Goal: Check status: Check status

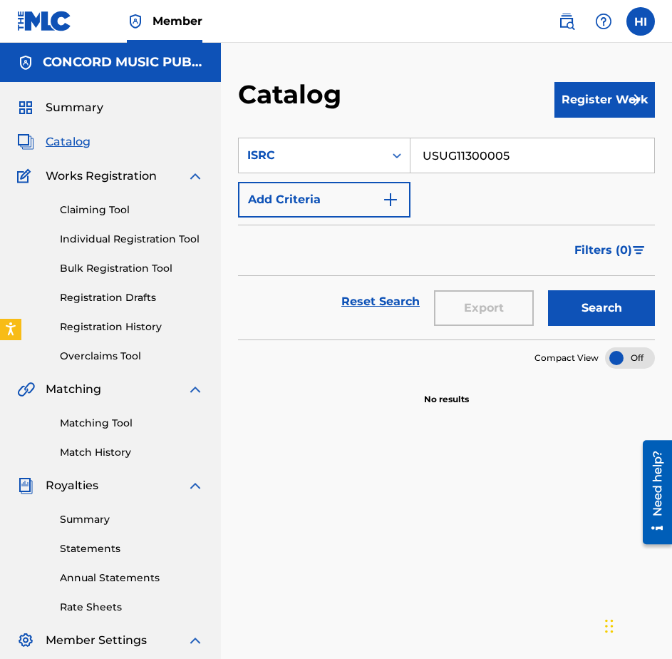
click at [572, 18] on img at bounding box center [566, 21] width 17 height 17
click at [559, 31] on link at bounding box center [567, 21] width 29 height 29
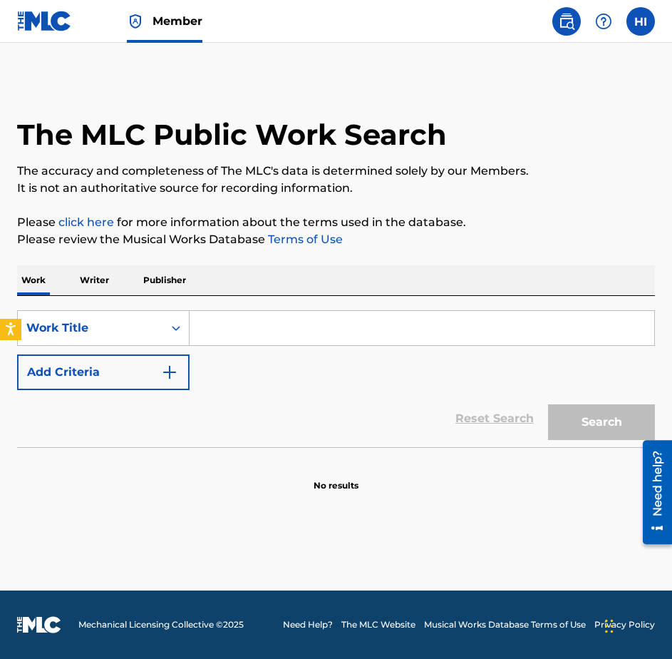
click at [60, 19] on img at bounding box center [44, 21] width 55 height 21
click at [220, 322] on input "Search Form" at bounding box center [422, 328] width 465 height 34
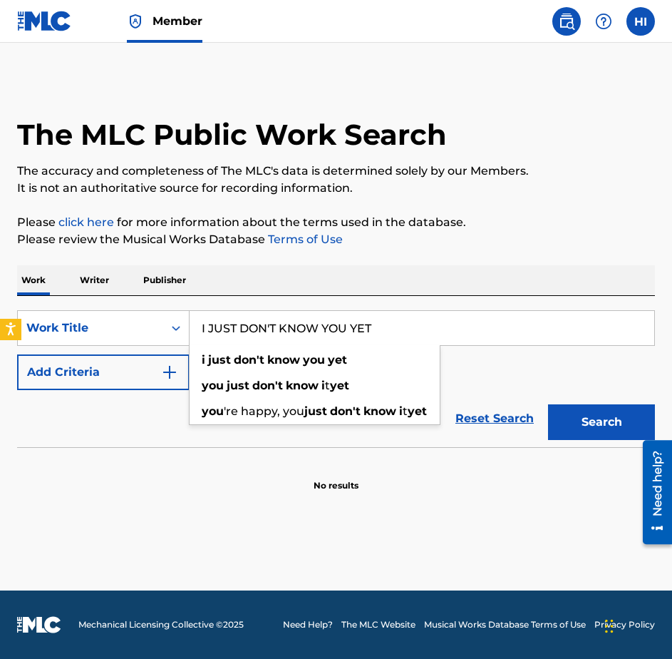
type input "I JUST DON'T KNOW YOU YET"
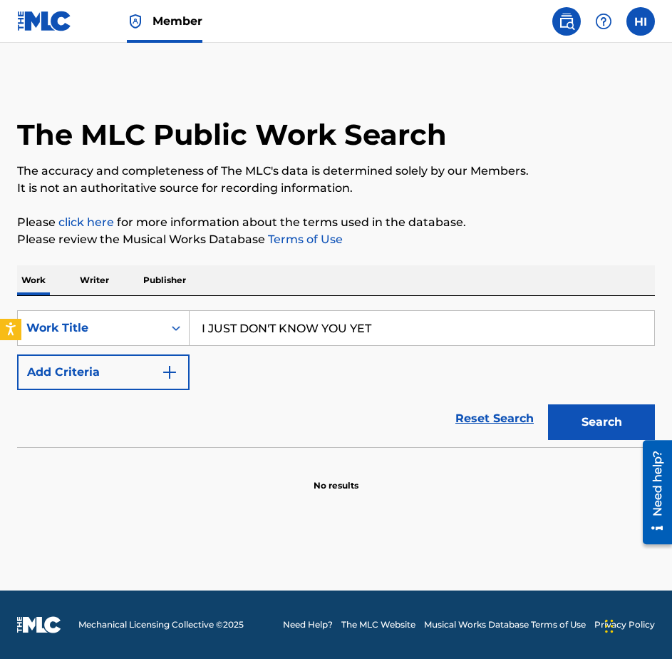
click at [147, 387] on button "Add Criteria" at bounding box center [103, 372] width 173 height 36
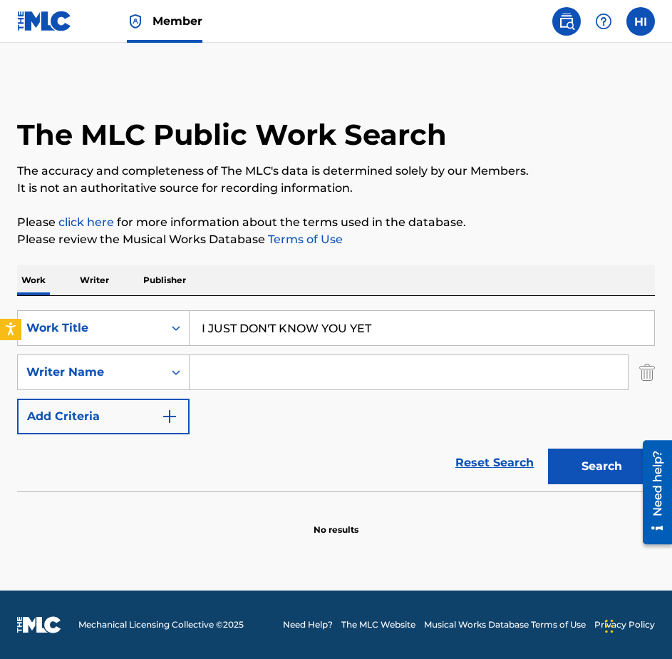
click at [253, 374] on input "Search Form" at bounding box center [409, 372] width 439 height 34
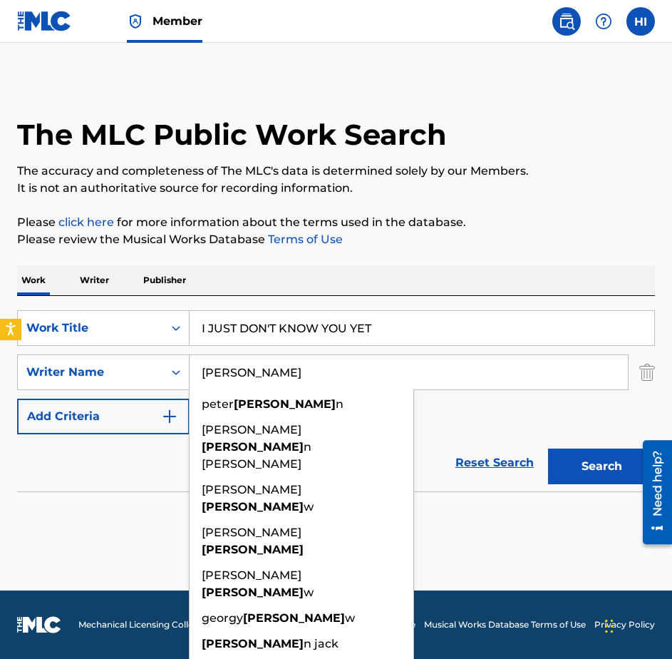
type input "ROCHON"
click at [548, 449] on button "Search" at bounding box center [601, 467] width 107 height 36
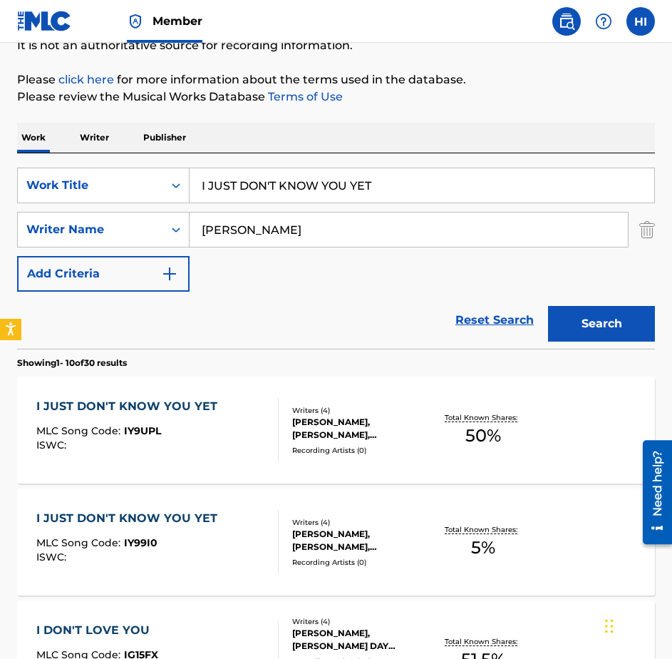
scroll to position [166, 0]
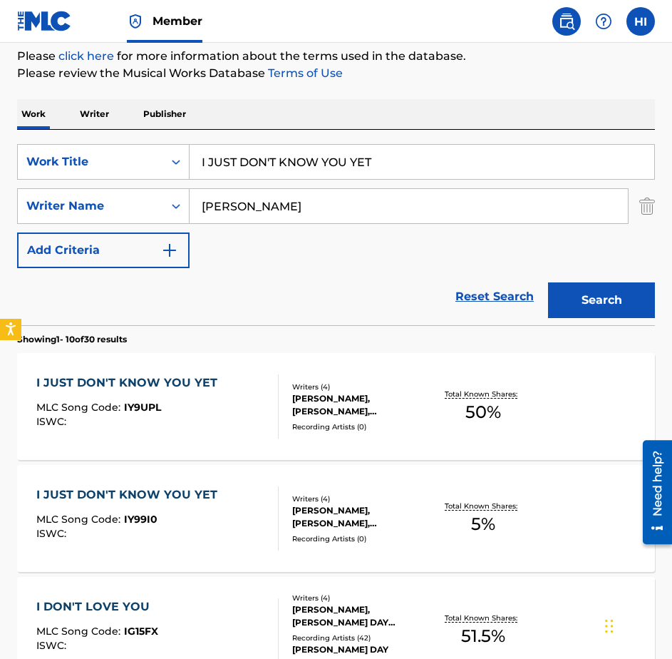
click at [212, 389] on div "I JUST DON'T KNOW YOU YET" at bounding box center [130, 382] width 188 height 17
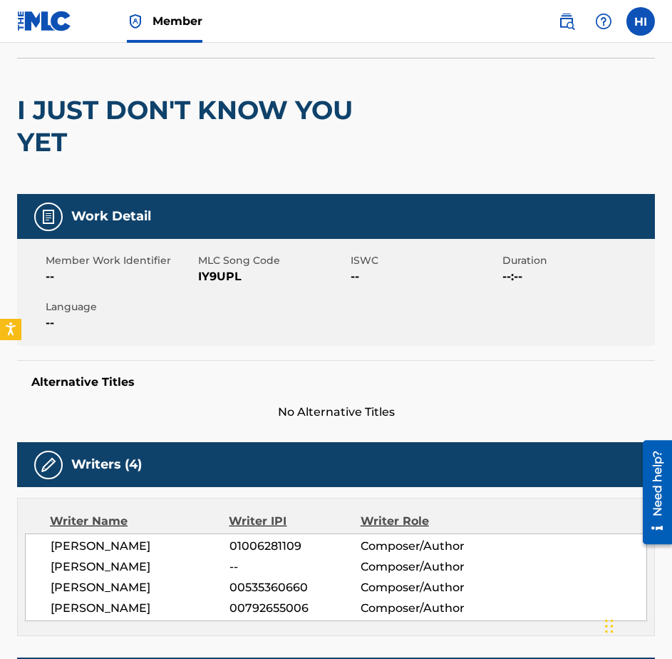
scroll to position [89, 0]
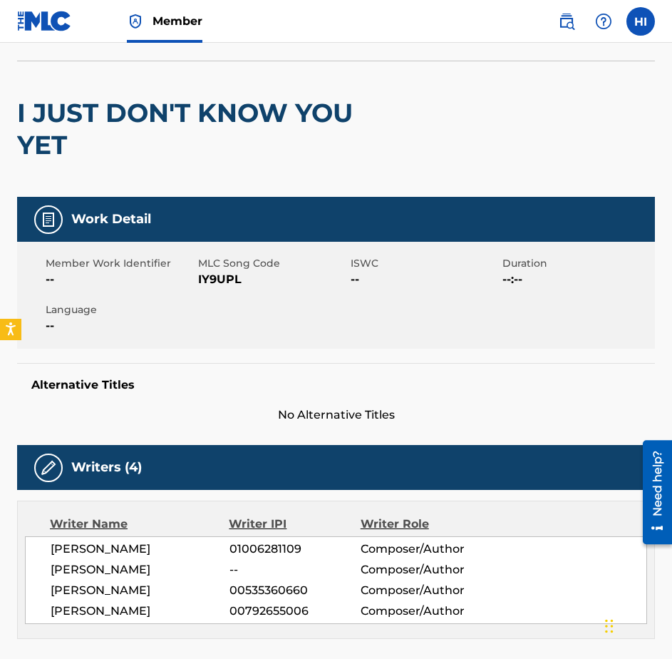
click at [217, 280] on span "IY9UPL" at bounding box center [272, 279] width 149 height 17
copy span "IY9UPL"
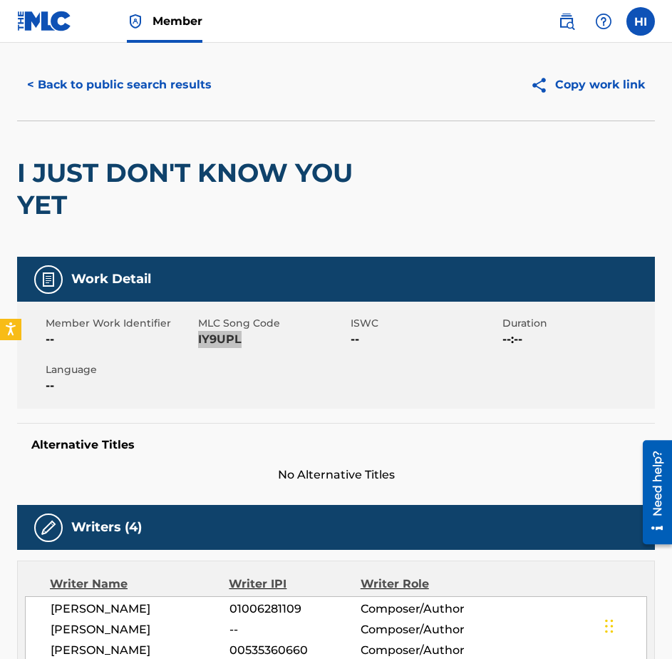
scroll to position [0, 0]
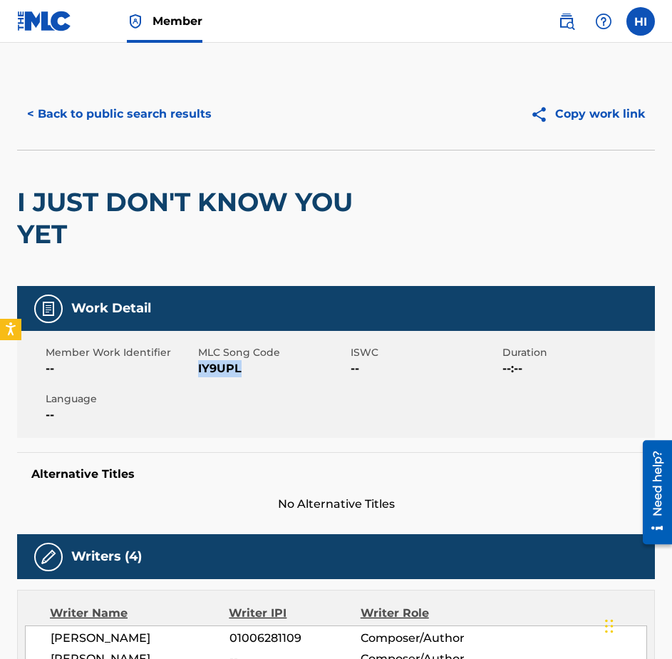
click at [110, 123] on button "< Back to public search results" at bounding box center [119, 114] width 205 height 36
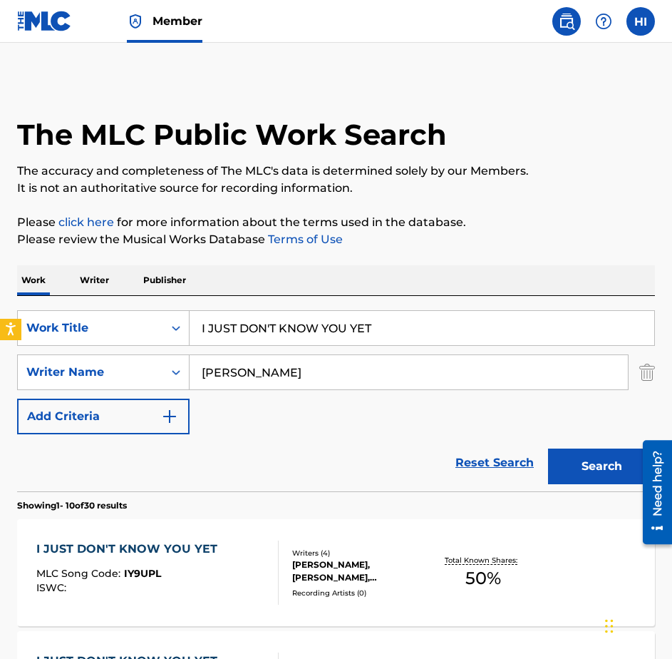
scroll to position [166, 0]
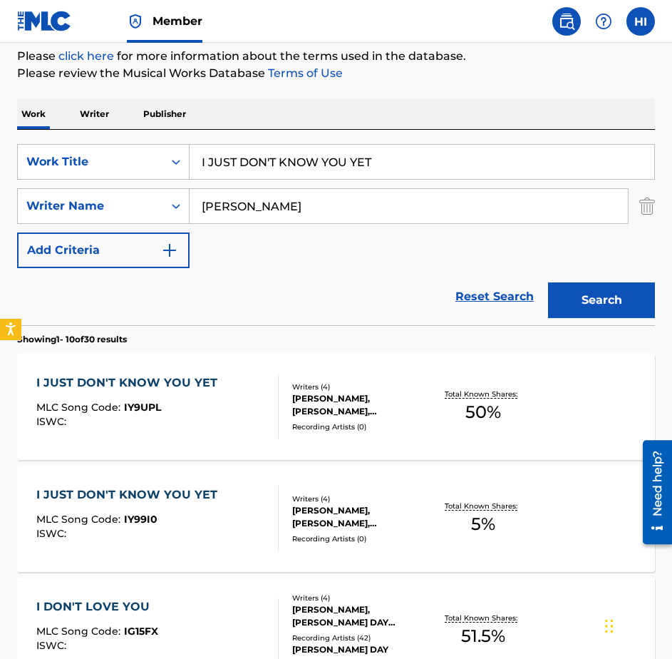
click at [200, 410] on div "MLC Song Code : IY9UPL" at bounding box center [130, 409] width 188 height 14
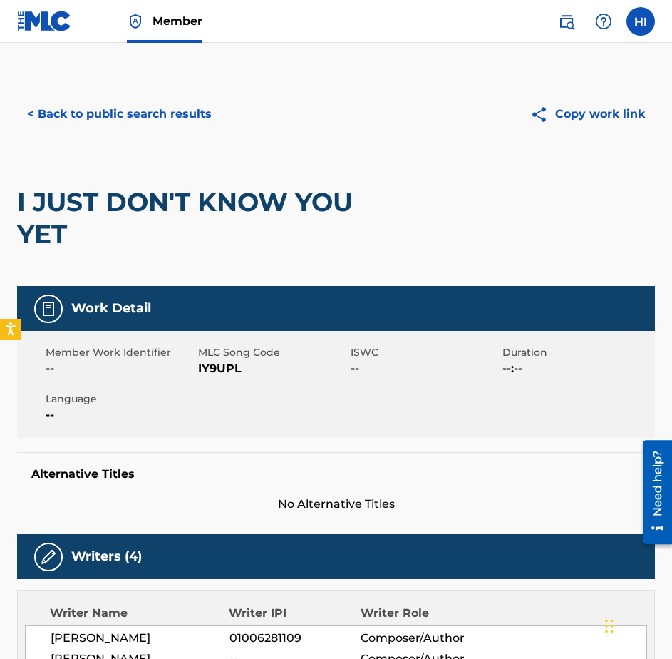
click at [82, 103] on button "< Back to public search results" at bounding box center [119, 114] width 205 height 36
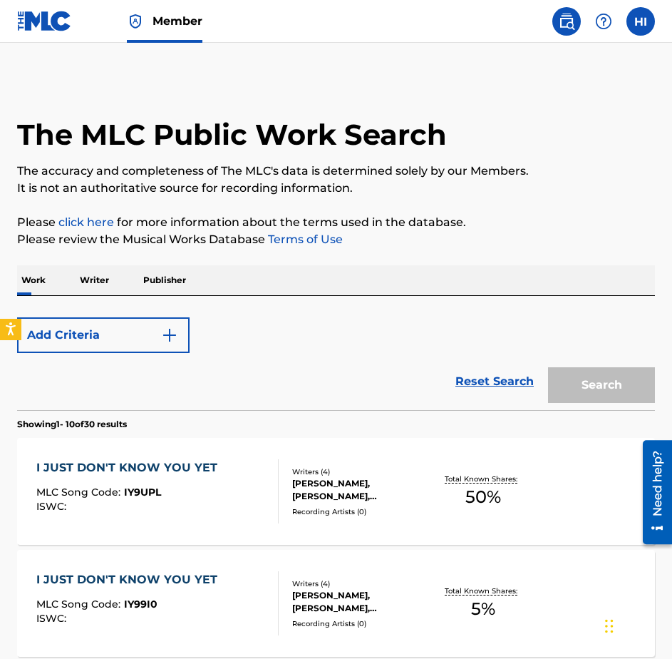
scroll to position [166, 0]
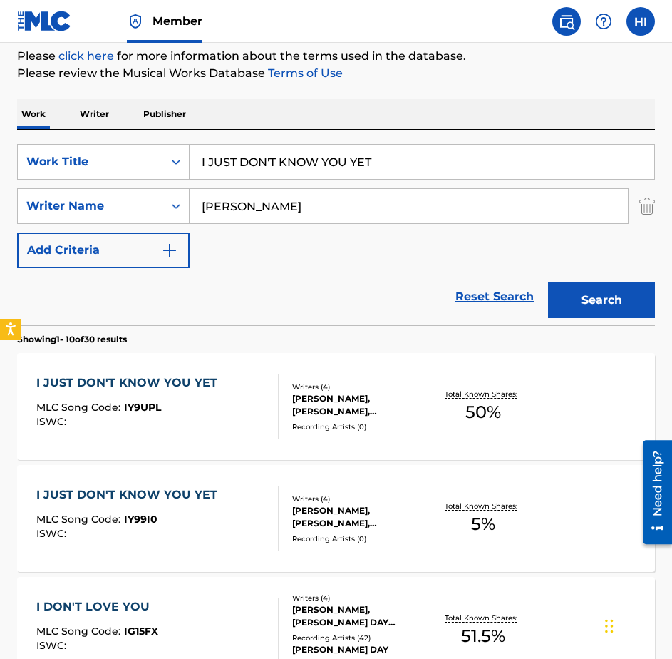
click at [165, 507] on div "I JUST DON'T KNOW YOU YET MLC Song Code : IY99I0 ISWC :" at bounding box center [130, 518] width 188 height 64
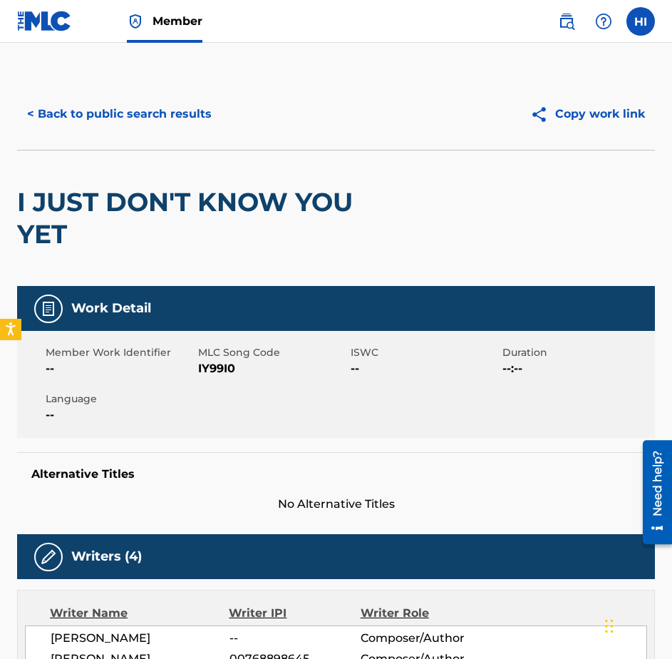
click at [215, 377] on div "Member Work Identifier -- MLC Song Code IY99I0 ISWC -- Duration --:-- Language …" at bounding box center [336, 384] width 638 height 107
click at [215, 367] on span "IY99I0" at bounding box center [272, 368] width 149 height 17
copy span "IY99I0"
click at [130, 104] on button "< Back to public search results" at bounding box center [119, 114] width 205 height 36
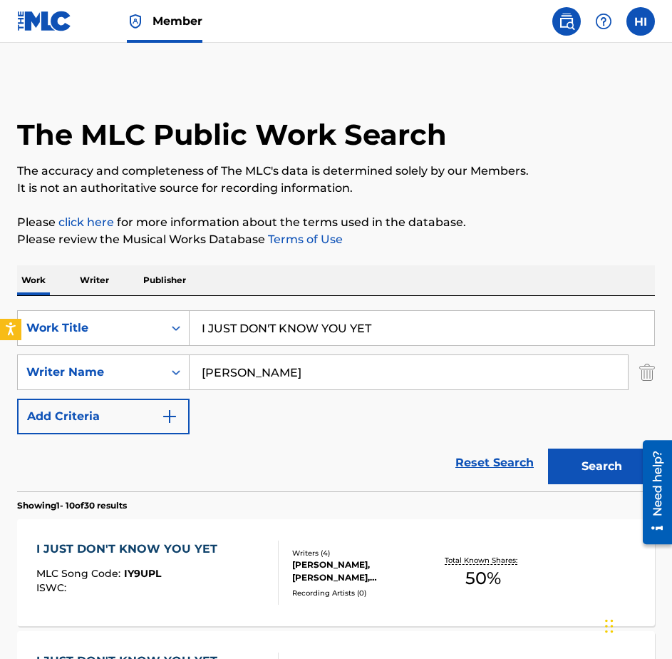
scroll to position [166, 0]
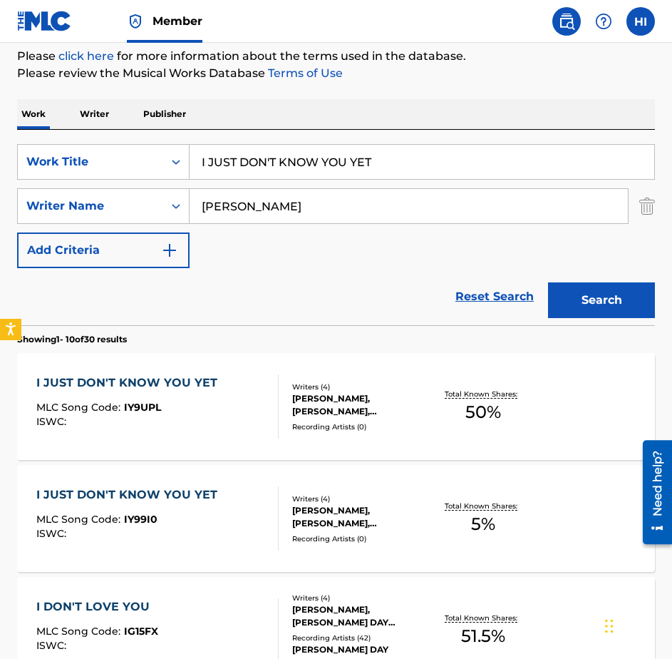
click at [254, 163] on input "I JUST DON'T KNOW YOU YET" at bounding box center [422, 162] width 465 height 34
click at [254, 162] on input "I JUST DON'T KNOW YOU YET" at bounding box center [422, 162] width 465 height 34
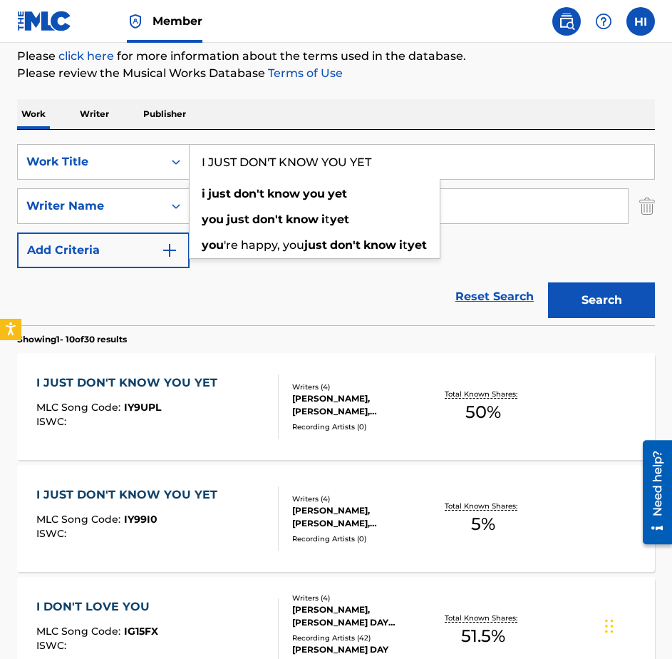
click at [254, 162] on input "I JUST DON'T KNOW YOU YET" at bounding box center [422, 162] width 465 height 34
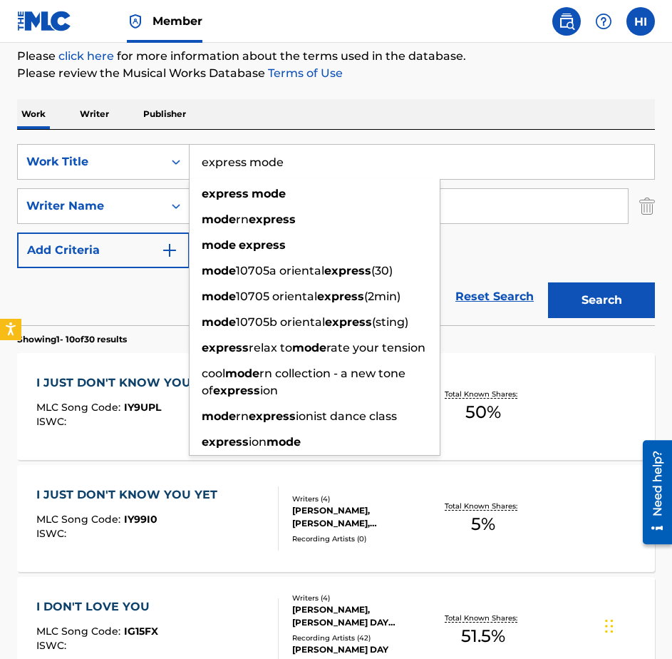
type input "express mode"
click at [446, 124] on div "Work Writer Publisher" at bounding box center [336, 114] width 638 height 30
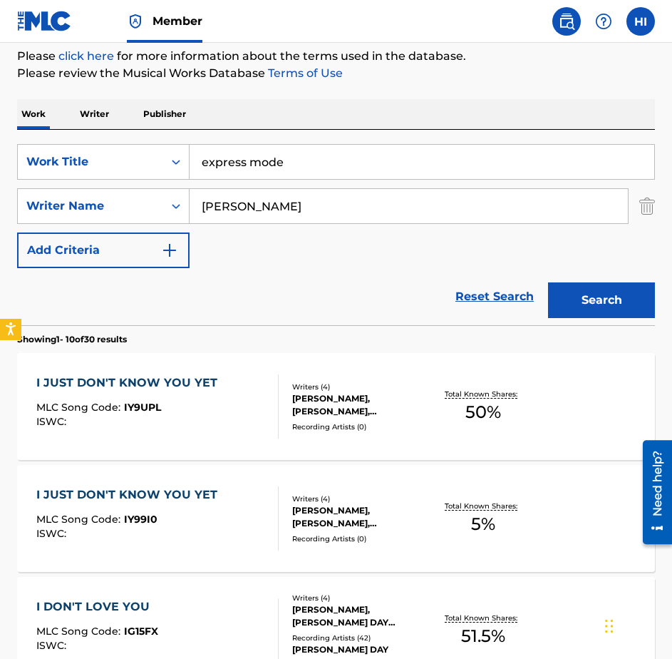
click at [381, 204] on input "ROCHON" at bounding box center [409, 206] width 439 height 34
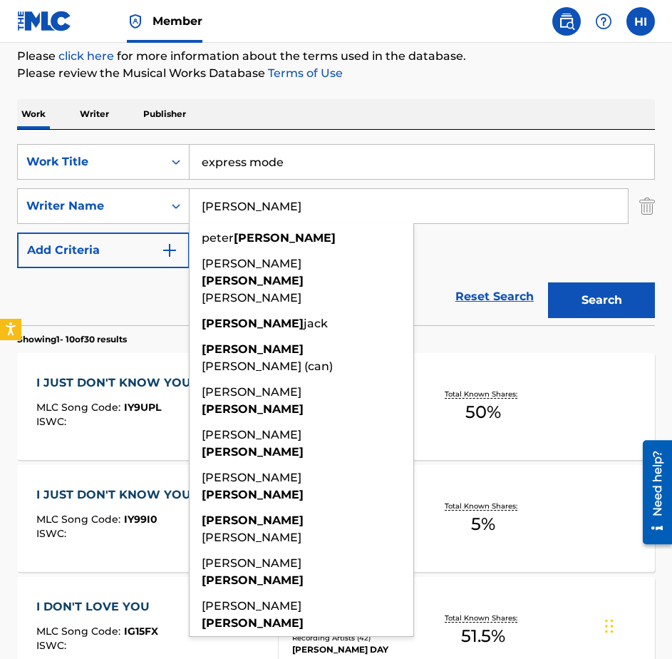
click at [381, 204] on input "ROCHON" at bounding box center [409, 206] width 439 height 34
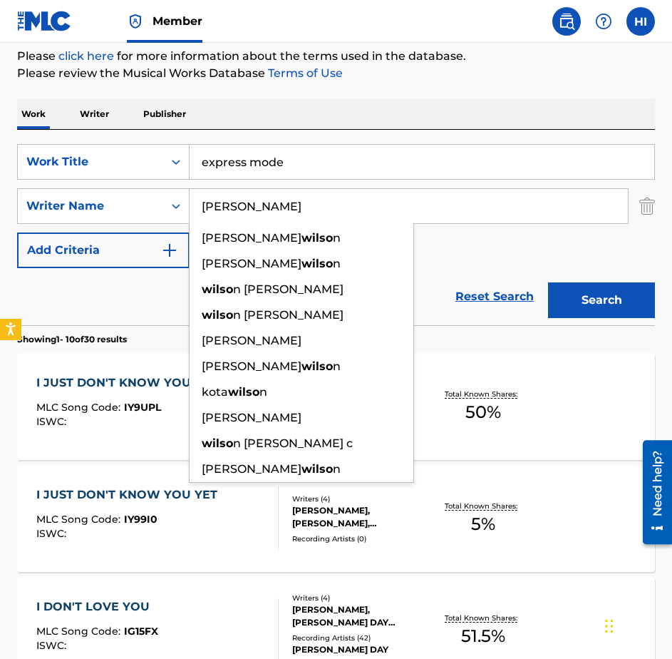
type input "wilson"
click at [548, 282] on button "Search" at bounding box center [601, 300] width 107 height 36
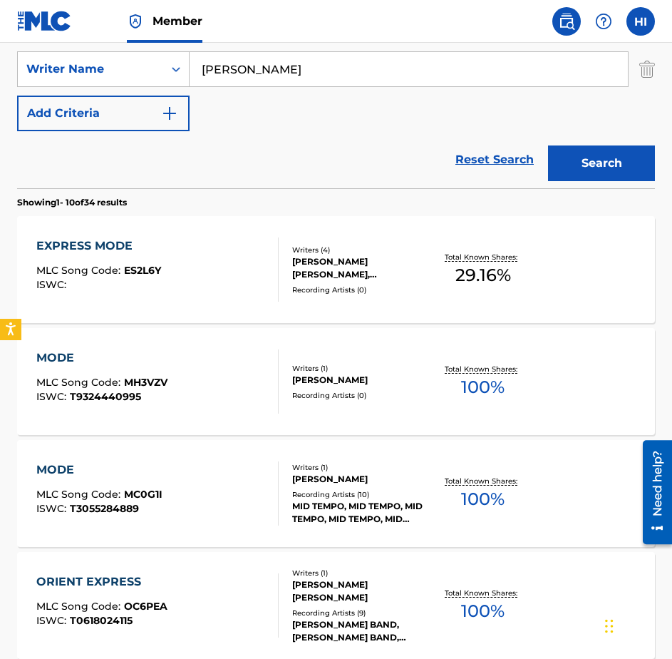
scroll to position [333, 0]
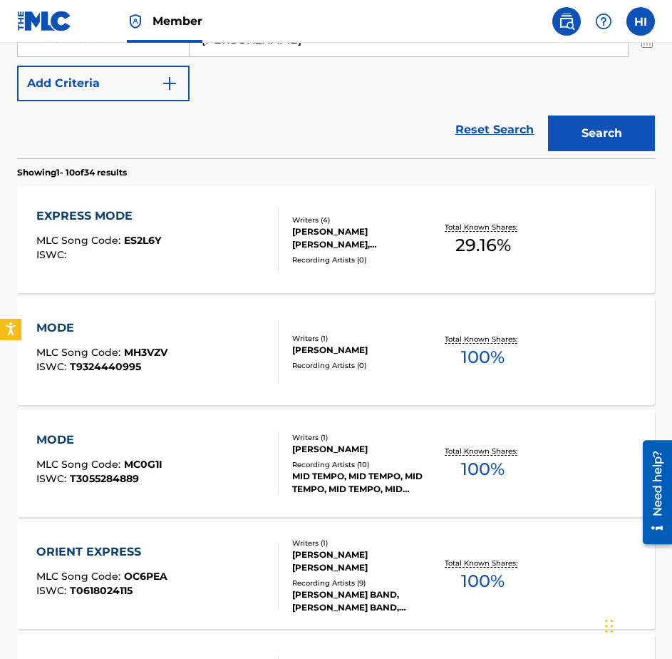
click at [185, 231] on div "EXPRESS MODE MLC Song Code : ES2L6Y ISWC :" at bounding box center [157, 239] width 242 height 64
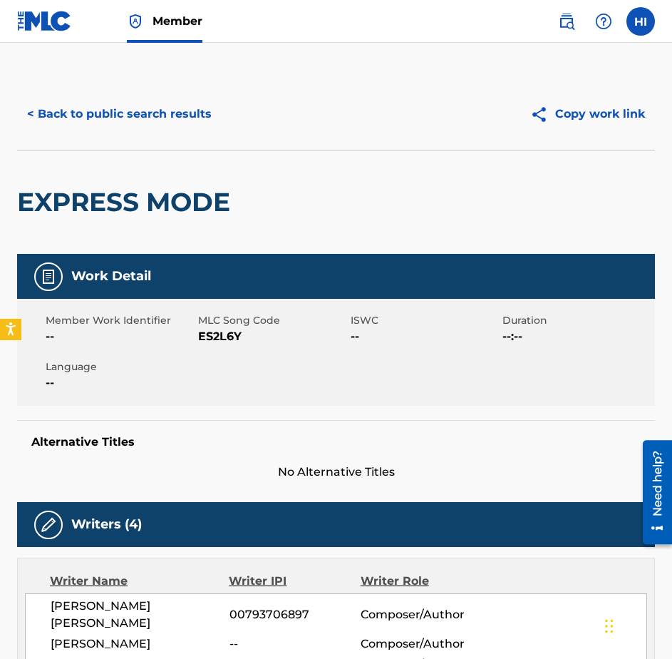
click at [208, 337] on span "ES2L6Y" at bounding box center [272, 336] width 149 height 17
copy span "ES2L6Y"
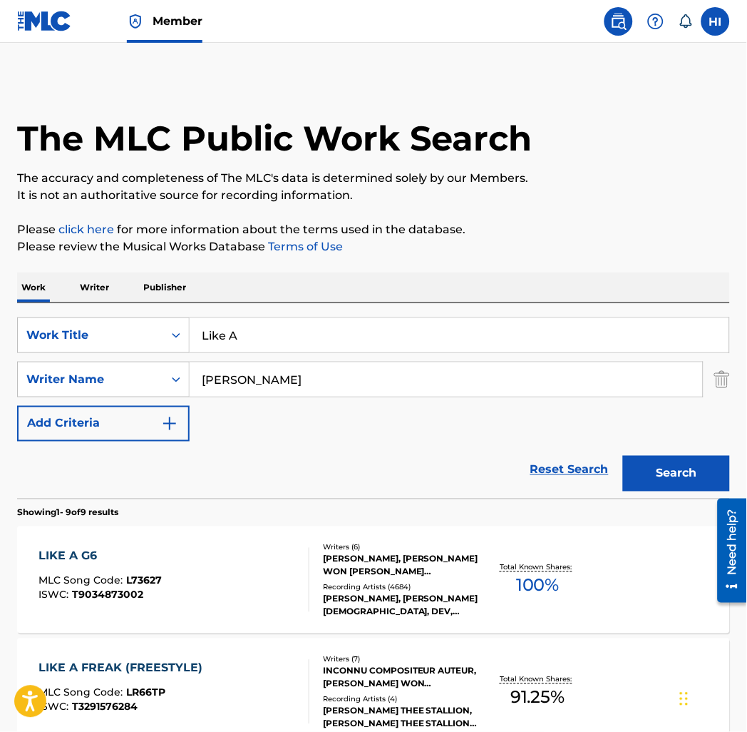
click at [262, 344] on input "Like A" at bounding box center [460, 335] width 540 height 34
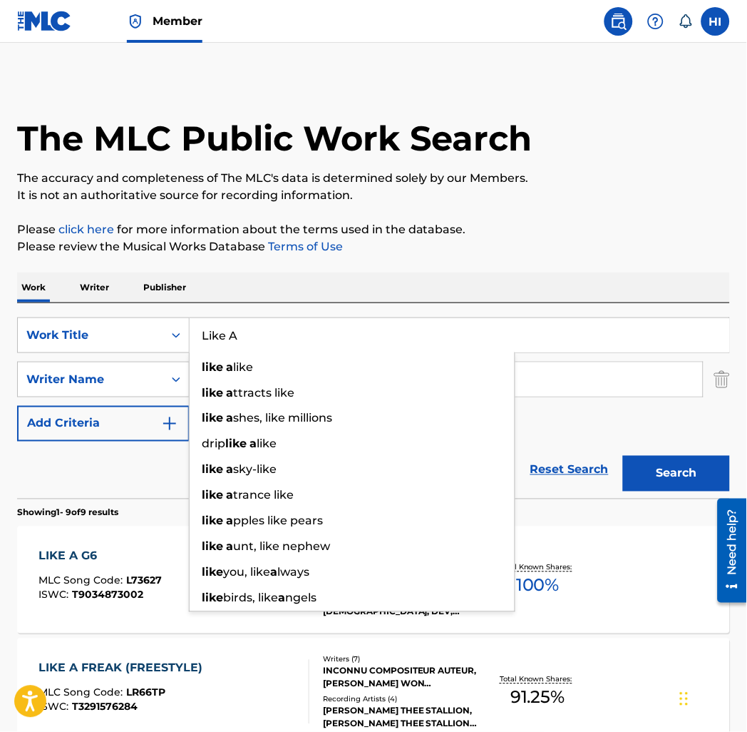
click at [261, 344] on input "Like A" at bounding box center [460, 335] width 540 height 34
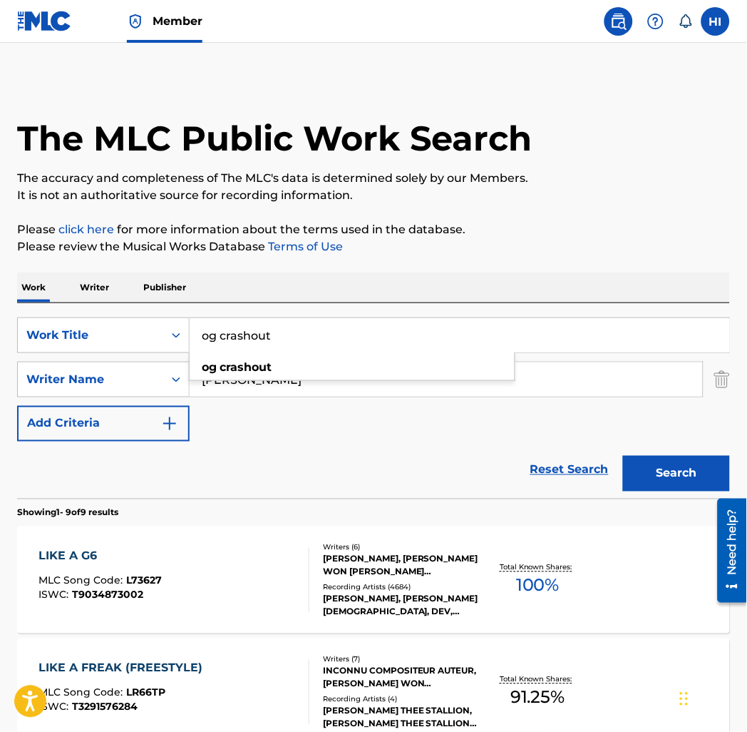
type input "og crashout"
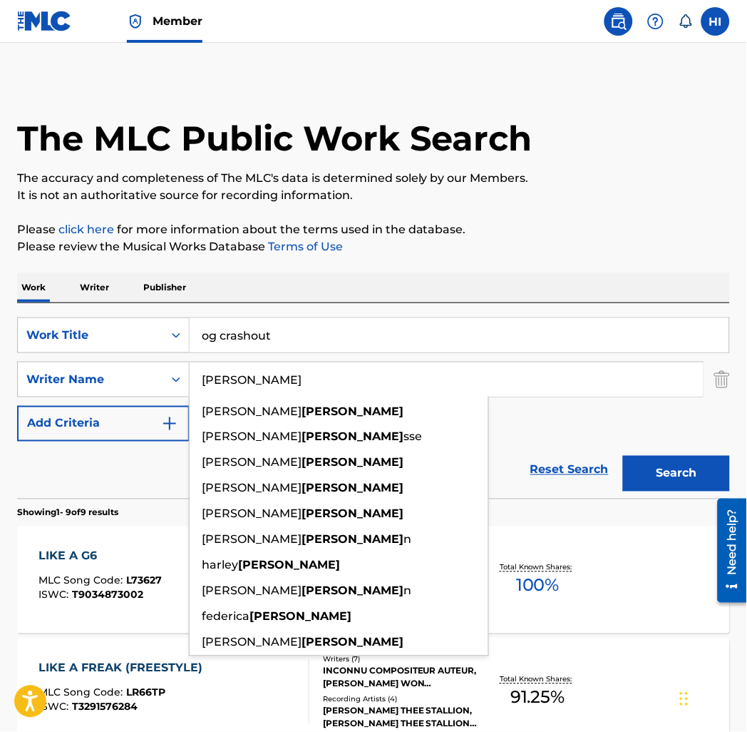
type input "bregoli"
click at [623, 456] on button "Search" at bounding box center [676, 474] width 107 height 36
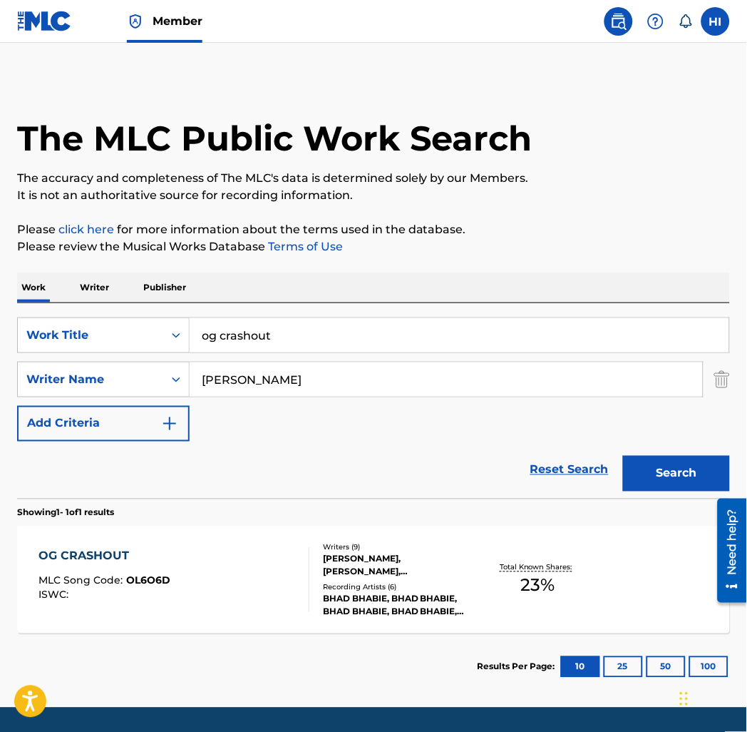
click at [179, 554] on div "OG CRASHOUT MLC Song Code : OL6O6D ISWC :" at bounding box center [174, 580] width 271 height 64
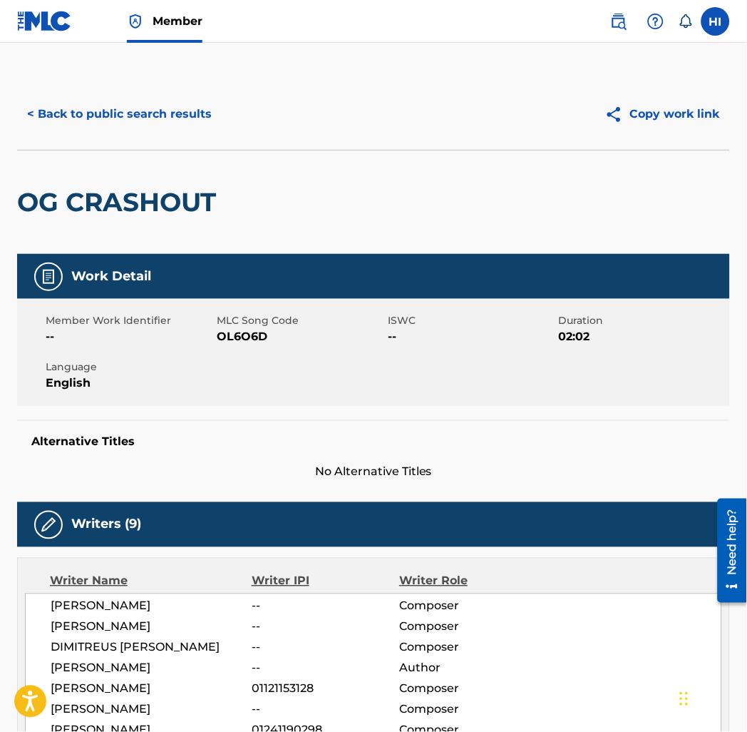
click at [234, 344] on span "OL6O6D" at bounding box center [301, 336] width 168 height 17
copy span "OL6O6D"
click at [96, 114] on button "< Back to public search results" at bounding box center [119, 114] width 205 height 36
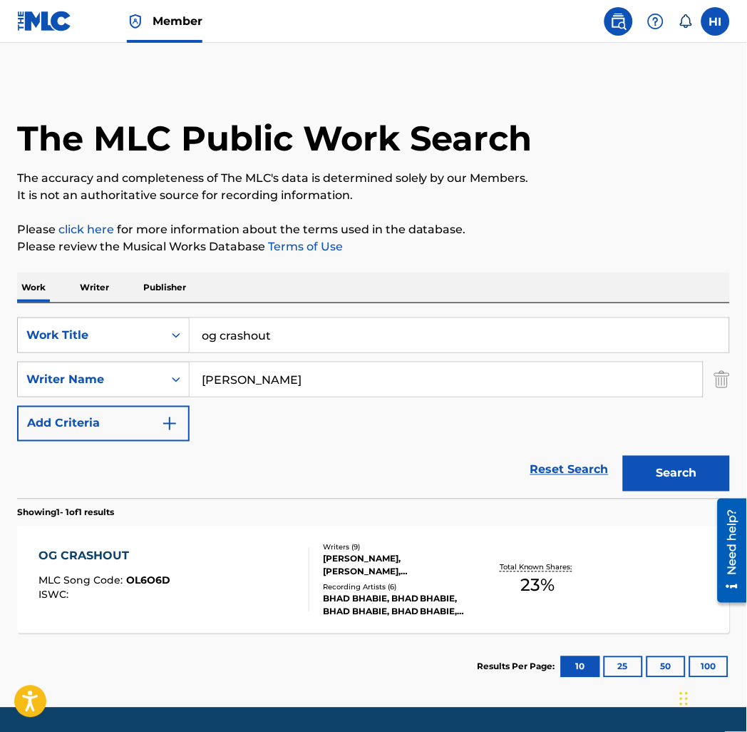
click at [246, 329] on input "og crashout" at bounding box center [460, 335] width 540 height 34
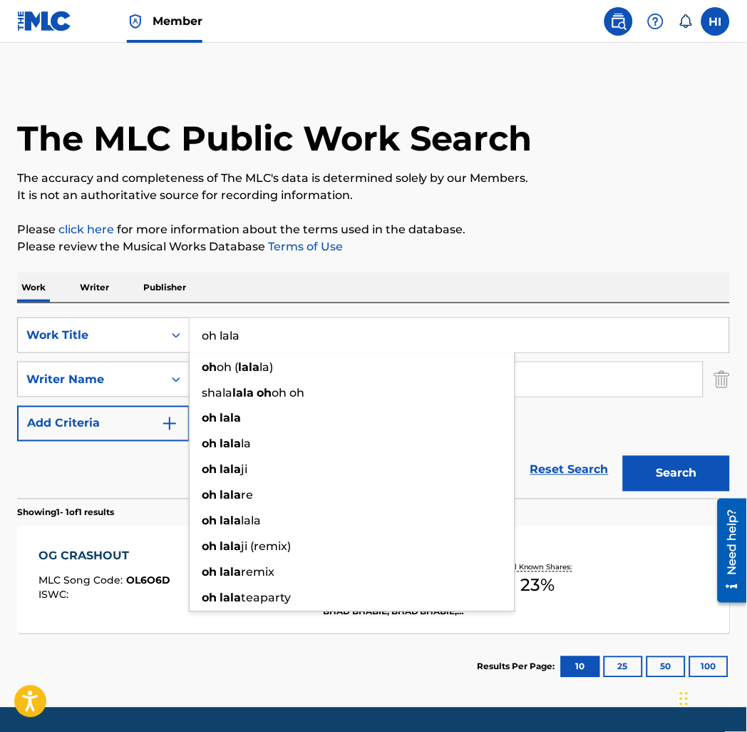
type input "oh lala"
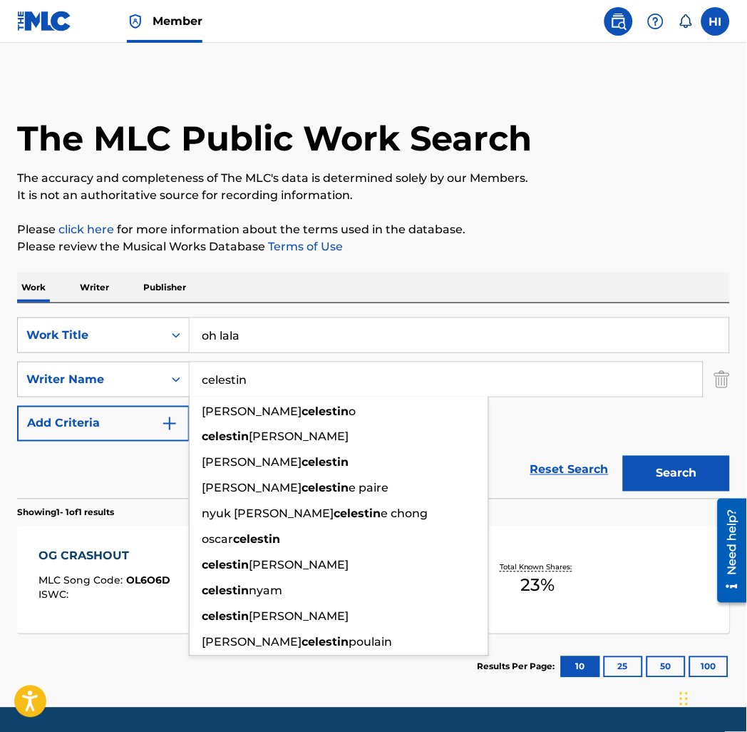
type input "celestin"
click at [623, 456] on button "Search" at bounding box center [676, 474] width 107 height 36
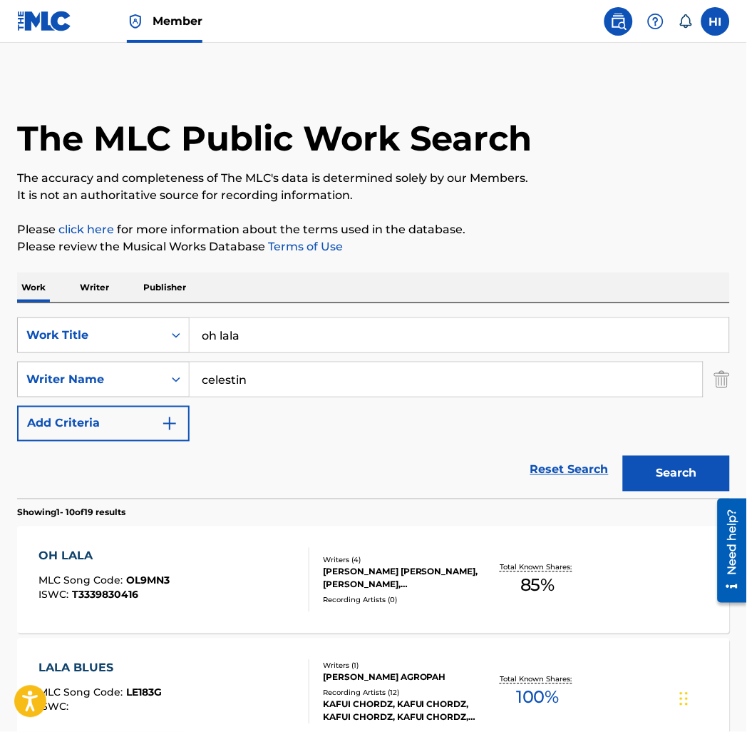
scroll to position [184, 0]
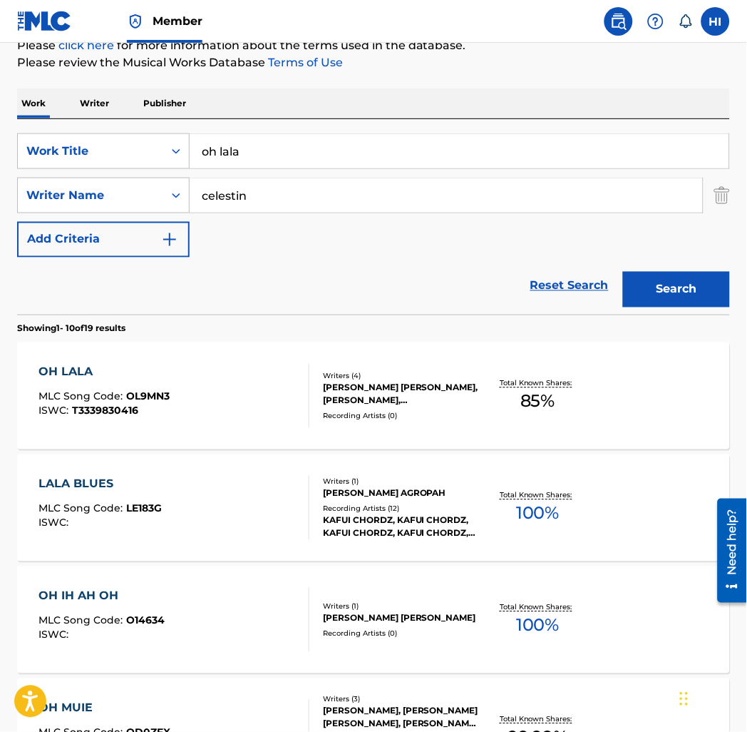
click at [195, 393] on div "OH LALA MLC Song Code : OL9MN3 ISWC : T3339830416" at bounding box center [174, 396] width 271 height 64
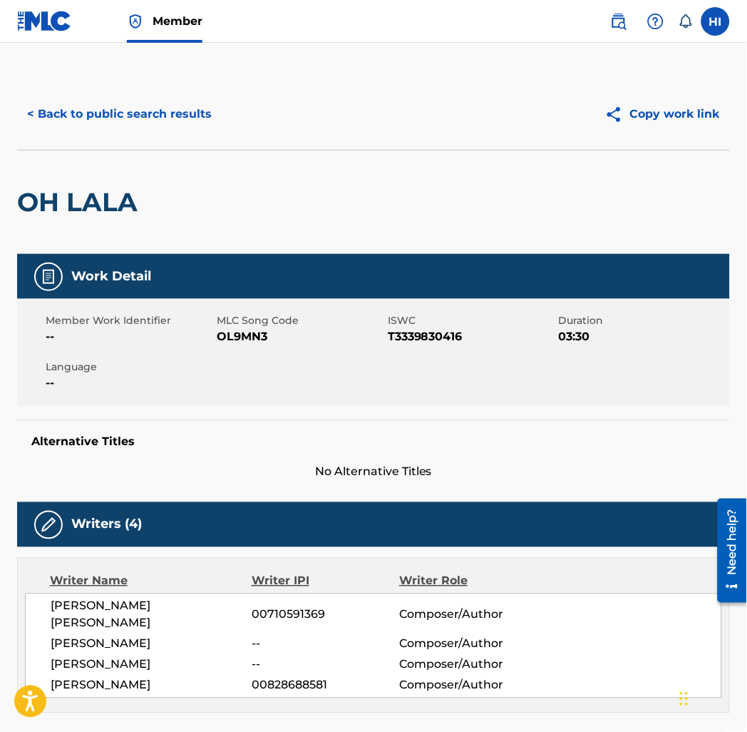
click at [245, 343] on span "OL9MN3" at bounding box center [301, 336] width 168 height 17
drag, startPoint x: 245, startPoint y: 343, endPoint x: 243, endPoint y: 333, distance: 10.1
click at [243, 333] on span "OL9MN3" at bounding box center [301, 336] width 168 height 17
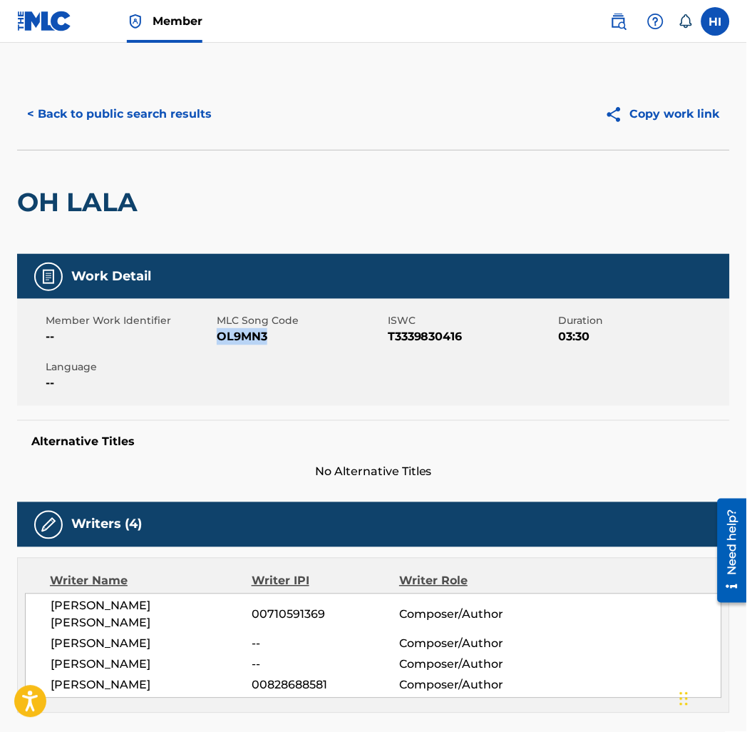
click at [127, 112] on button "< Back to public search results" at bounding box center [119, 114] width 205 height 36
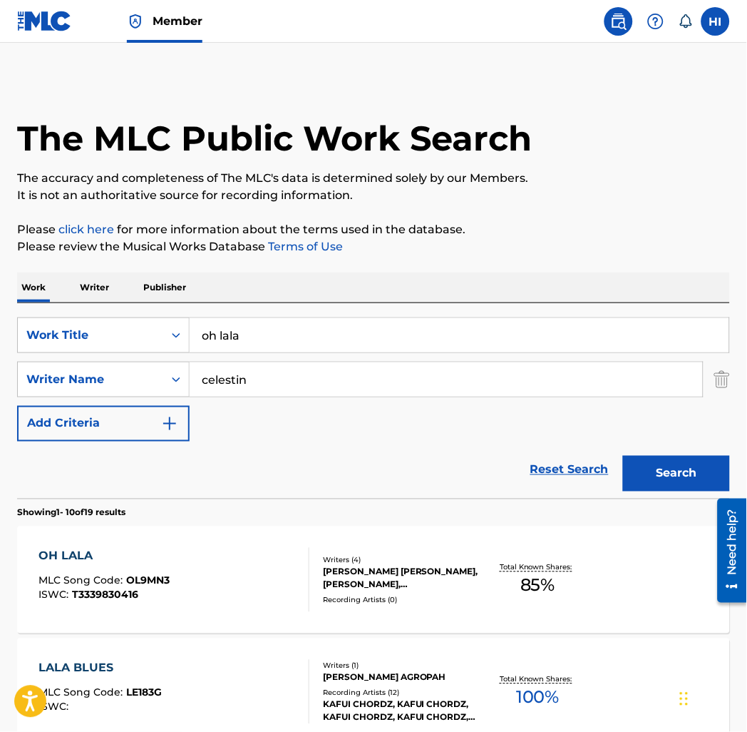
scroll to position [184, 0]
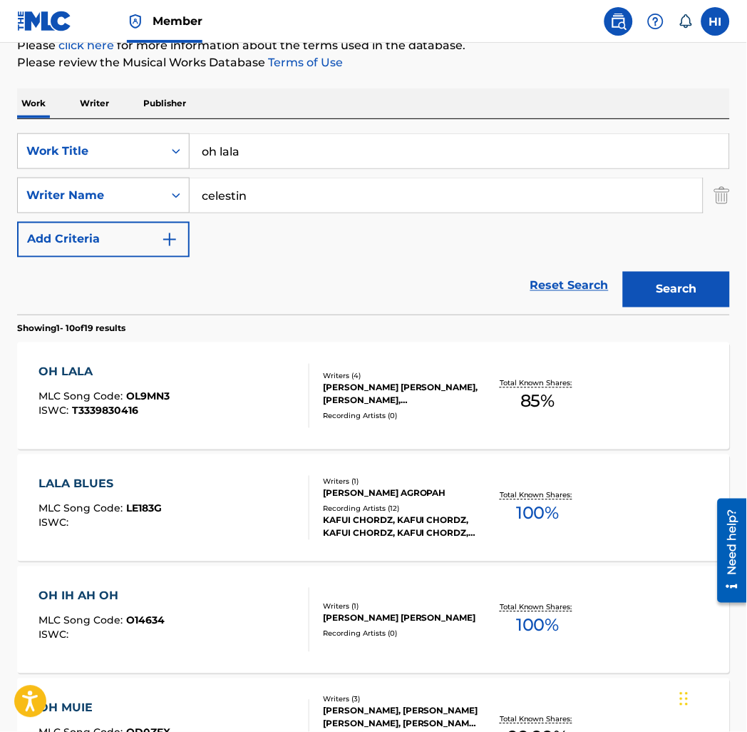
click at [205, 150] on input "oh lala" at bounding box center [460, 151] width 540 height 34
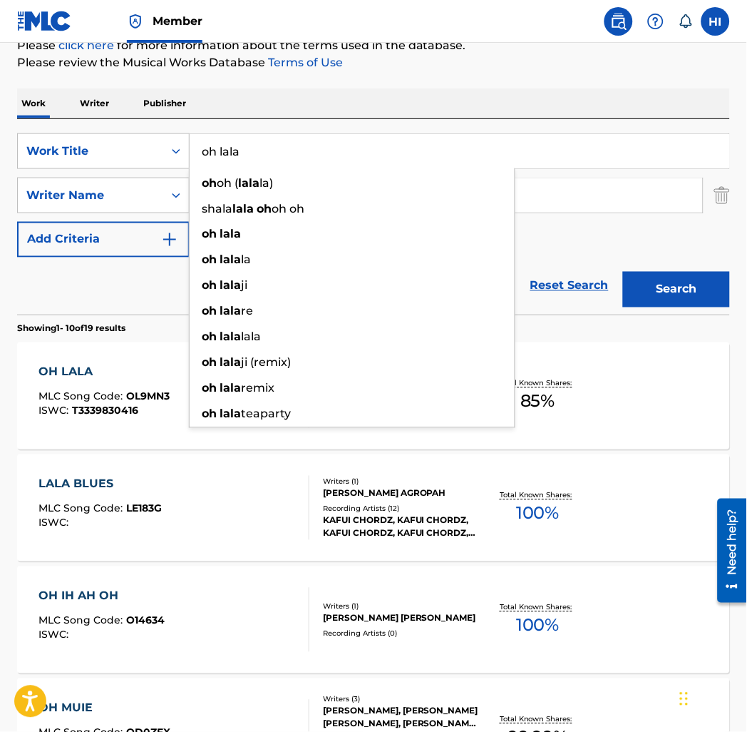
click at [205, 150] on input "oh lala" at bounding box center [460, 151] width 540 height 34
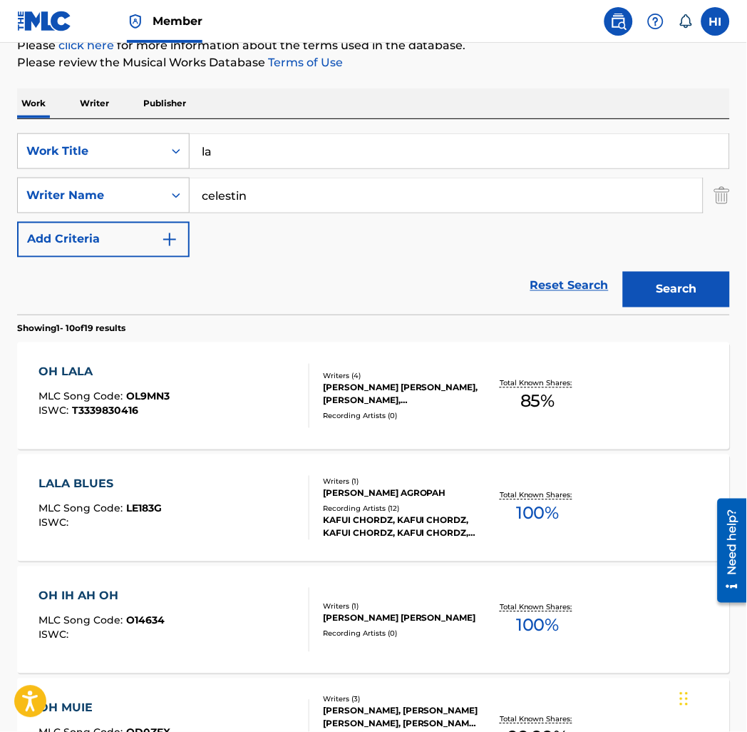
type input "a"
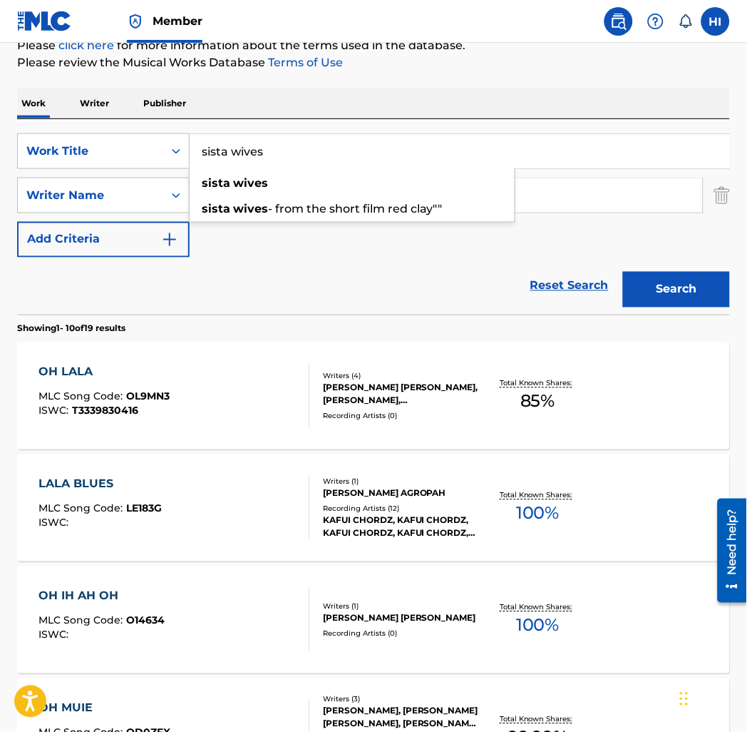
type input "sista wives"
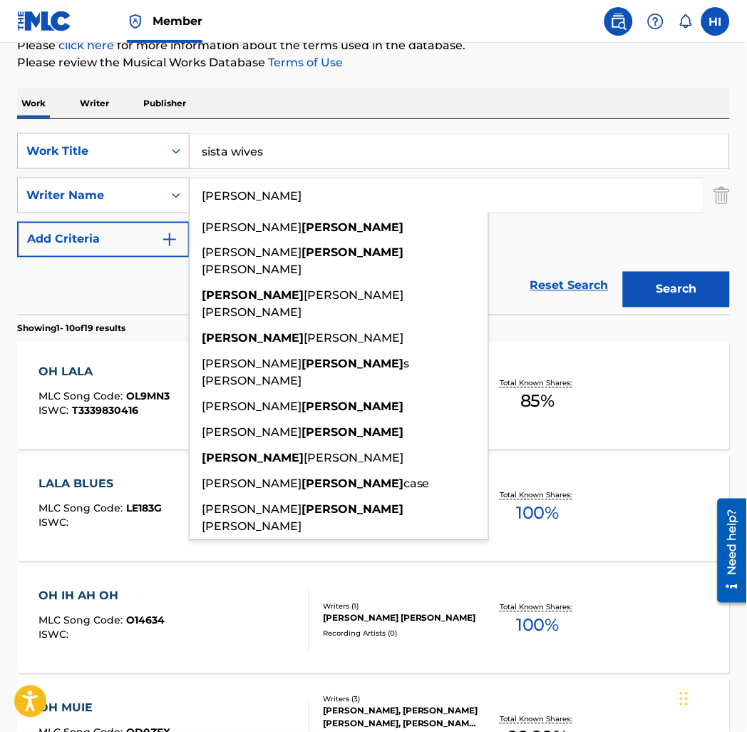
type input "douglas"
click at [623, 272] on button "Search" at bounding box center [676, 290] width 107 height 36
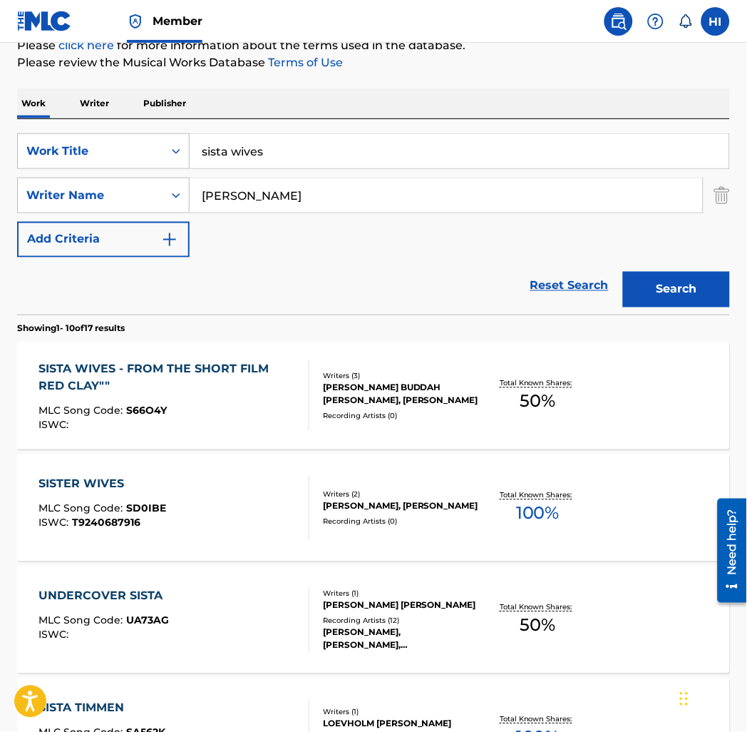
click at [231, 393] on div "SISTA WIVES - FROM THE SHORT FILM RED CLAY""" at bounding box center [168, 378] width 259 height 34
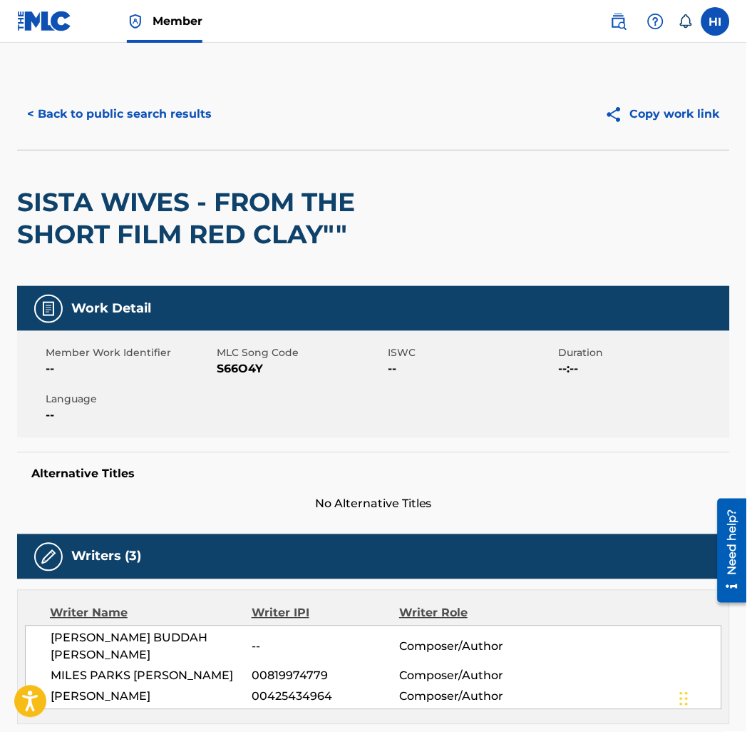
click at [235, 366] on span "S66O4Y" at bounding box center [301, 368] width 168 height 17
copy span "S66O4Y"
click at [148, 121] on button "< Back to public search results" at bounding box center [119, 114] width 205 height 36
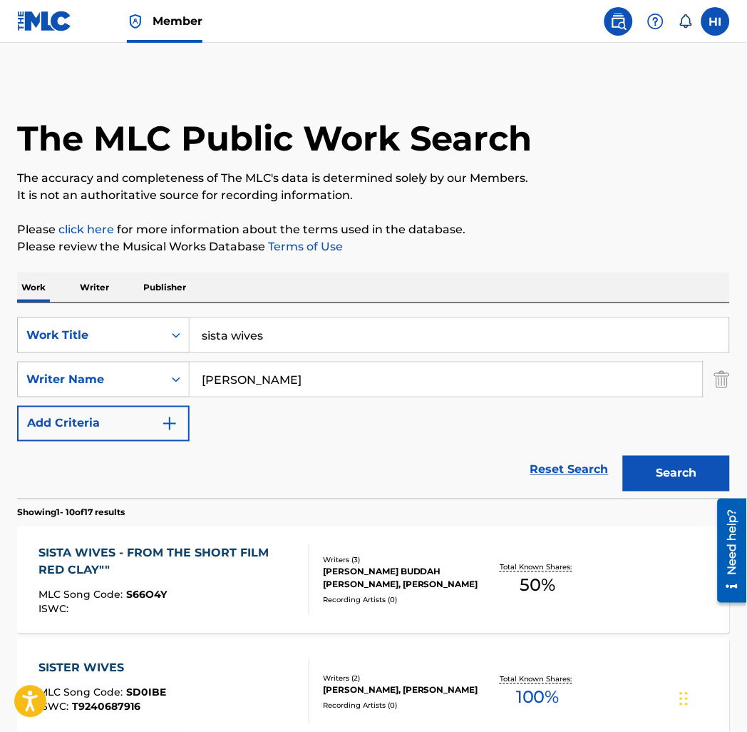
scroll to position [184, 0]
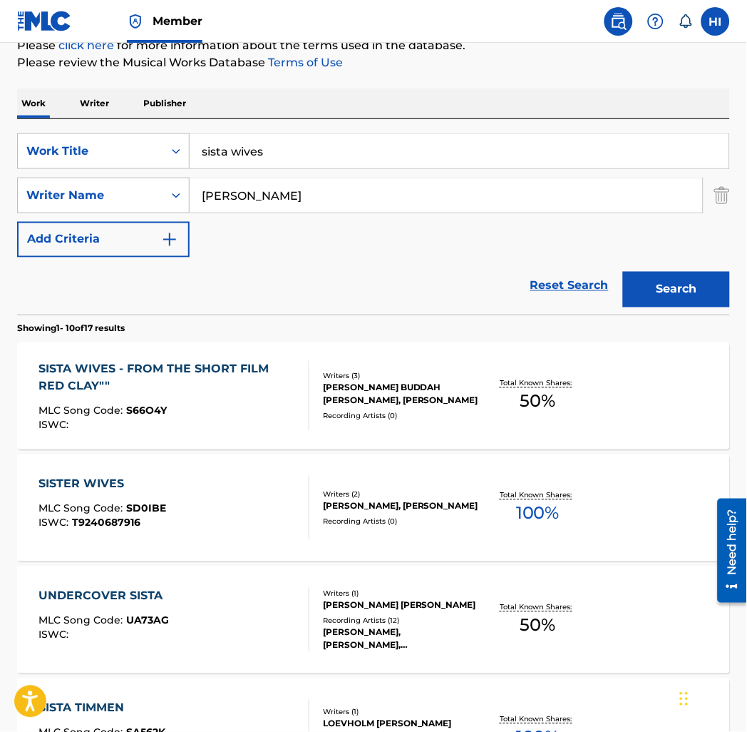
click at [270, 148] on input "sista wives" at bounding box center [460, 151] width 540 height 34
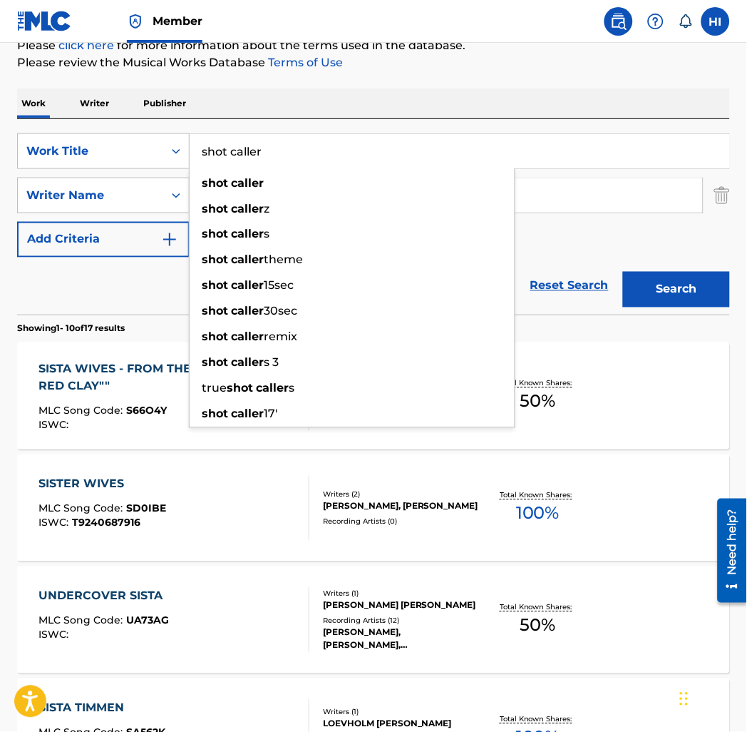
type input "shot caller"
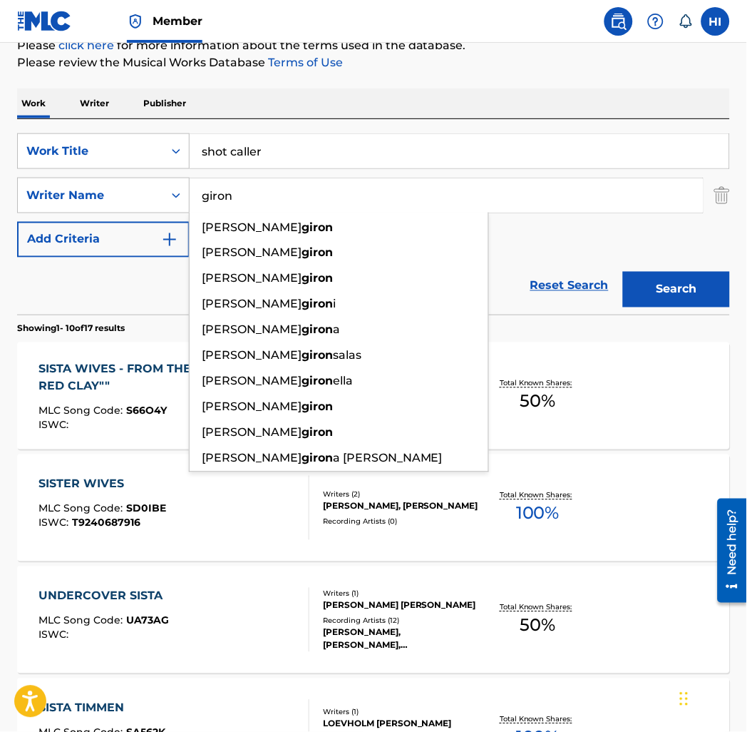
type input "giron"
click at [623, 272] on button "Search" at bounding box center [676, 290] width 107 height 36
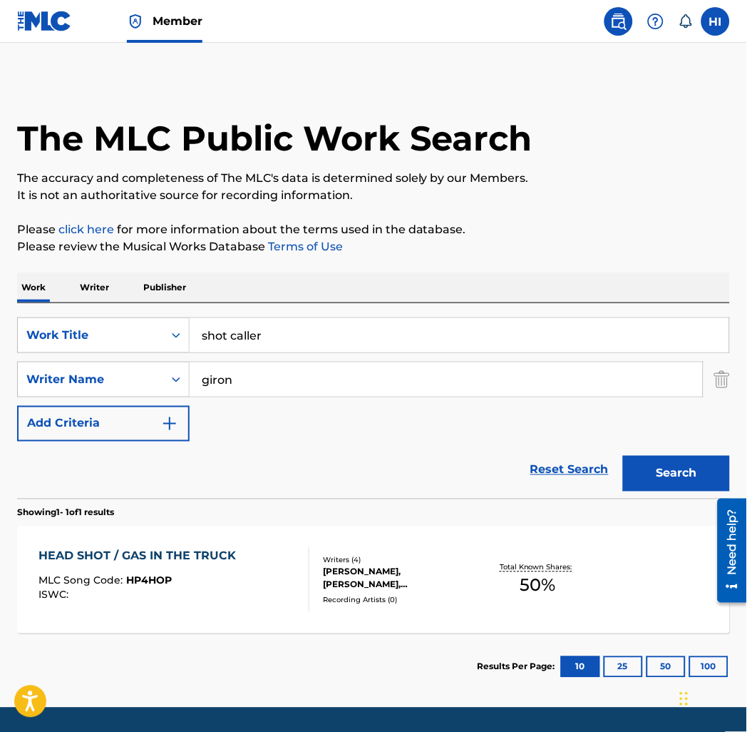
click at [205, 562] on div "HEAD SHOT / GAS IN THE TRUCK" at bounding box center [141, 556] width 205 height 17
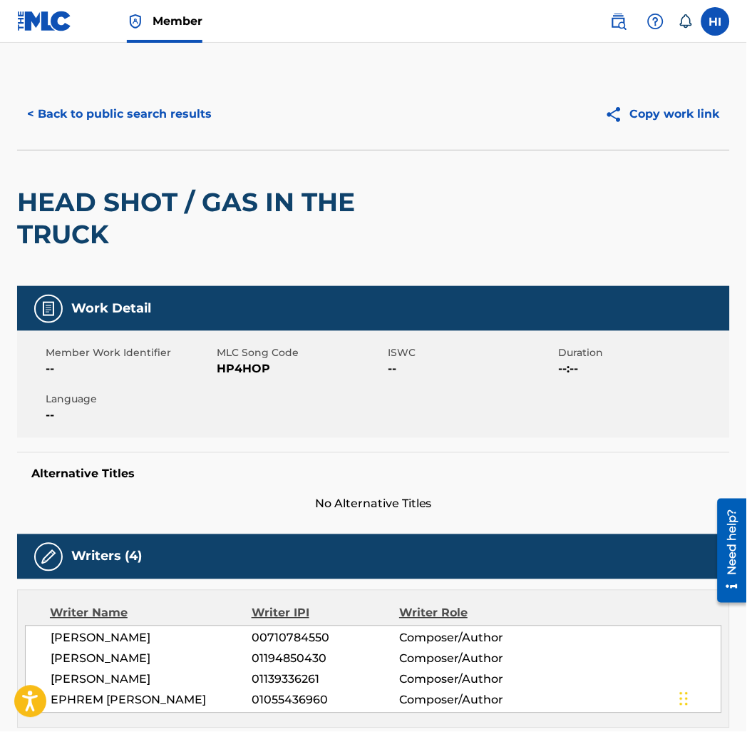
click at [241, 367] on span "HP4HOP" at bounding box center [301, 368] width 168 height 17
copy span "HP4HOP"
click at [164, 115] on button "< Back to public search results" at bounding box center [119, 114] width 205 height 36
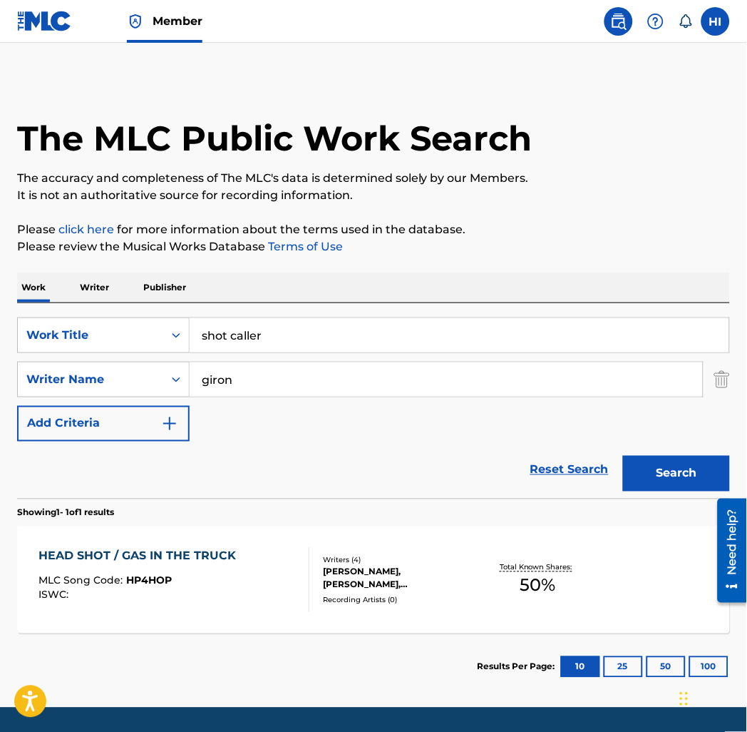
click at [300, 321] on input "shot caller" at bounding box center [460, 335] width 540 height 34
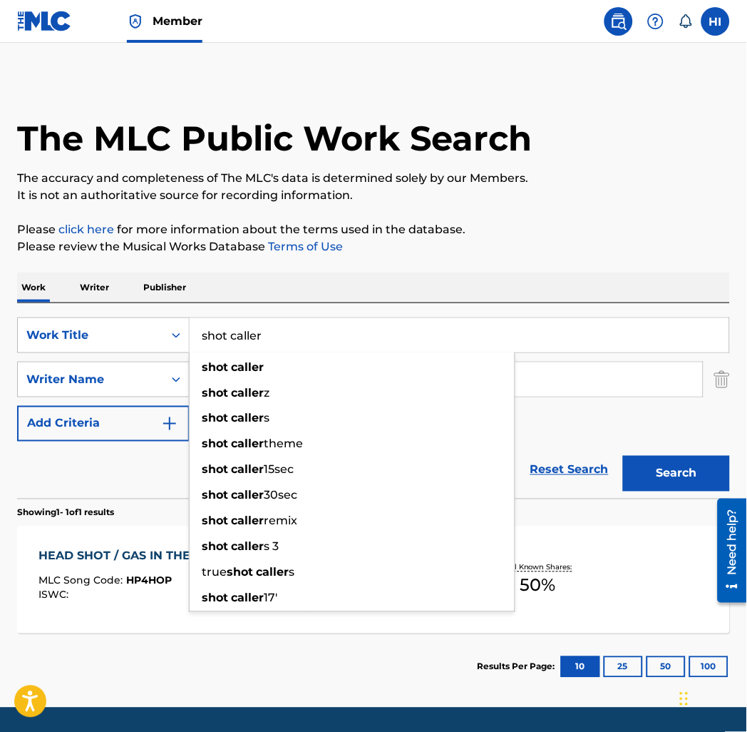
click at [300, 321] on input "shot caller" at bounding box center [460, 335] width 540 height 34
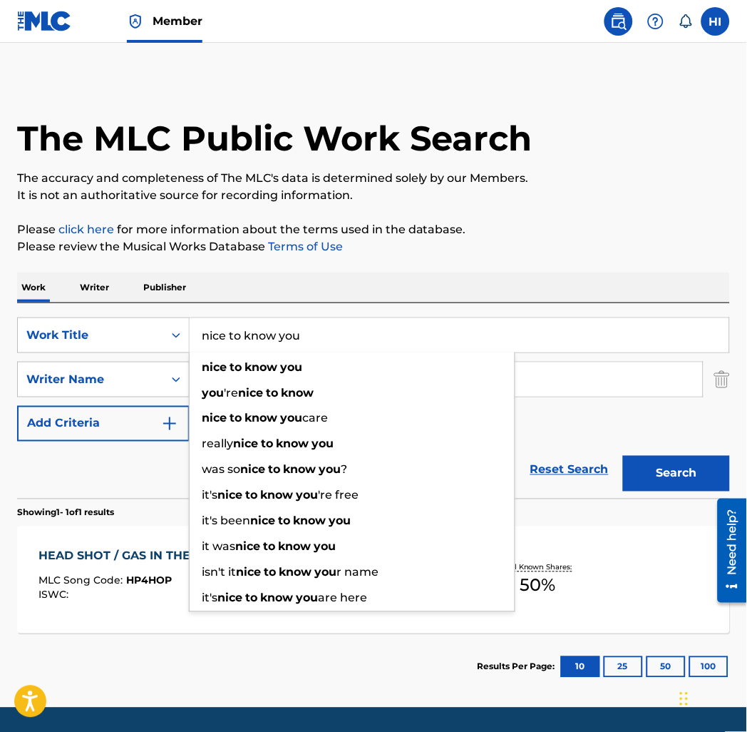
type input "nice to know you"
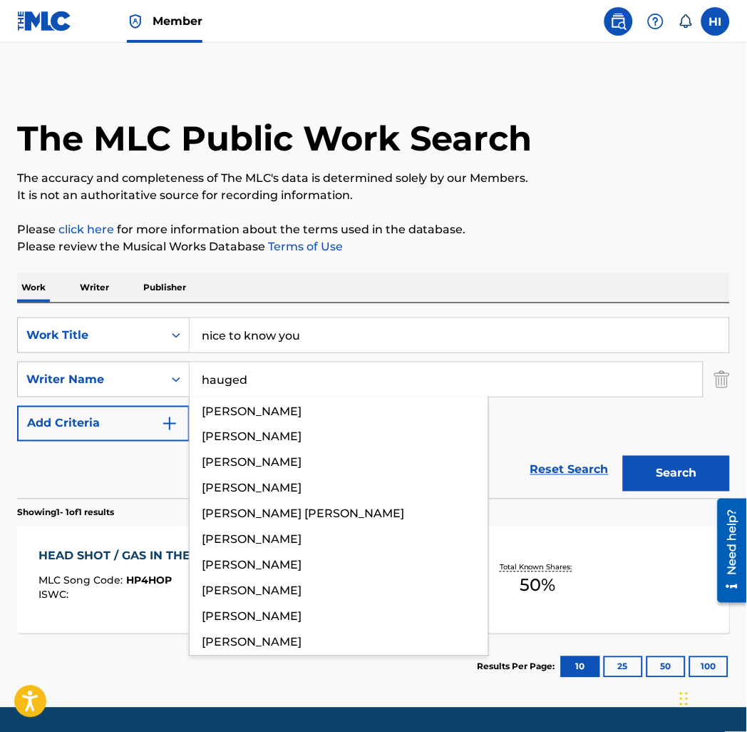
click at [623, 456] on button "Search" at bounding box center [676, 474] width 107 height 36
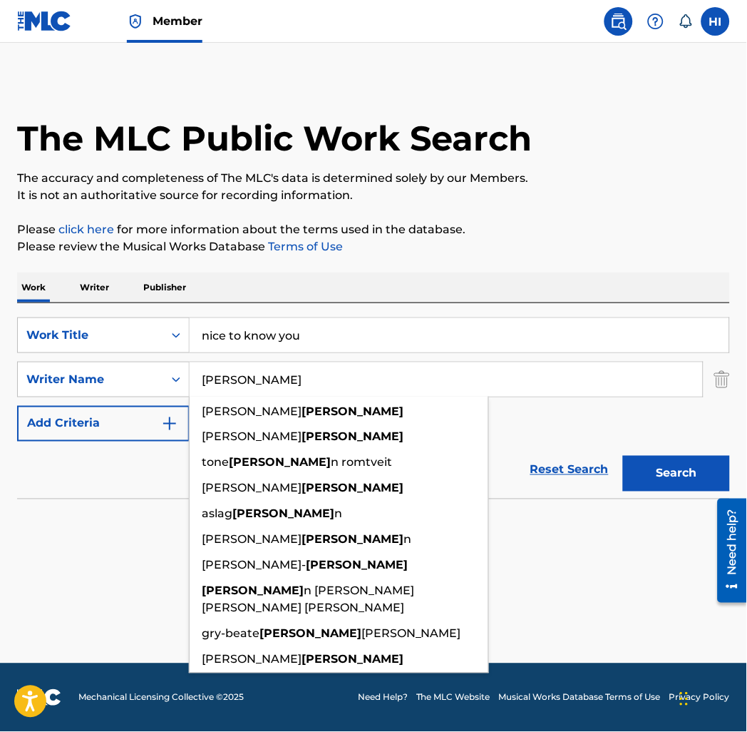
type input "hauge"
click at [623, 456] on button "Search" at bounding box center [676, 474] width 107 height 36
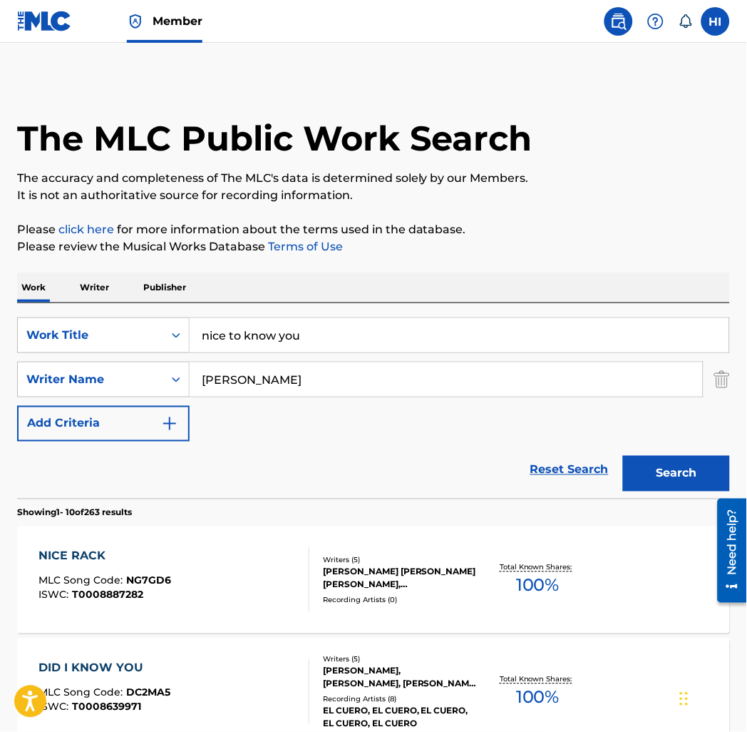
click at [308, 333] on input "nice to know you" at bounding box center [460, 335] width 540 height 34
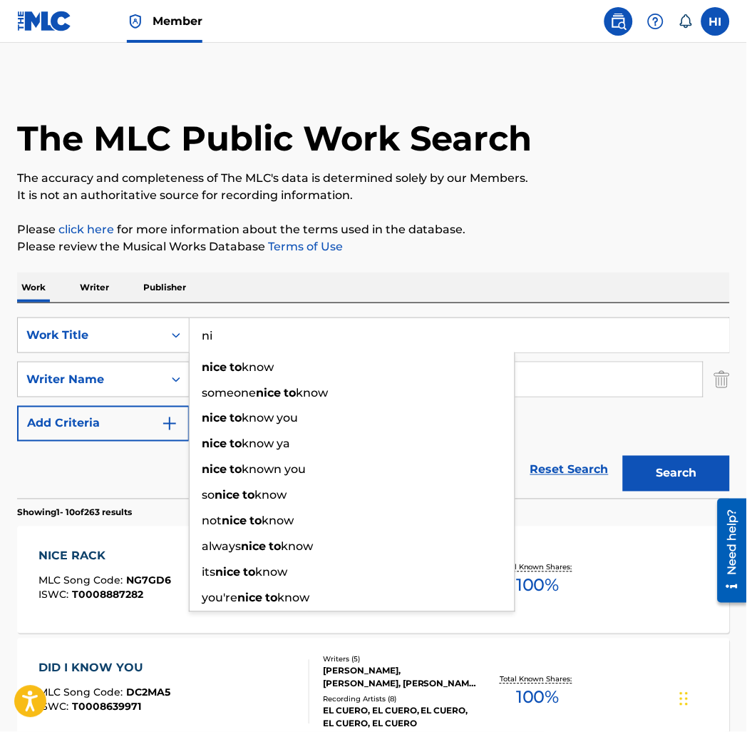
type input "n"
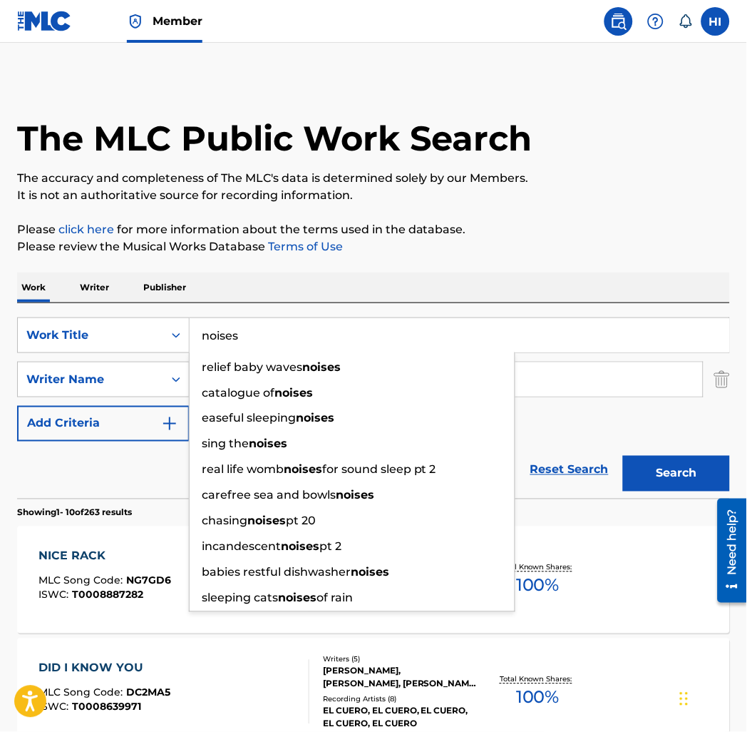
type input "noises"
click at [623, 456] on button "Search" at bounding box center [676, 474] width 107 height 36
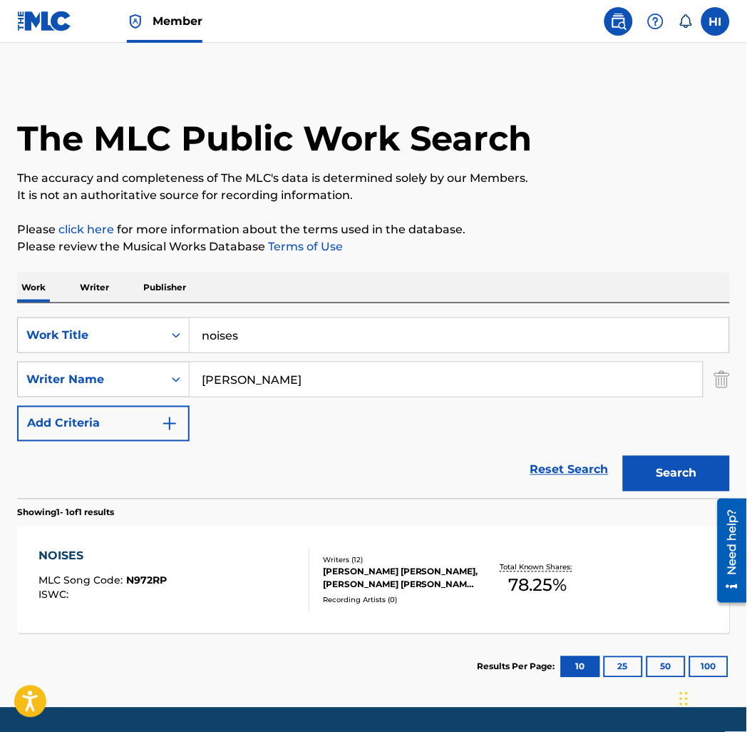
click at [255, 586] on div "NOISES MLC Song Code : N972RP ISWC :" at bounding box center [174, 580] width 271 height 64
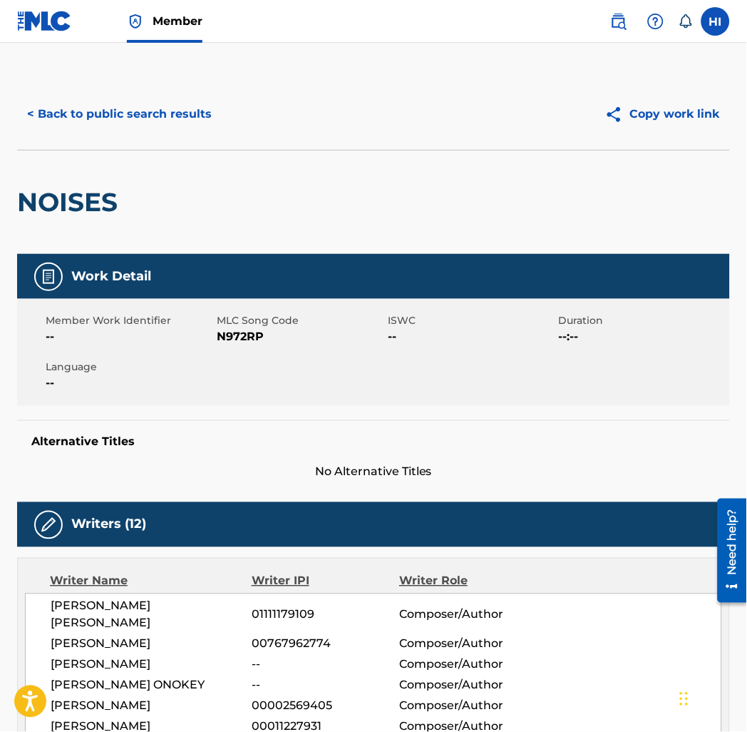
click at [234, 332] on span "N972RP" at bounding box center [301, 336] width 168 height 17
copy span "N972RP"
click at [194, 118] on button "< Back to public search results" at bounding box center [119, 114] width 205 height 36
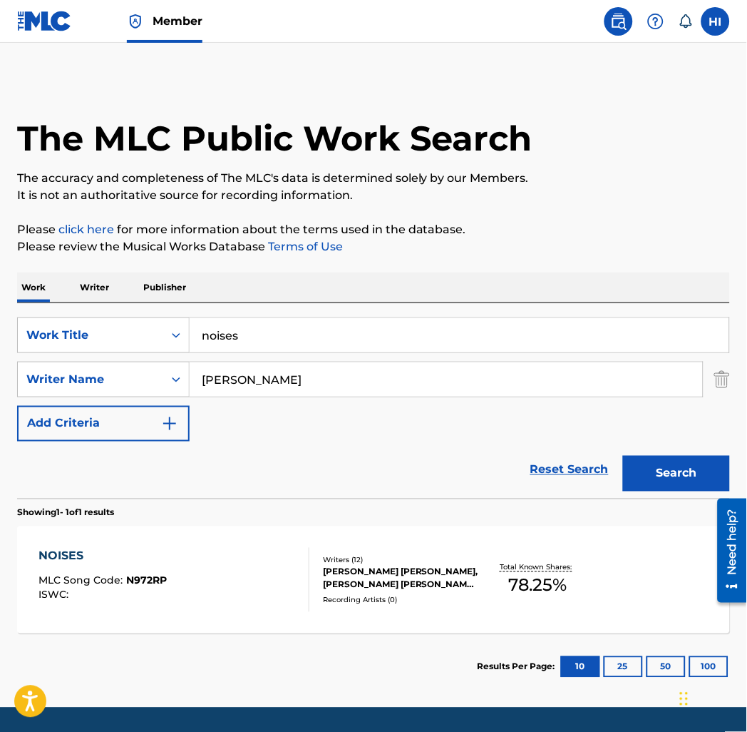
click at [254, 338] on input "noises" at bounding box center [460, 335] width 540 height 34
click at [254, 337] on input "noises" at bounding box center [460, 335] width 540 height 34
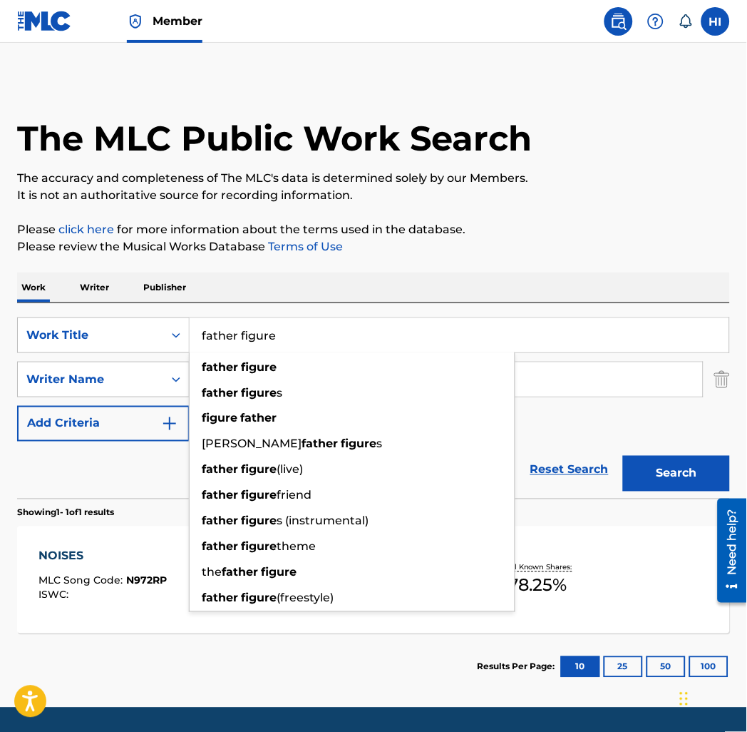
type input "father figure"
click at [274, 280] on div "Work Writer Publisher" at bounding box center [373, 287] width 713 height 30
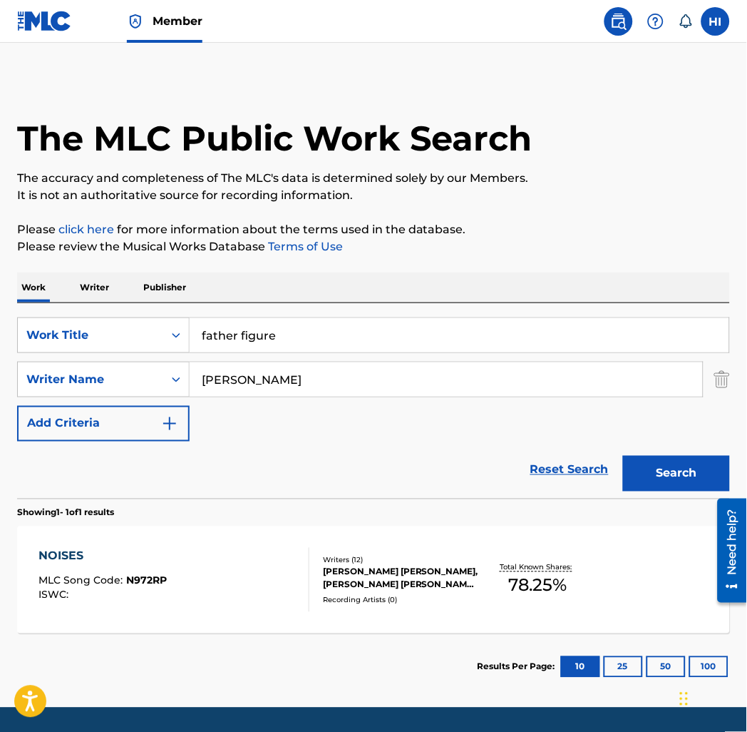
click at [254, 385] on input "hauge" at bounding box center [446, 379] width 513 height 34
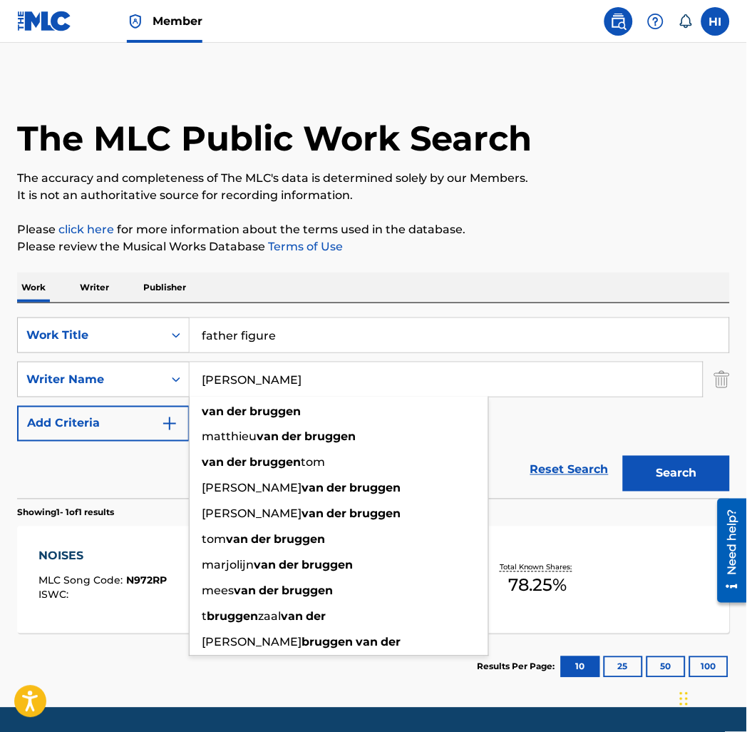
click at [623, 456] on button "Search" at bounding box center [676, 474] width 107 height 36
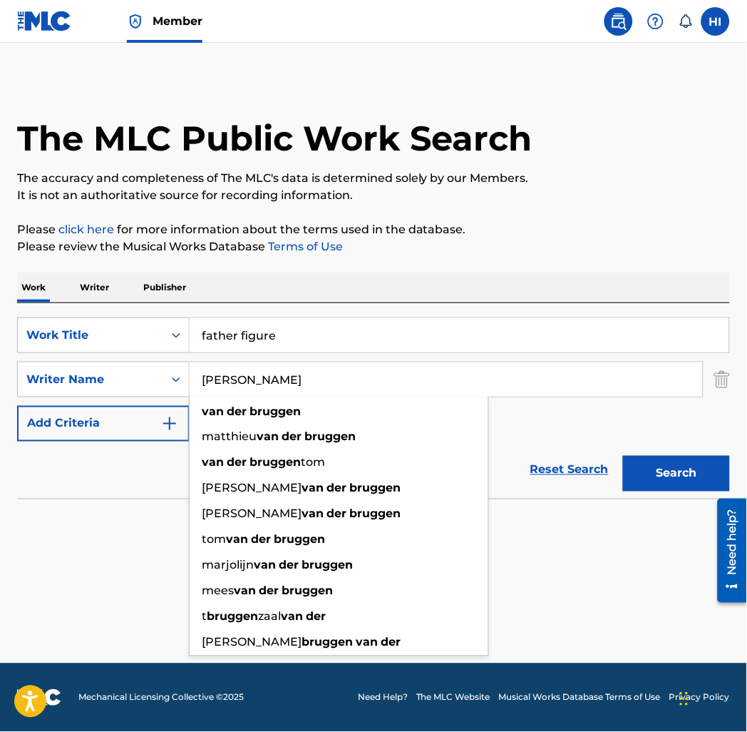
click at [300, 382] on input "van der bruggen" at bounding box center [446, 379] width 513 height 34
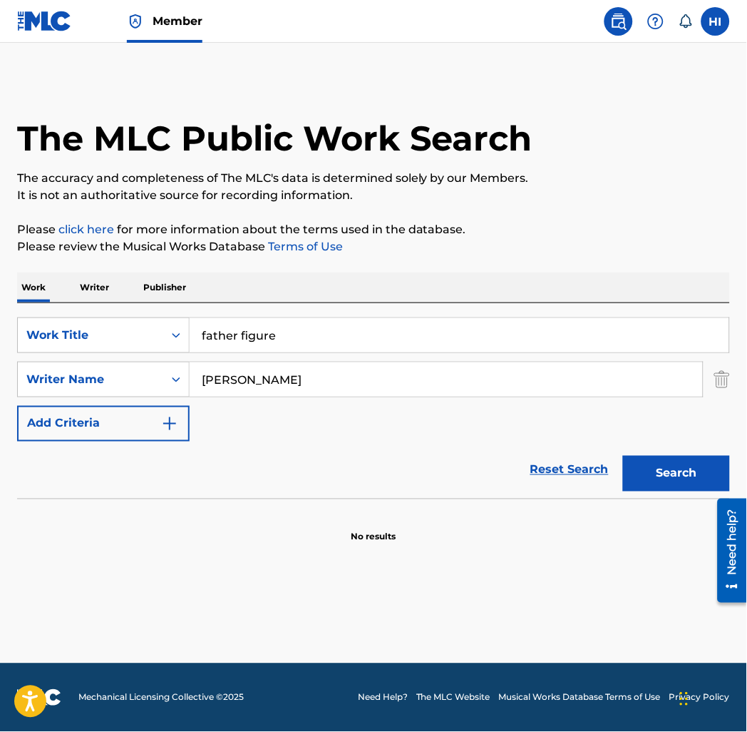
type input "HEIN"
click at [623, 456] on button "Search" at bounding box center [676, 474] width 107 height 36
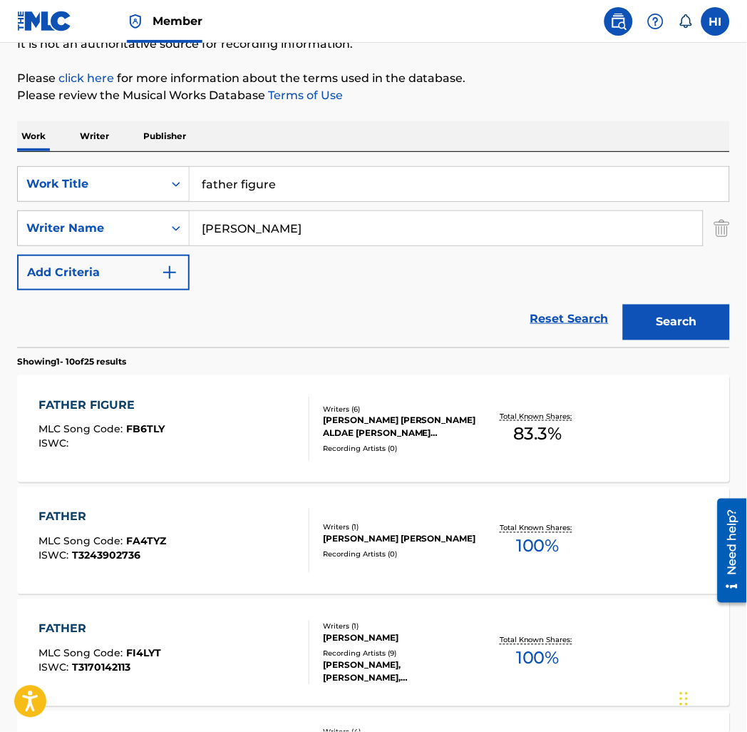
scroll to position [184, 0]
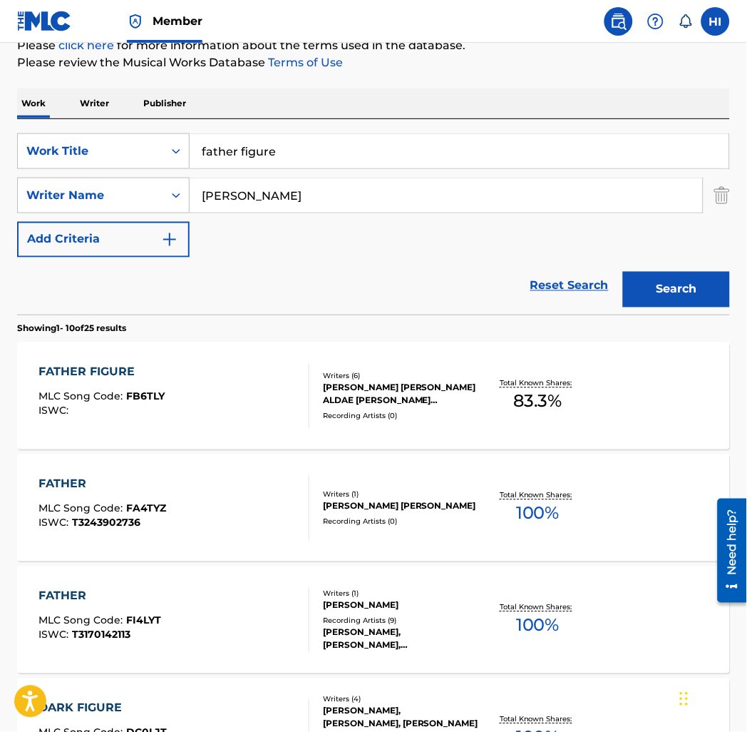
click at [228, 401] on div "FATHER FIGURE MLC Song Code : FB6TLY ISWC :" at bounding box center [174, 396] width 271 height 64
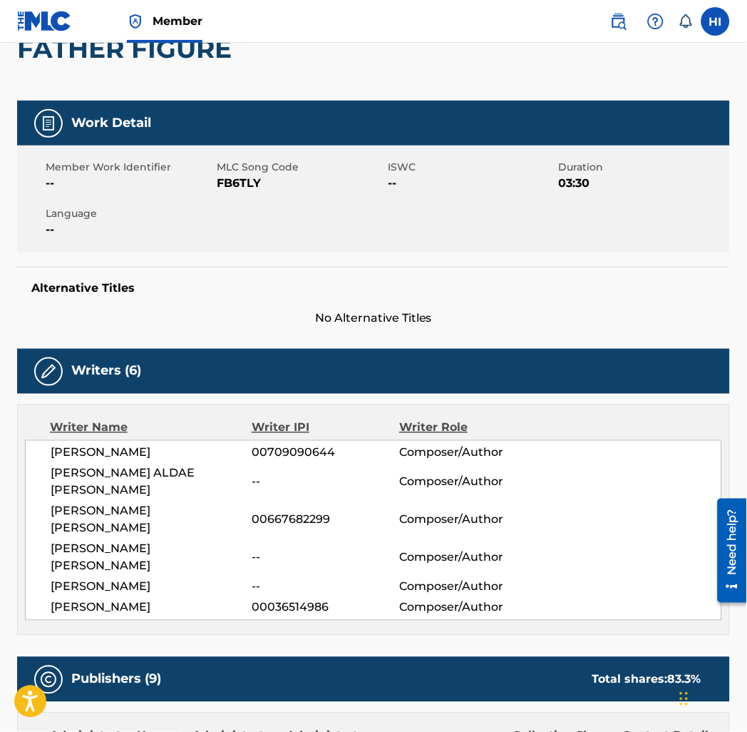
scroll to position [184, 0]
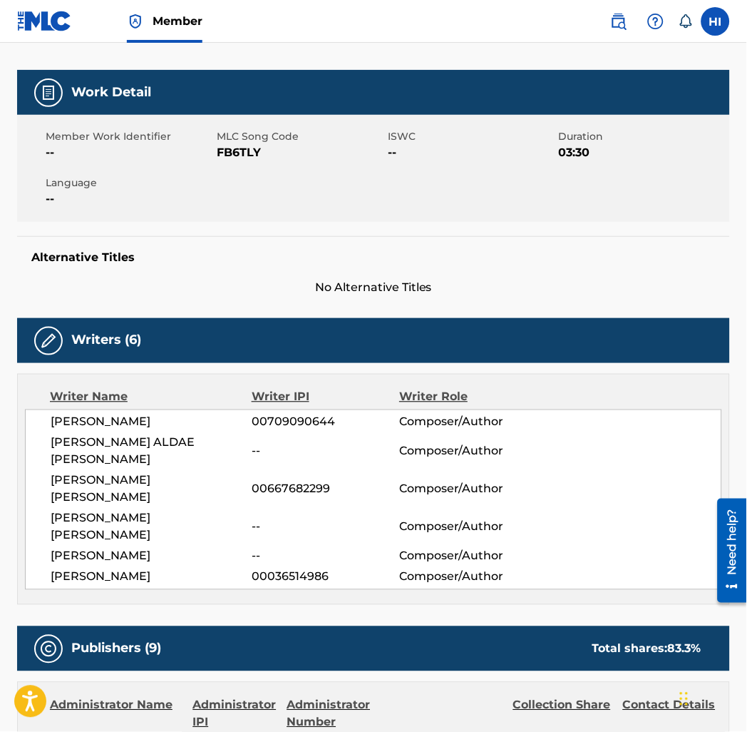
click at [232, 150] on span "FB6TLY" at bounding box center [301, 152] width 168 height 17
copy span "FB6TLY"
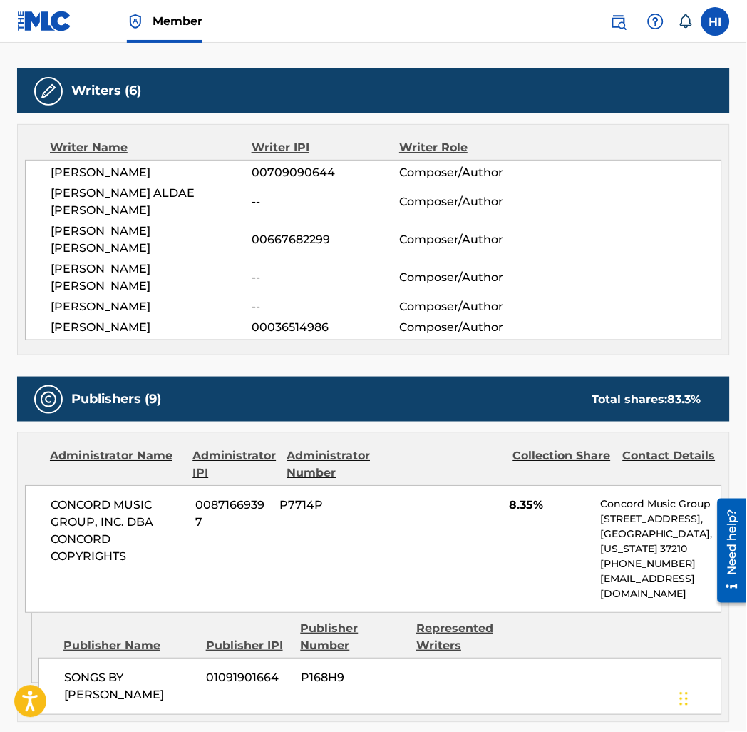
scroll to position [0, 0]
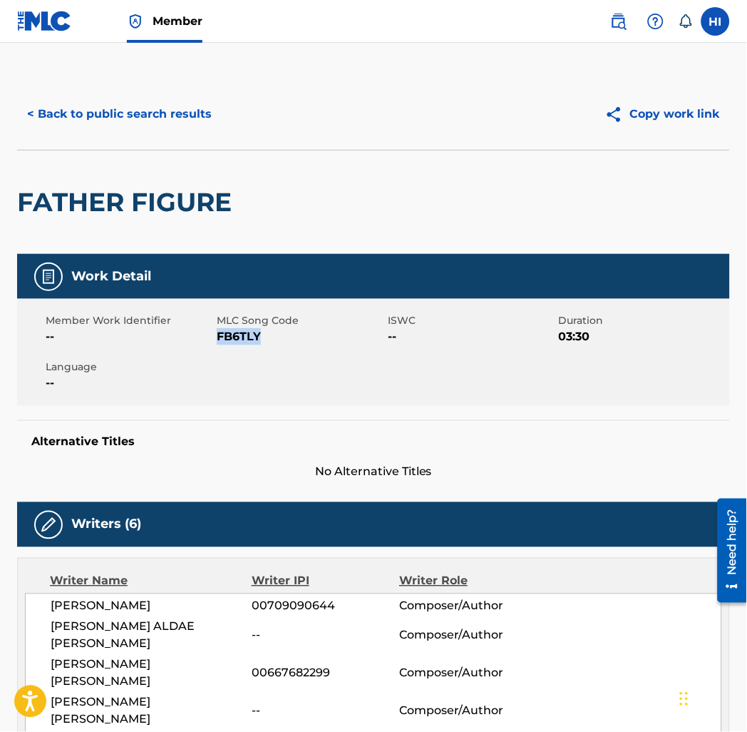
click at [172, 119] on button "< Back to public search results" at bounding box center [119, 114] width 205 height 36
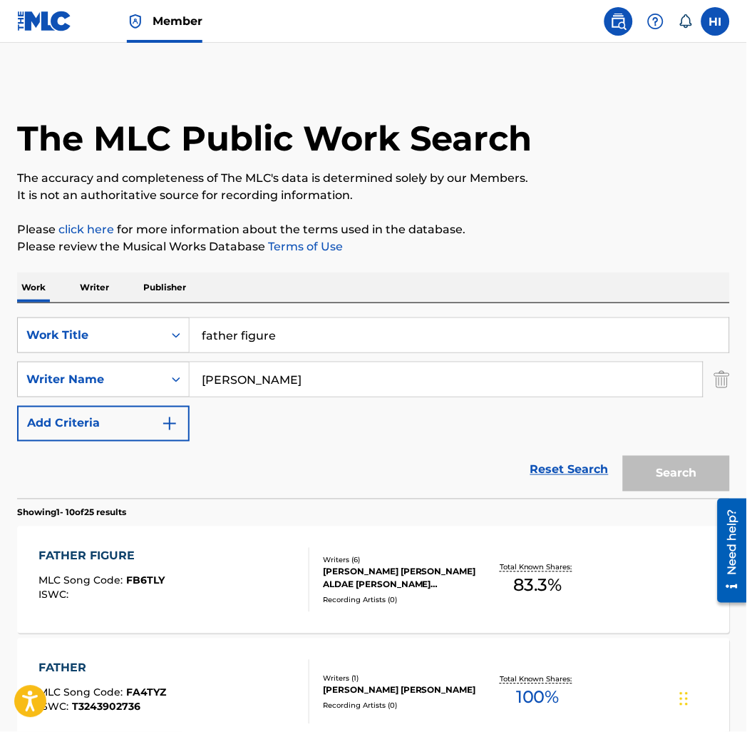
scroll to position [184, 0]
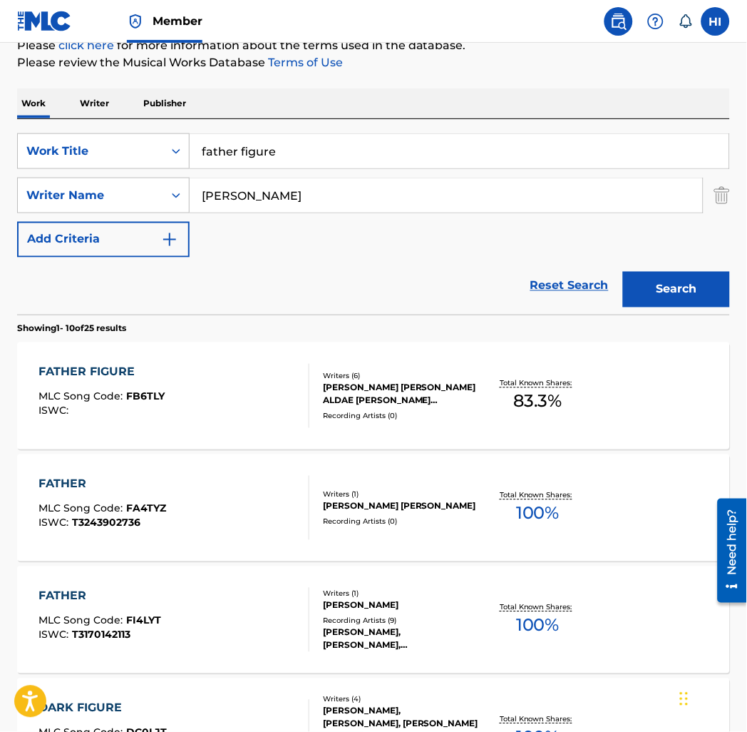
click at [294, 203] on input "HEIN" at bounding box center [446, 195] width 513 height 34
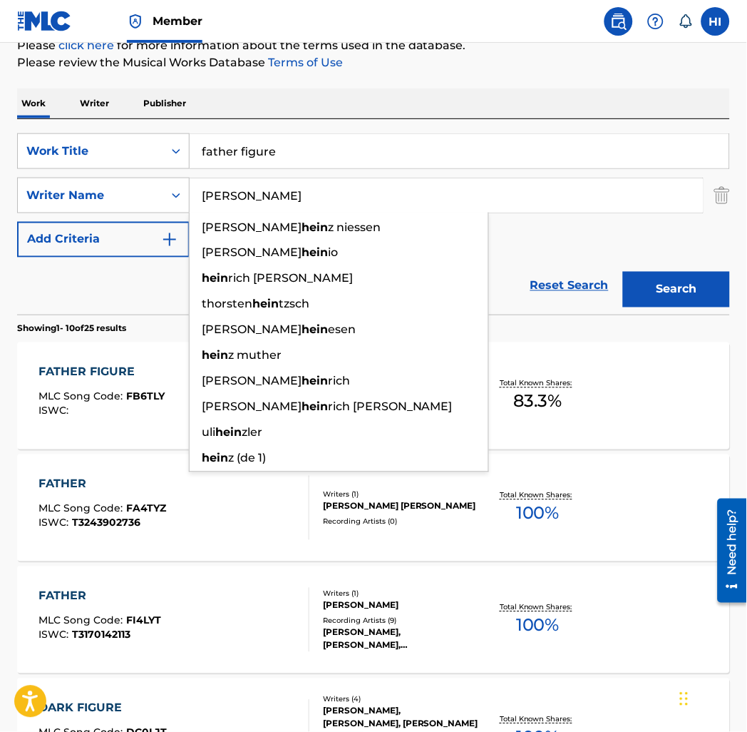
click at [294, 203] on input "HEIN" at bounding box center [446, 195] width 513 height 34
paste input "AUGE"
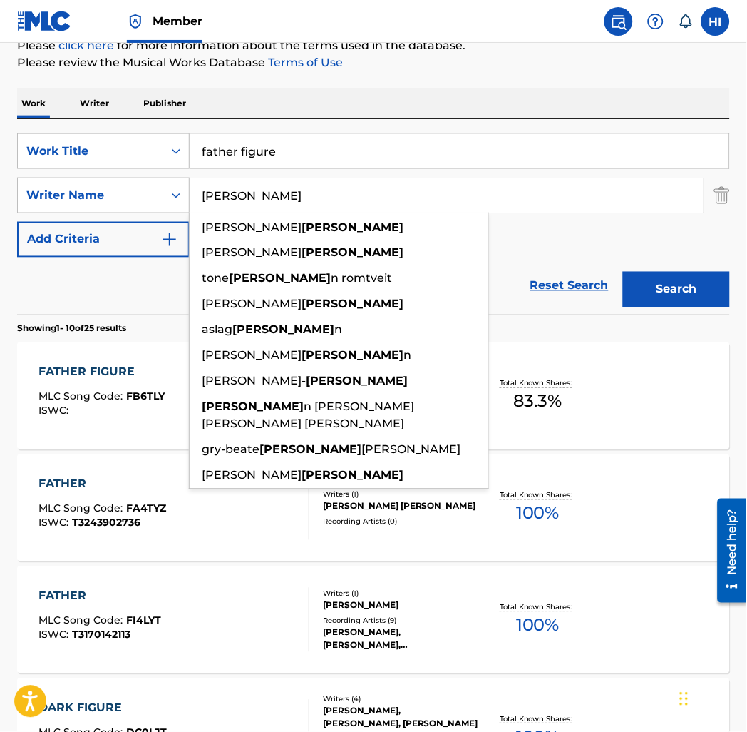
type input "HAUGE"
click at [277, 154] on input "father figure" at bounding box center [460, 151] width 540 height 34
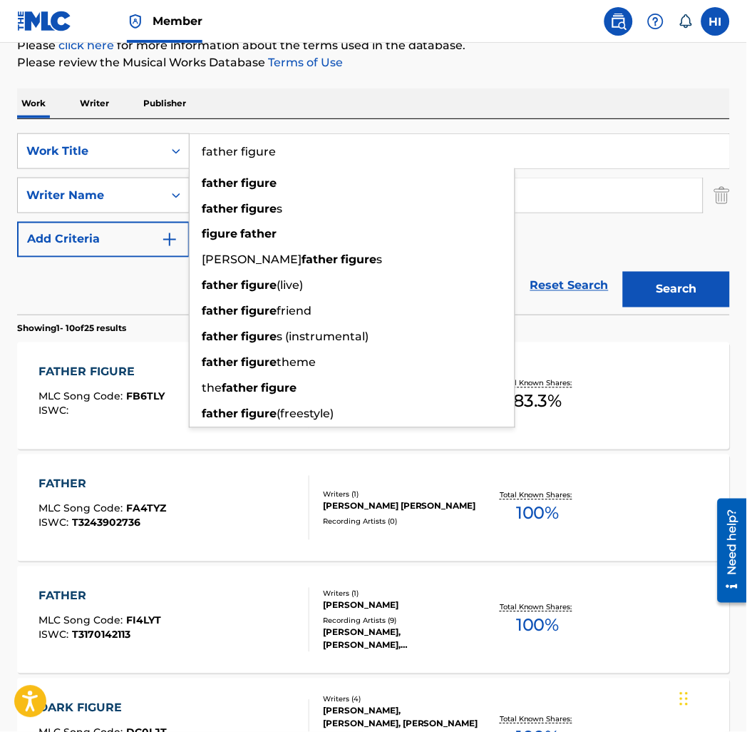
click at [277, 154] on input "father figure" at bounding box center [460, 151] width 540 height 34
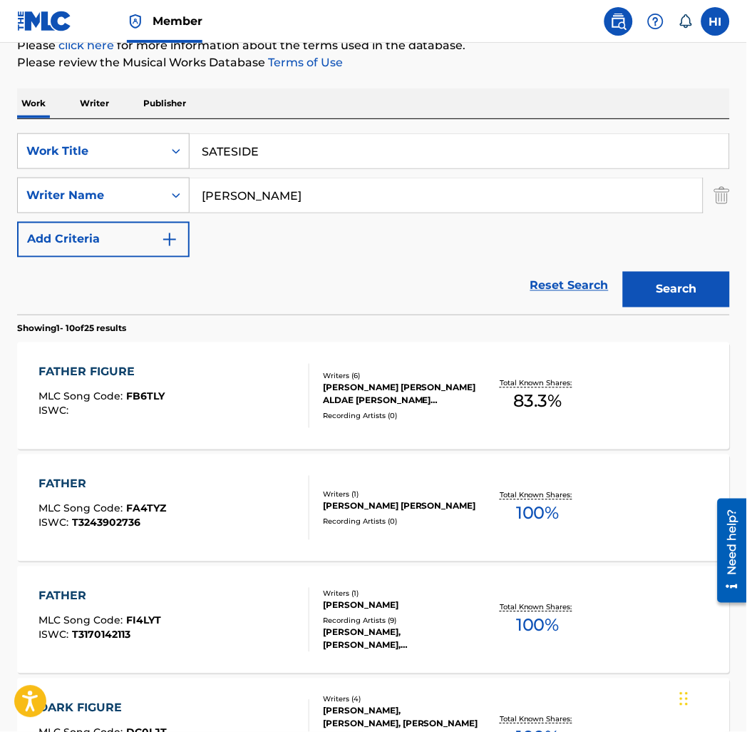
click at [623, 272] on button "Search" at bounding box center [676, 290] width 107 height 36
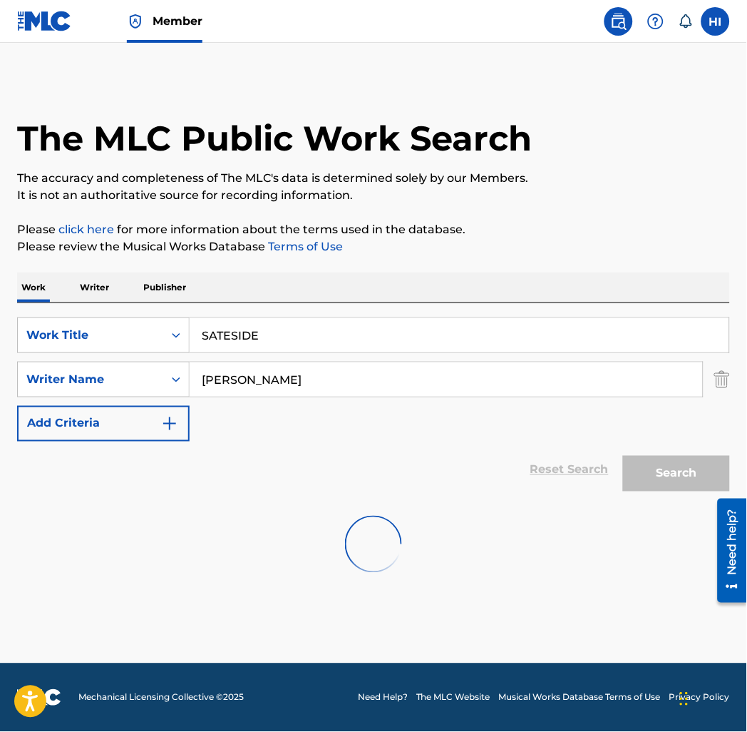
scroll to position [0, 0]
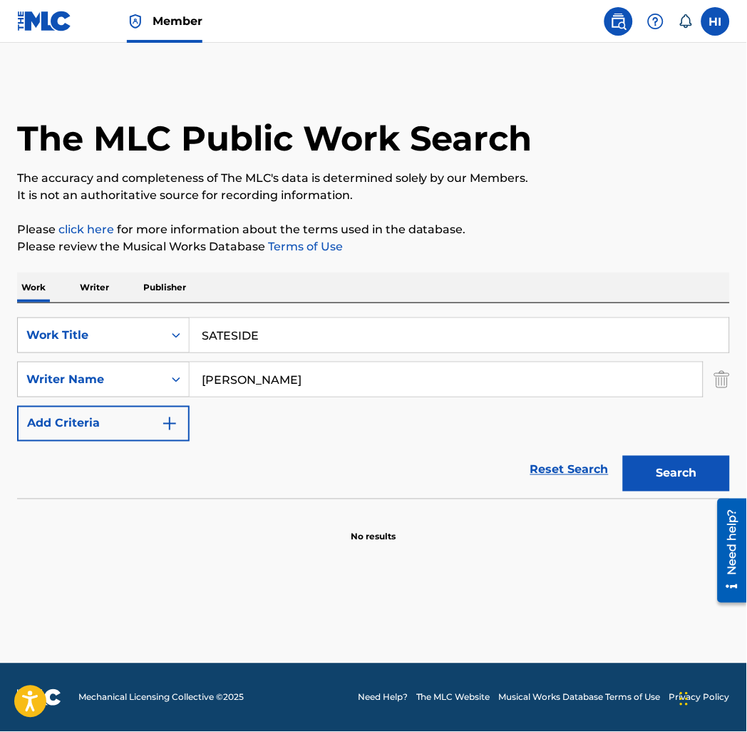
click at [210, 329] on input "SATESIDE" at bounding box center [460, 335] width 540 height 34
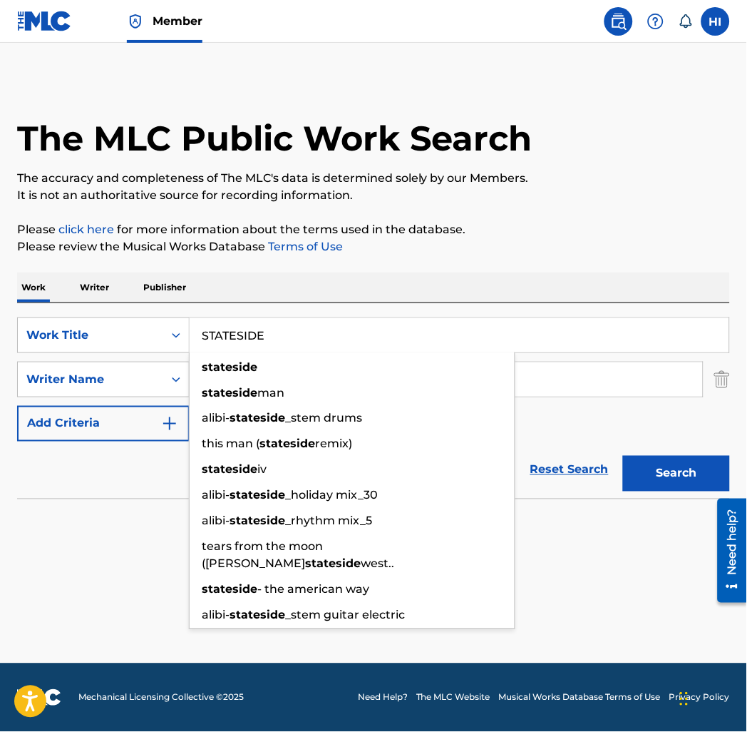
click at [680, 463] on button "Search" at bounding box center [676, 474] width 107 height 36
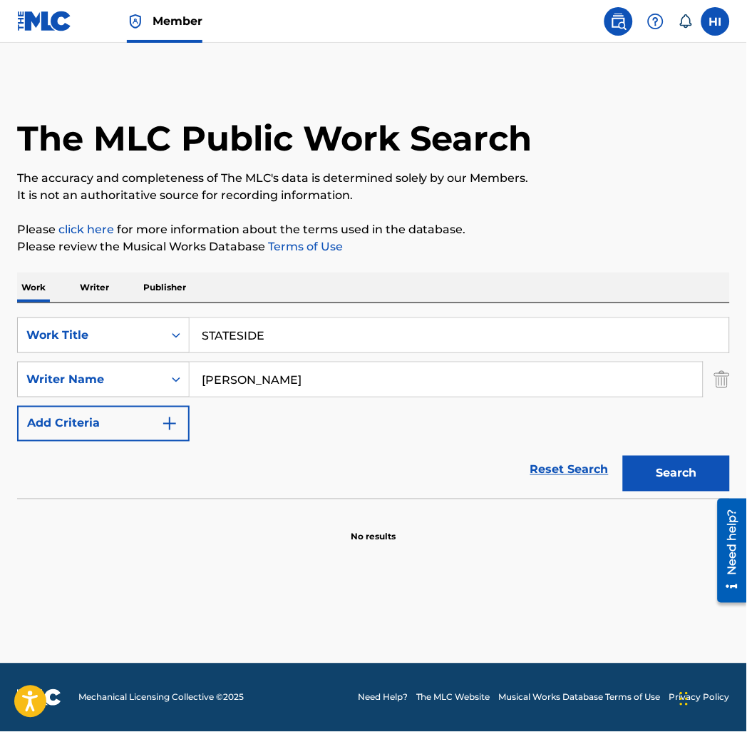
click at [668, 481] on button "Search" at bounding box center [676, 474] width 107 height 36
click at [277, 331] on input "STATESIDE" at bounding box center [460, 335] width 540 height 34
click at [276, 331] on input "STATESIDE" at bounding box center [460, 335] width 540 height 34
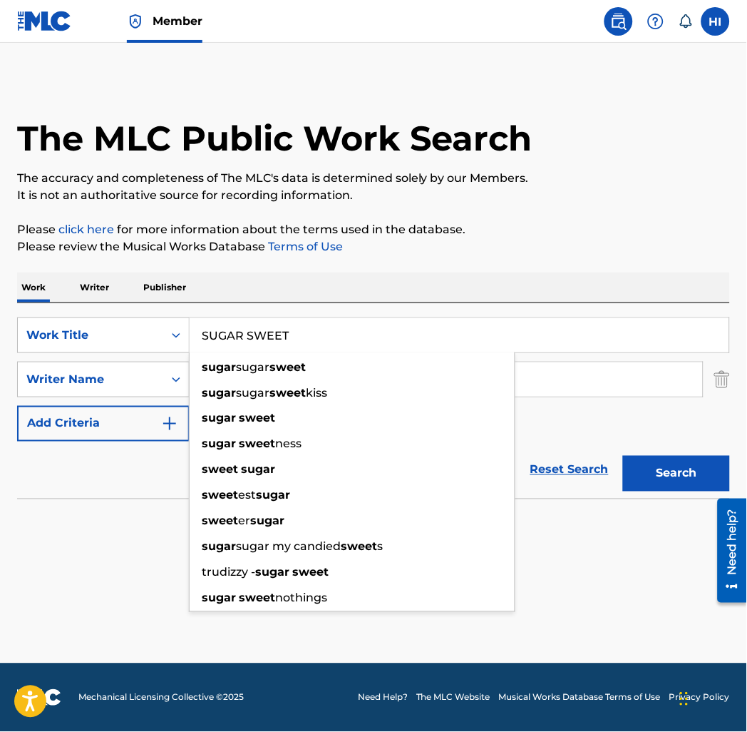
type input "SUGAR SWEET"
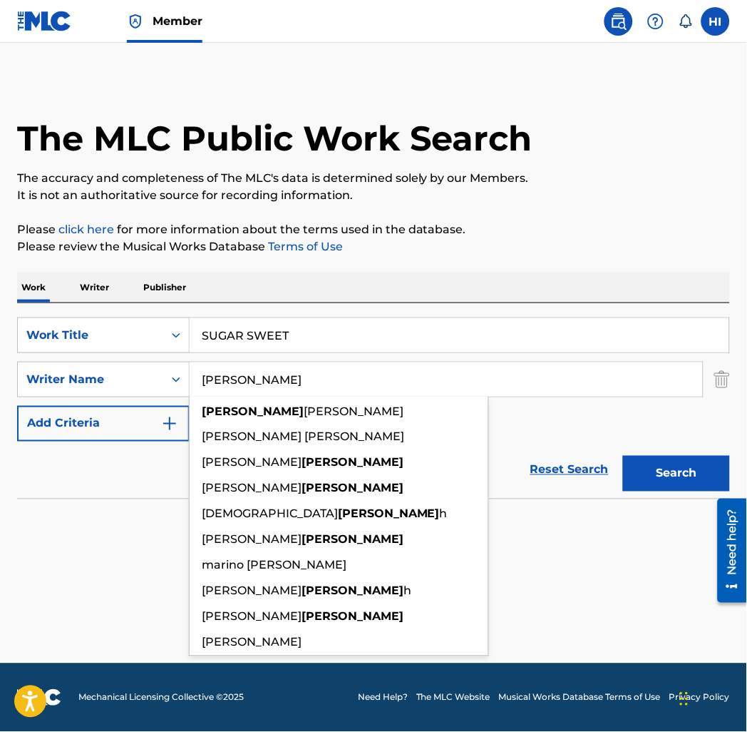
type input "PARRISH"
click at [623, 456] on button "Search" at bounding box center [676, 474] width 107 height 36
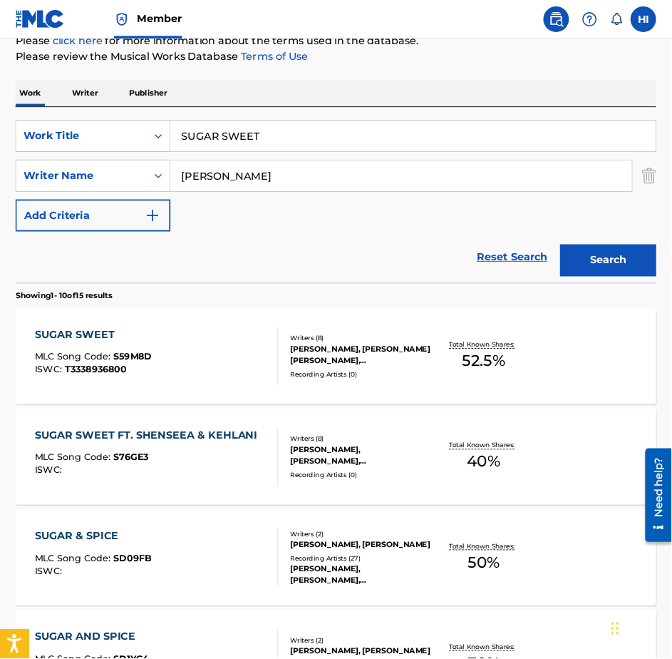
scroll to position [185, 0]
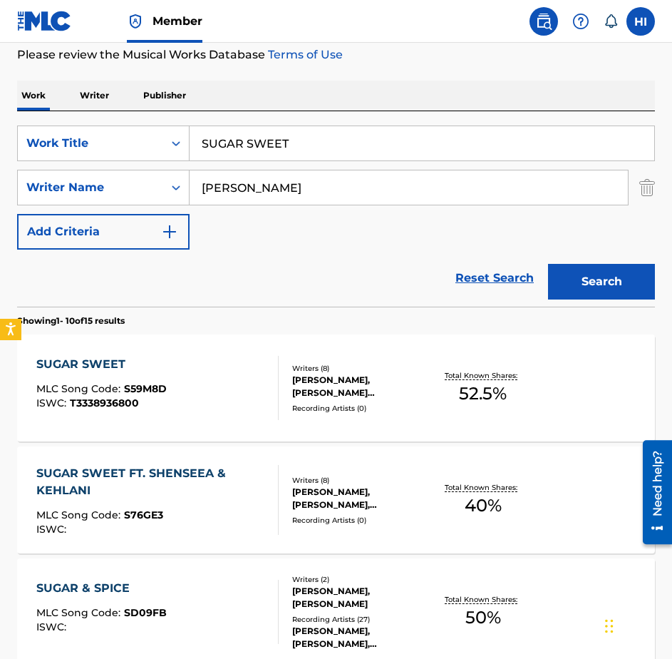
click at [165, 401] on div "SUGAR SWEET MLC Song Code : S59M8D ISWC : T3338936800" at bounding box center [157, 388] width 242 height 64
click at [166, 473] on div "SUGAR SWEET FT. SHENSEEA & KEHLANI" at bounding box center [151, 482] width 230 height 34
click at [154, 378] on div "SUGAR SWEET MLC Song Code : S59M8D ISWC : T3338936800" at bounding box center [101, 388] width 130 height 64
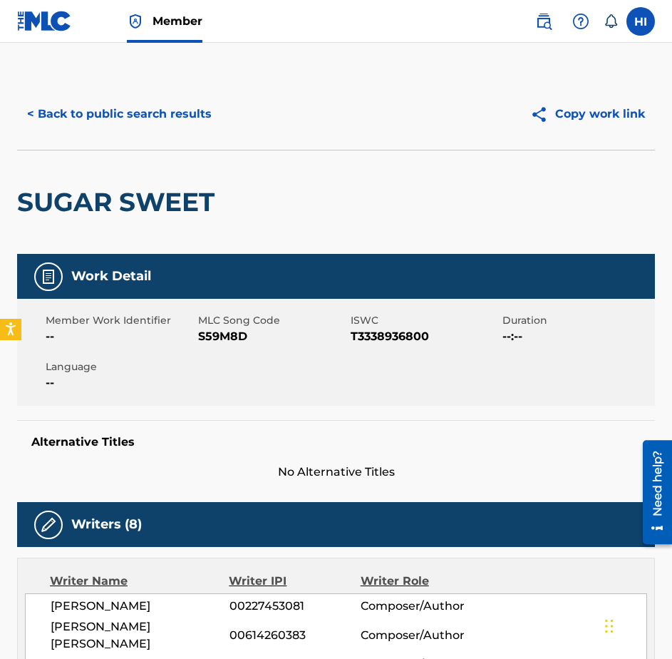
click at [217, 339] on span "S59M8D" at bounding box center [272, 336] width 149 height 17
copy span "S59M8D"
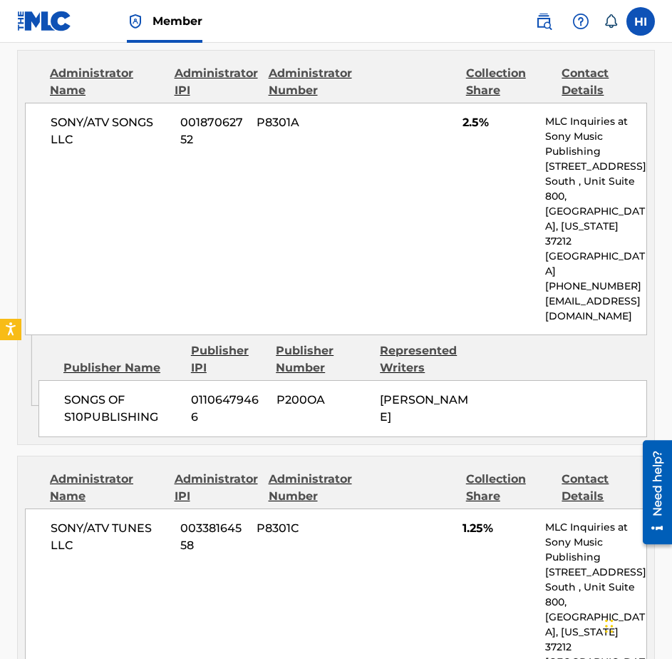
scroll to position [491, 0]
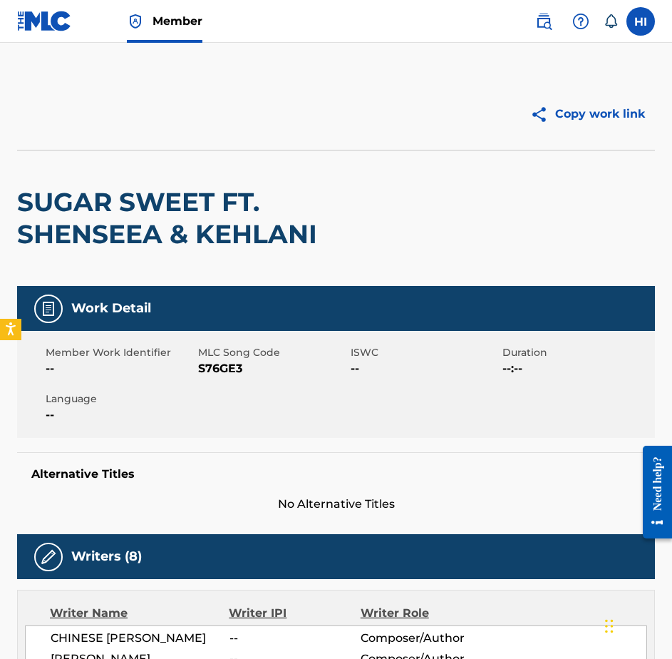
click at [222, 371] on span "S76GE3" at bounding box center [272, 368] width 149 height 17
copy span "S76GE3"
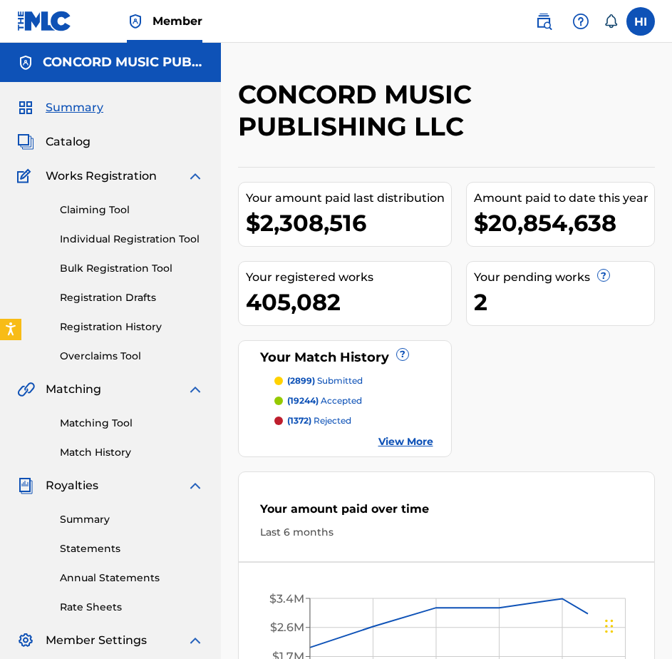
click at [61, 142] on span "Catalog" at bounding box center [68, 141] width 45 height 17
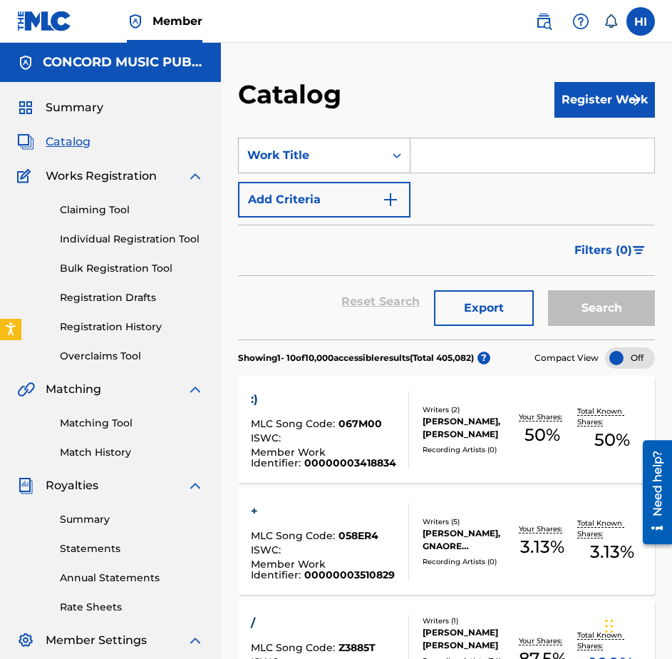
click at [373, 156] on div "Work Title" at bounding box center [311, 155] width 128 height 17
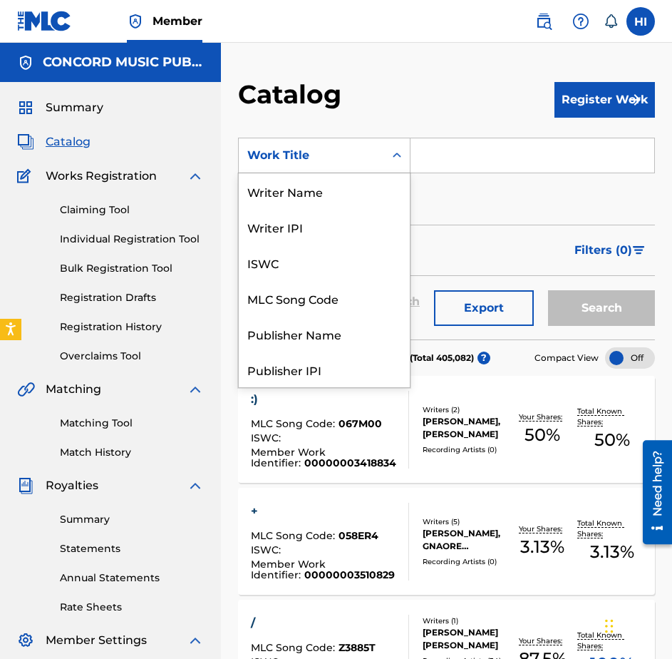
scroll to position [214, 0]
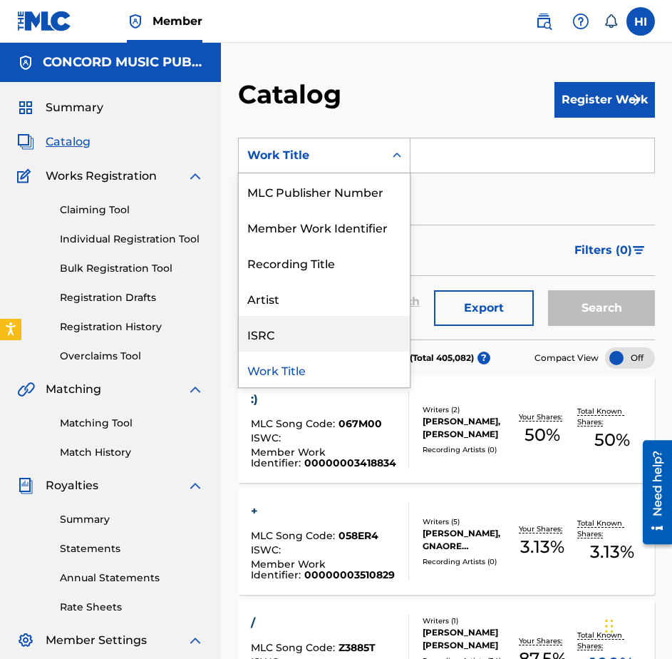
click at [335, 322] on div "ISRC" at bounding box center [324, 334] width 171 height 36
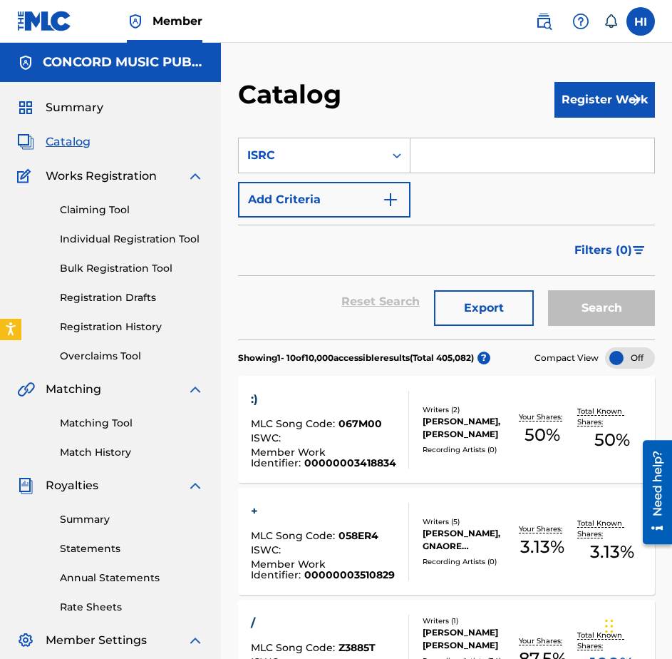
click at [441, 166] on input "Search Form" at bounding box center [533, 155] width 244 height 34
paste input "USAT22504344"
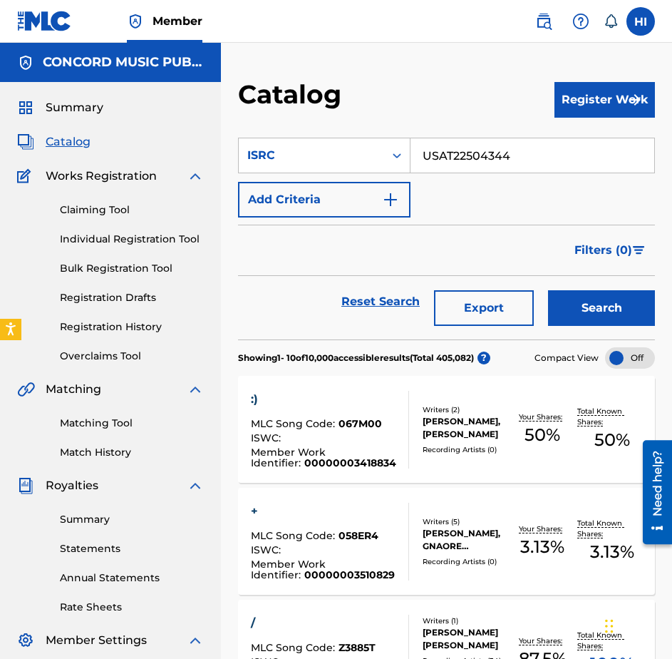
click at [589, 306] on button "Search" at bounding box center [601, 308] width 107 height 36
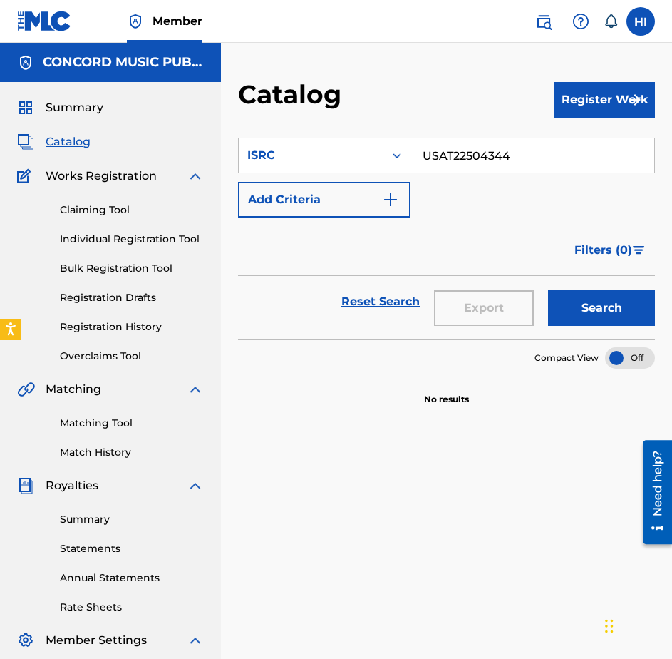
click at [478, 158] on input "USAT22504344" at bounding box center [533, 155] width 244 height 34
paste input "UM72503410"
click at [605, 310] on button "Search" at bounding box center [601, 308] width 107 height 36
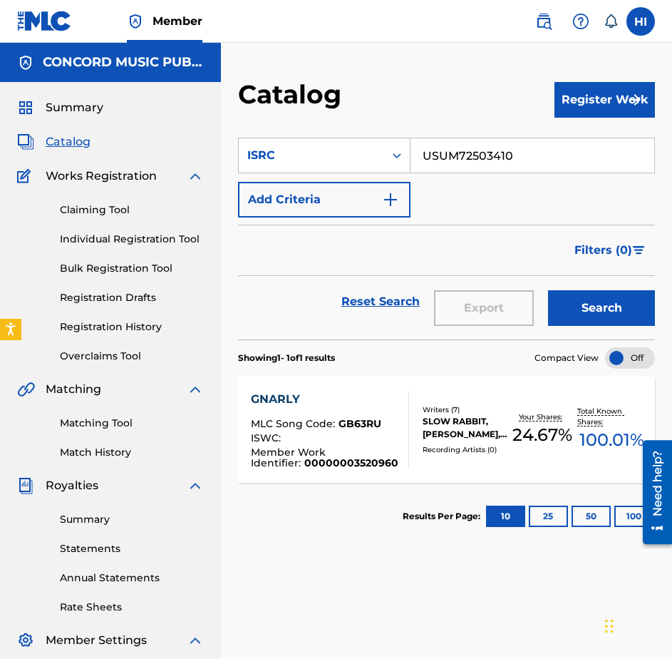
drag, startPoint x: 358, startPoint y: 433, endPoint x: 359, endPoint y: 424, distance: 9.3
click at [358, 433] on div "ISWC :" at bounding box center [325, 440] width 148 height 14
click at [505, 170] on input "USUM72503410" at bounding box center [533, 155] width 244 height 34
click at [503, 165] on input "USUM72503410" at bounding box center [533, 155] width 244 height 34
paste input "QMRSZ2500682"
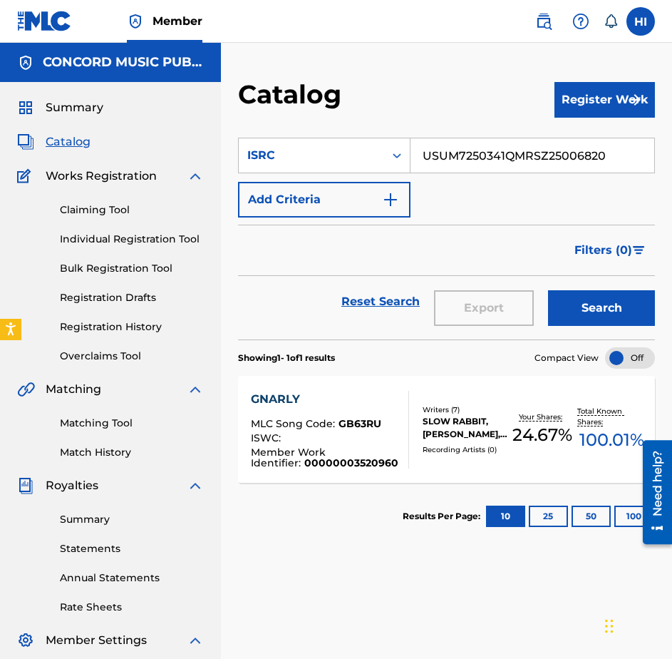
click at [526, 156] on input "USUM7250341QMRSZ25006820" at bounding box center [533, 155] width 244 height 34
paste input "QMRSZ2500682"
click at [596, 310] on button "Search" at bounding box center [601, 308] width 107 height 36
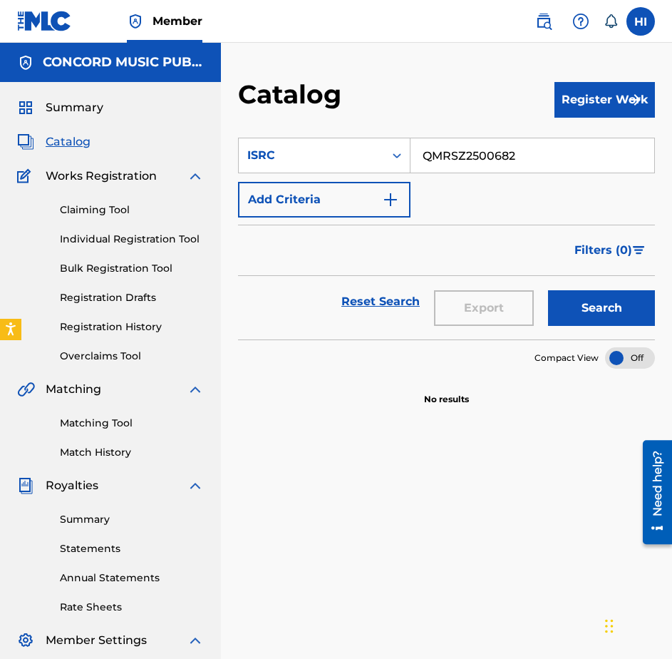
click at [483, 141] on input "QMRSZ2500682" at bounding box center [533, 155] width 244 height 34
click at [483, 140] on input "QMRSZ2500682" at bounding box center [533, 155] width 244 height 34
paste input "USUG12501605"
click at [600, 307] on button "Search" at bounding box center [601, 308] width 107 height 36
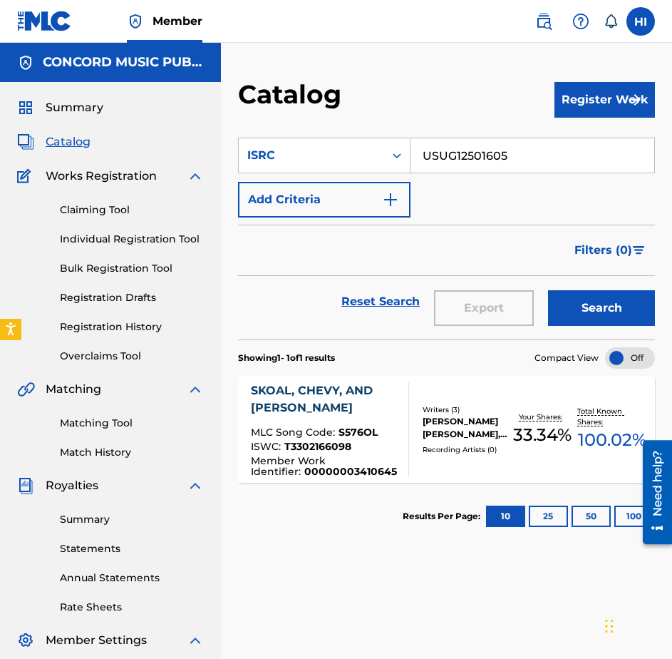
click at [462, 148] on input "USUG12501605" at bounding box center [533, 155] width 244 height 34
paste input "21"
click at [603, 309] on button "Search" at bounding box center [601, 308] width 107 height 36
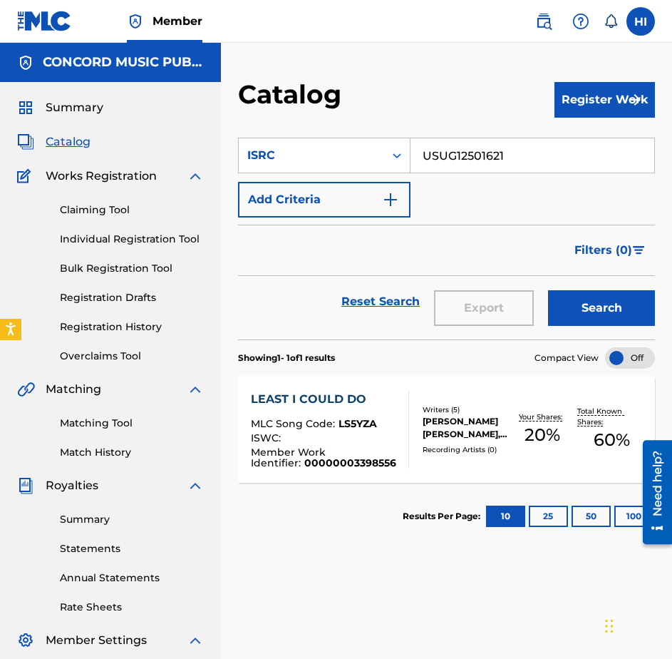
click at [476, 163] on input "USUG12501621" at bounding box center [533, 155] width 244 height 34
paste input "6"
click at [614, 314] on button "Search" at bounding box center [601, 308] width 107 height 36
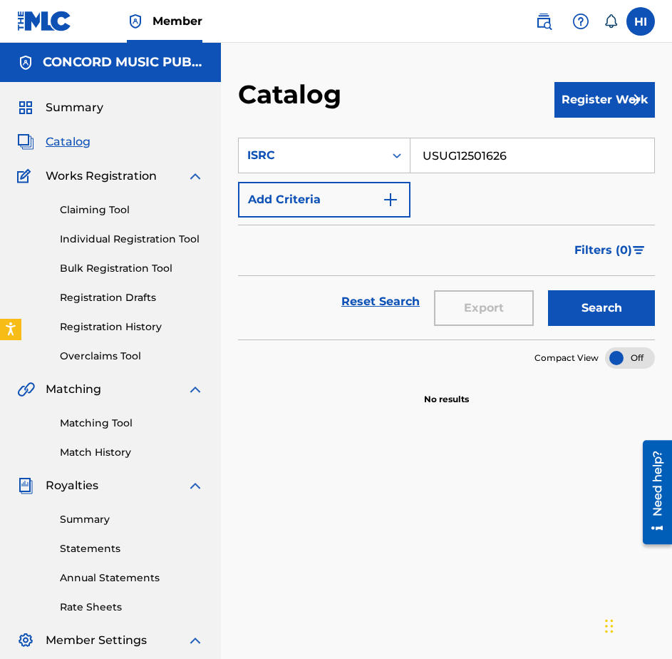
click at [493, 143] on input "USUG12501626" at bounding box center [533, 155] width 244 height 34
paste input "AT22502845"
click at [590, 300] on button "Search" at bounding box center [601, 308] width 107 height 36
click at [521, 163] on input "USAT22502845" at bounding box center [533, 155] width 244 height 34
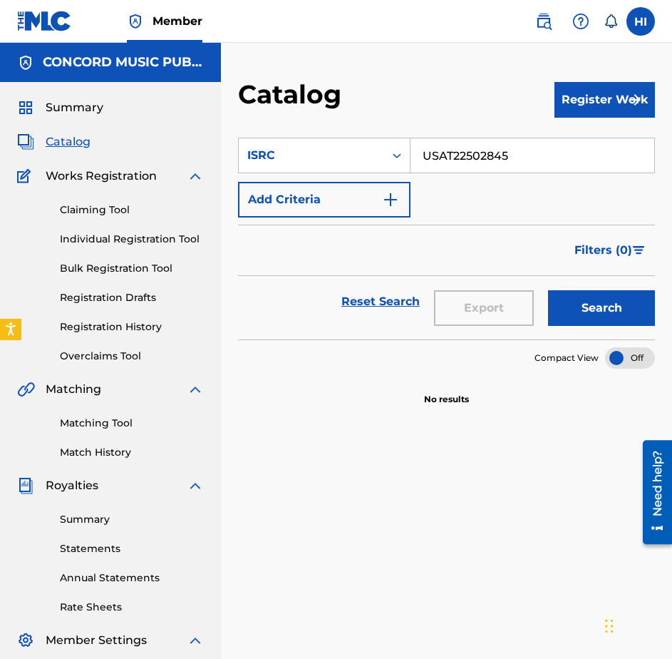
click at [521, 163] on input "USAT22502845" at bounding box center [533, 155] width 244 height 34
paste input "UG12501297"
click at [603, 310] on button "Search" at bounding box center [601, 308] width 107 height 36
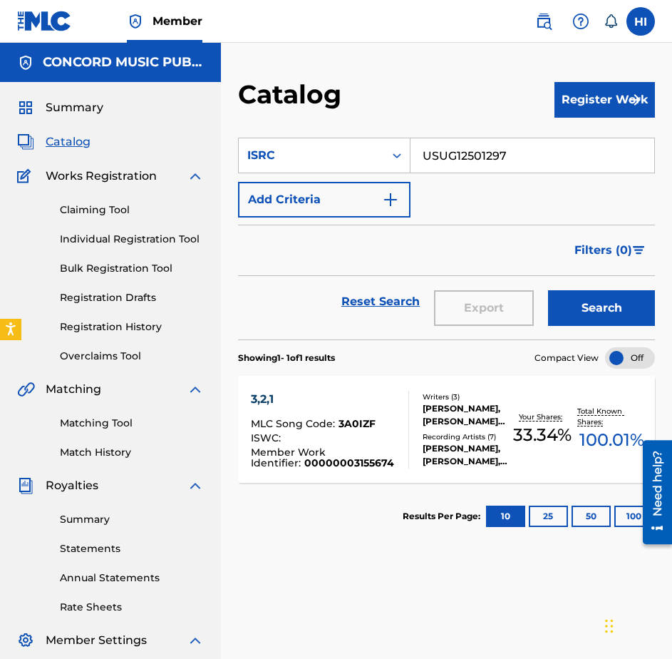
click at [461, 161] on input "USUG12501297" at bounding box center [533, 155] width 244 height 34
paste input "LD91775388"
click at [600, 305] on button "Search" at bounding box center [601, 308] width 107 height 36
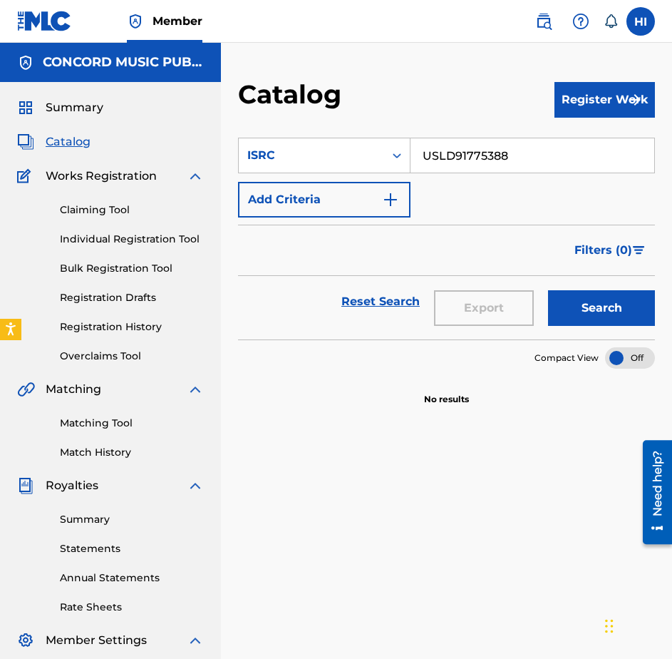
click at [443, 163] on input "USLD91775388" at bounding box center [533, 155] width 244 height 34
click at [444, 163] on input "USLD91775388" at bounding box center [533, 155] width 244 height 34
paste input "GBAHS2500177"
click at [588, 299] on button "Search" at bounding box center [601, 308] width 107 height 36
click at [496, 159] on input "GBAHS2500177" at bounding box center [533, 155] width 244 height 34
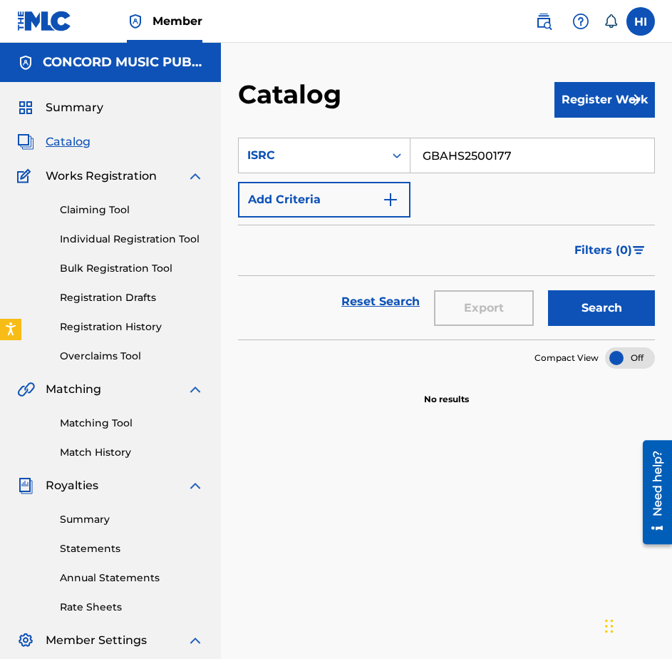
click at [496, 159] on input "GBAHS2500177" at bounding box center [533, 155] width 244 height 34
paste input "USUG12504831"
click at [580, 298] on button "Search" at bounding box center [601, 308] width 107 height 36
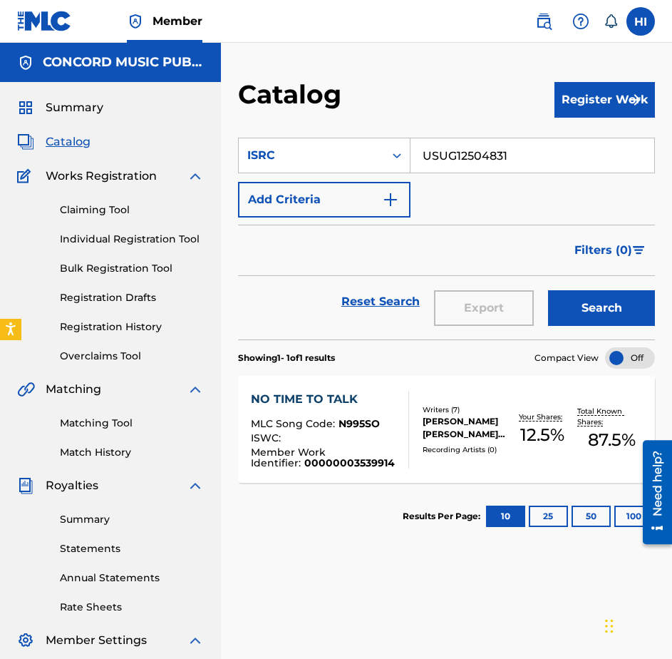
click at [572, 149] on input "USUG12504831" at bounding box center [533, 155] width 244 height 34
paste input "QX92405510"
click at [588, 294] on button "Search" at bounding box center [601, 308] width 107 height 36
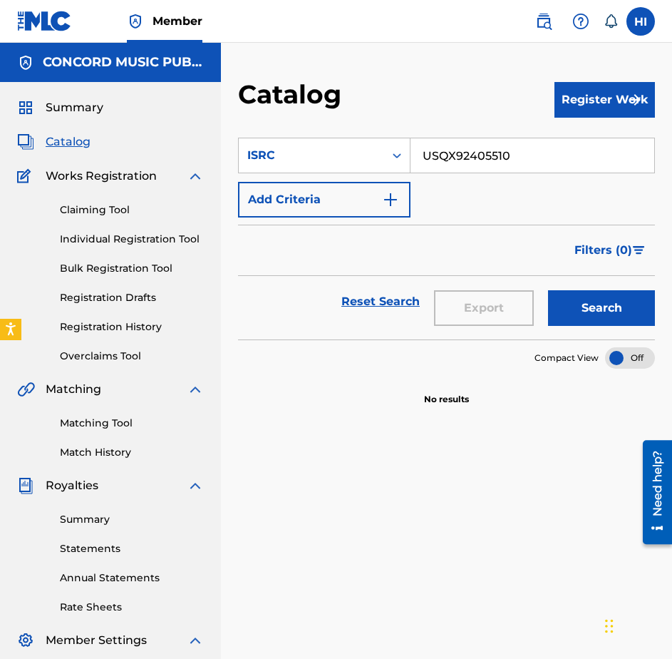
click at [481, 170] on input "USQX92405510" at bounding box center [533, 155] width 244 height 34
paste input "UM72502682"
click at [612, 317] on button "Search" at bounding box center [601, 308] width 107 height 36
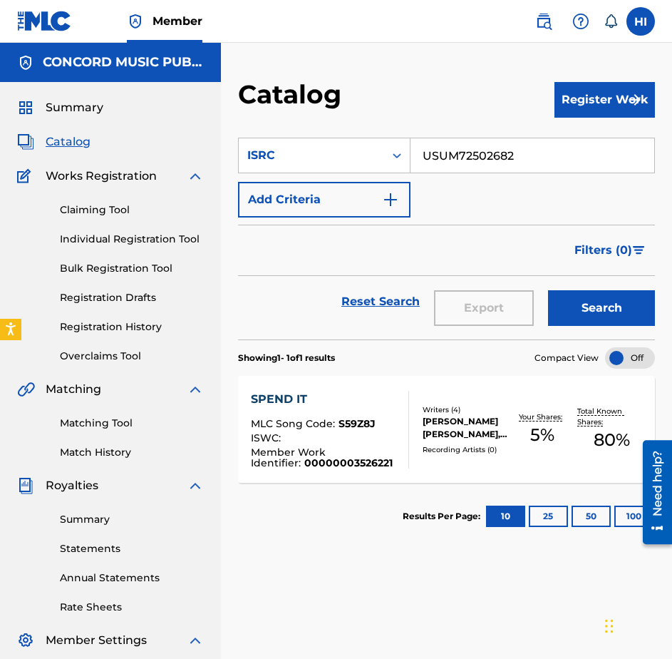
click at [439, 167] on input "USUM72502682" at bounding box center [533, 155] width 244 height 34
paste input "GBAYE250003"
click at [585, 300] on button "Search" at bounding box center [601, 308] width 107 height 36
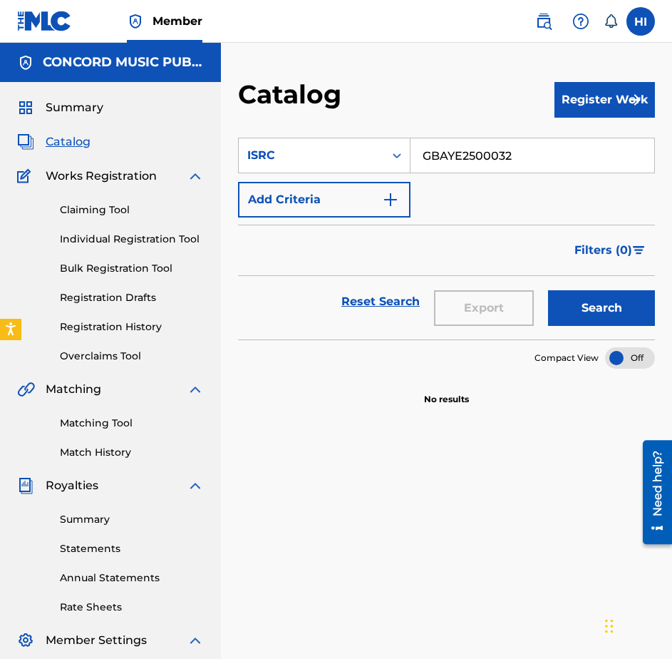
click at [463, 160] on input "GBAYE2500032" at bounding box center [533, 155] width 244 height 34
paste input "USA2P2525116"
click at [581, 304] on button "Search" at bounding box center [601, 308] width 107 height 36
click at [439, 169] on input "USA2P2525116" at bounding box center [533, 155] width 244 height 34
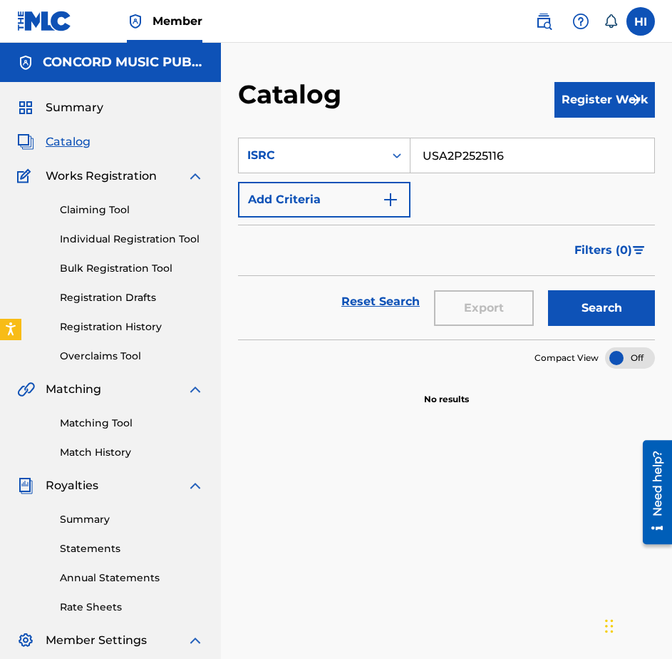
click at [439, 169] on input "USA2P2525116" at bounding box center [533, 155] width 244 height 34
paste input "DE1FB2500135"
click at [576, 317] on button "Search" at bounding box center [601, 308] width 107 height 36
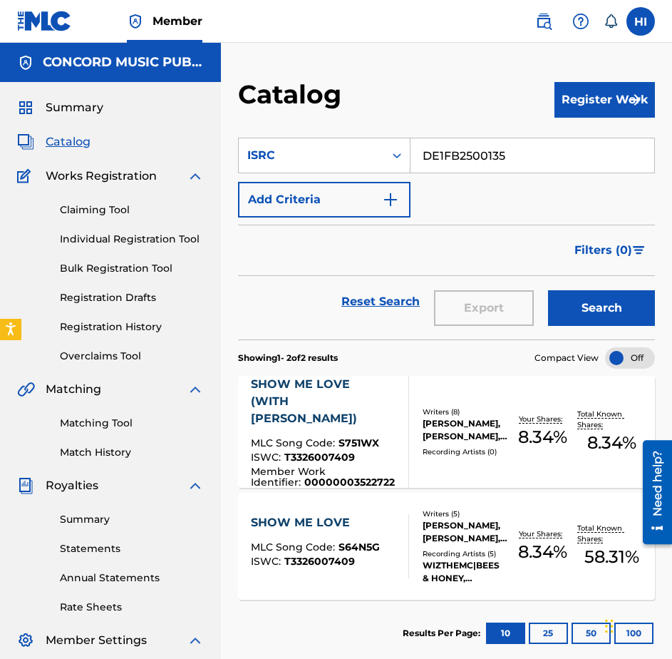
click at [470, 160] on input "DE1FB2500135" at bounding box center [533, 155] width 244 height 34
paste input "USQX9250361"
click at [571, 316] on button "Search" at bounding box center [601, 308] width 107 height 36
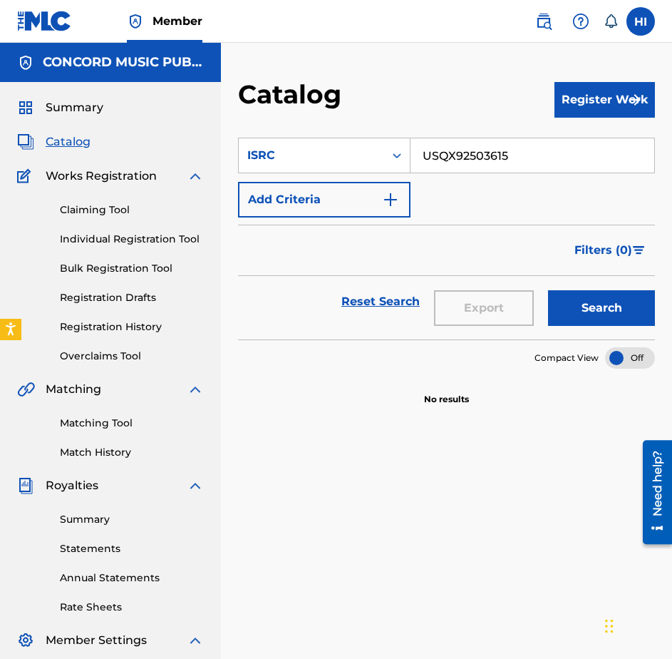
click at [588, 155] on input "USQX92503615" at bounding box center [533, 155] width 244 height 34
paste input "AT22503793"
click at [603, 309] on button "Search" at bounding box center [601, 308] width 107 height 36
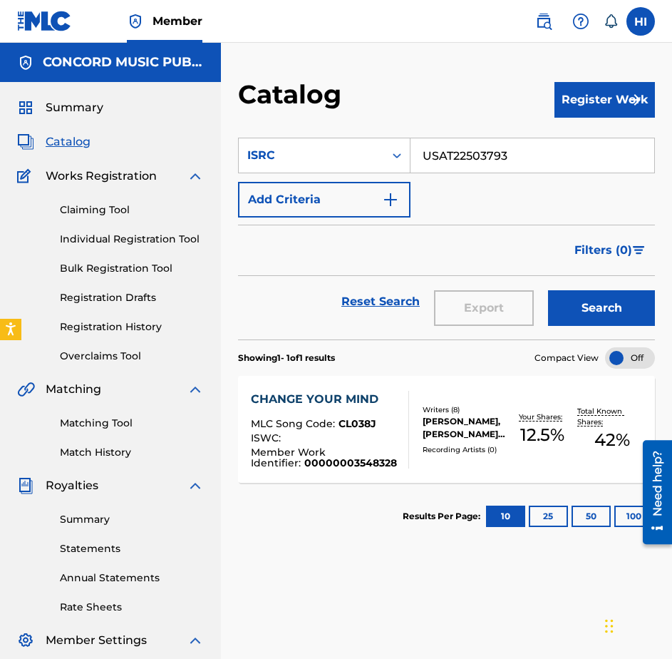
click at [451, 159] on input "USAT22503793" at bounding box center [533, 155] width 244 height 34
paste input "UM72506046"
click at [601, 309] on button "Search" at bounding box center [601, 308] width 107 height 36
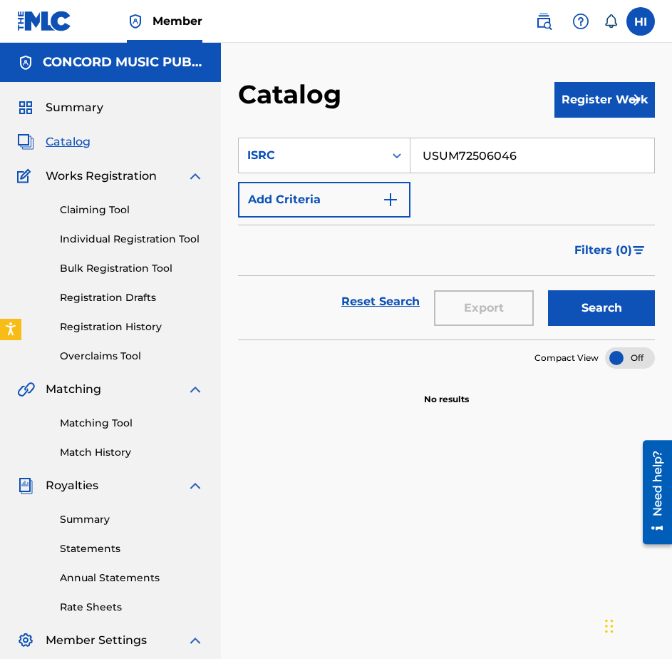
click at [483, 161] on input "USUM72506046" at bounding box center [533, 155] width 244 height 34
paste input "AT2980069"
click at [573, 316] on button "Search" at bounding box center [601, 308] width 107 height 36
click at [497, 161] on input "USAT29800696" at bounding box center [533, 155] width 244 height 34
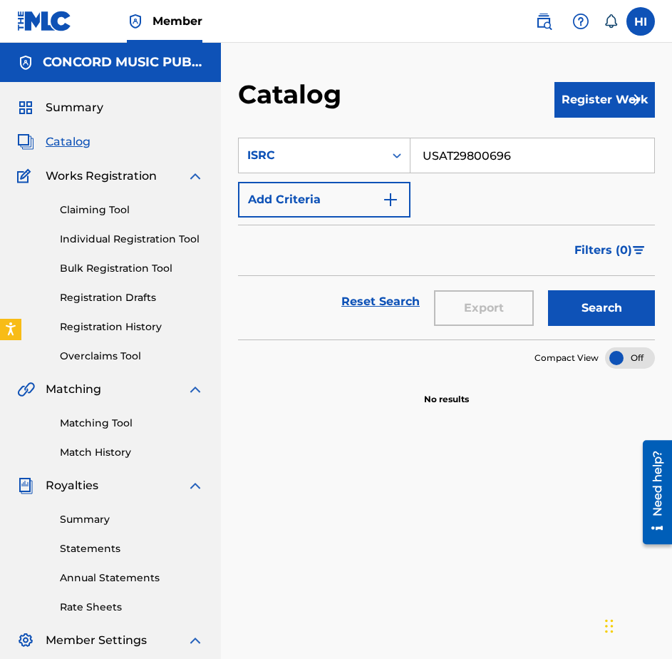
click at [497, 161] on input "USAT29800696" at bounding box center [533, 155] width 244 height 34
paste input "EL19200537"
click at [580, 299] on button "Search" at bounding box center [601, 308] width 107 height 36
click at [484, 158] on input "USEL19200537" at bounding box center [533, 155] width 244 height 34
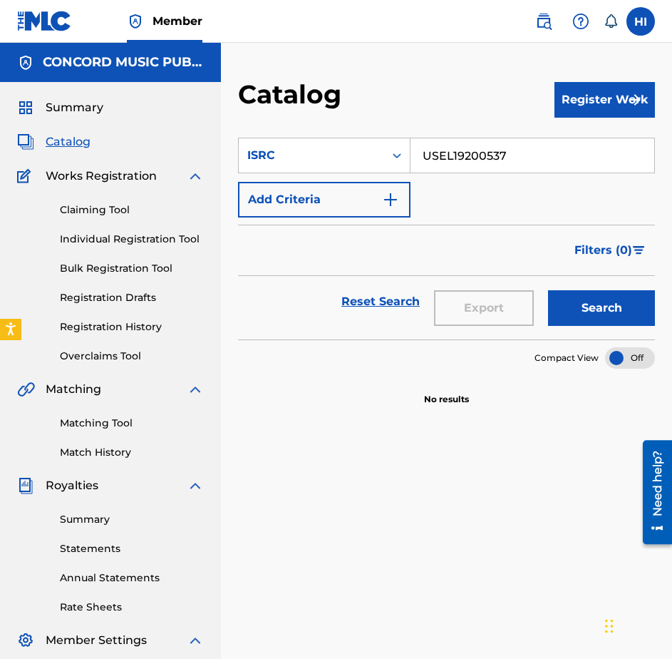
paste input "QZNMU2508774"
click at [579, 306] on button "Search" at bounding box center [601, 308] width 107 height 36
click at [503, 159] on input "QZNMU2508774" at bounding box center [533, 155] width 244 height 34
paste input "USSM12405549"
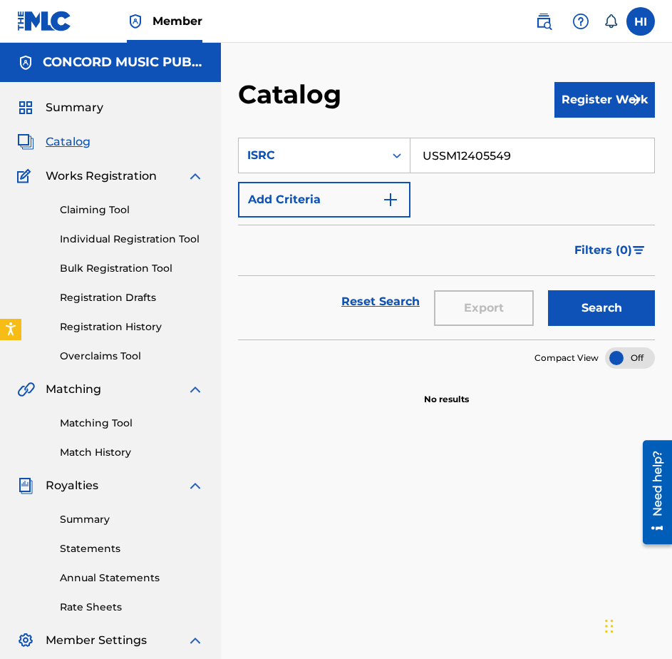
click at [562, 306] on button "Search" at bounding box center [601, 308] width 107 height 36
click at [486, 153] on input "USSM12405549" at bounding box center [533, 155] width 244 height 34
paste input "QM4TX1806458"
click at [575, 308] on button "Search" at bounding box center [601, 308] width 107 height 36
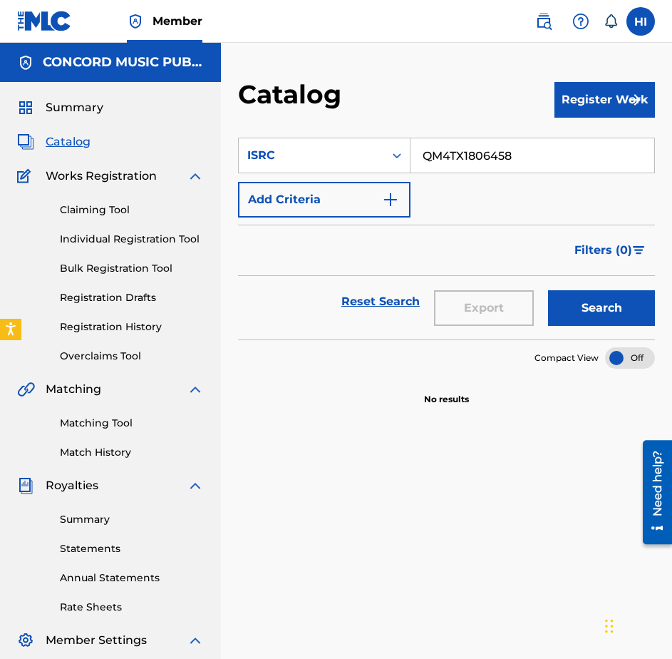
click at [500, 160] on input "QM4TX1806458" at bounding box center [533, 155] width 244 height 34
paste input "USAT2250372"
click at [584, 313] on button "Search" at bounding box center [601, 308] width 107 height 36
click at [467, 161] on input "USAT22503728" at bounding box center [533, 155] width 244 height 34
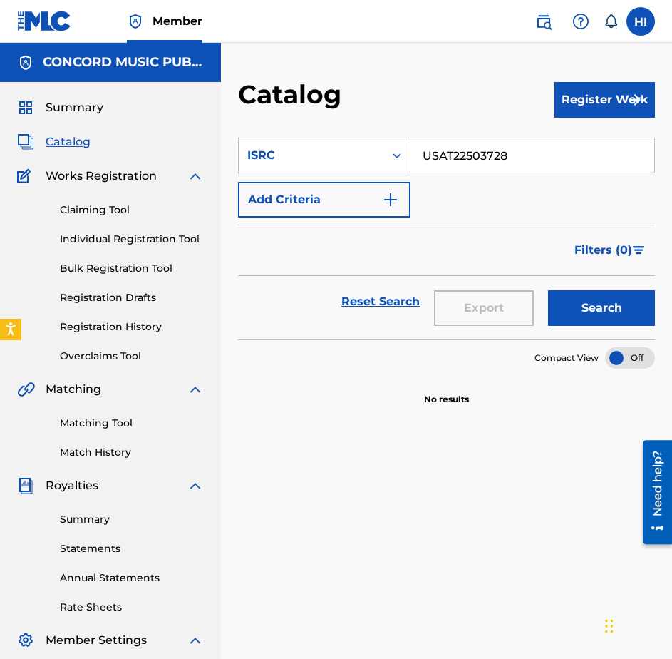
click at [467, 161] on input "USAT22503728" at bounding box center [533, 155] width 244 height 34
paste input "QZWFW2467700"
click at [573, 292] on button "Search" at bounding box center [601, 308] width 107 height 36
click at [518, 151] on input "QZWFW2467700" at bounding box center [533, 155] width 244 height 34
click at [518, 150] on input "QZWFW2467700" at bounding box center [533, 155] width 244 height 34
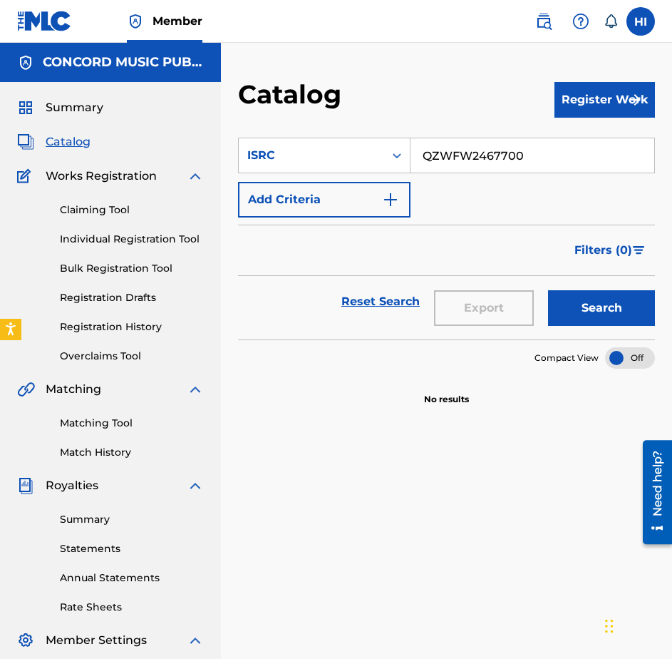
paste input "USUG1250004"
click at [582, 312] on button "Search" at bounding box center [601, 308] width 107 height 36
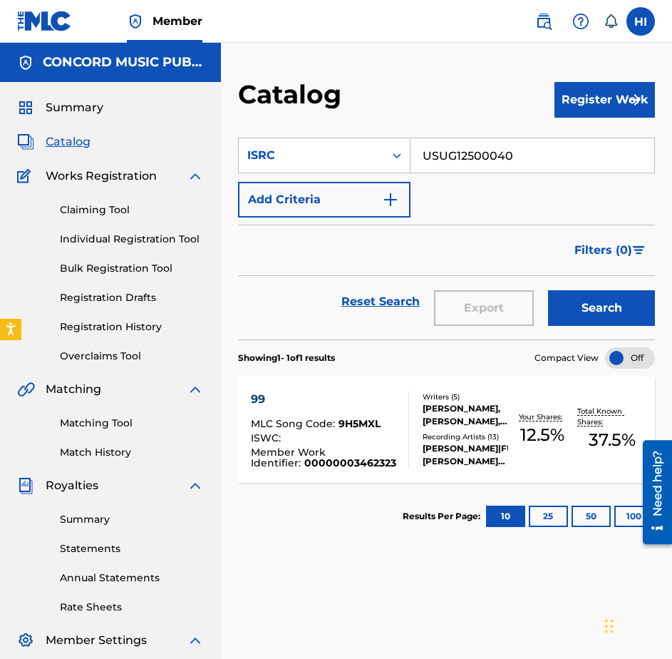
click at [500, 152] on input "USUG12500040" at bounding box center [533, 155] width 244 height 34
paste input "M72504759"
click at [568, 315] on button "Search" at bounding box center [601, 308] width 107 height 36
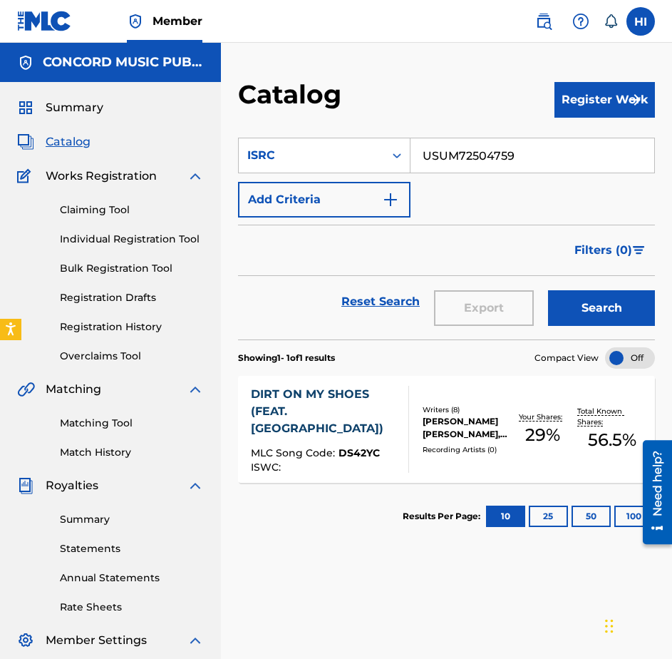
click at [471, 150] on input "USUM72504759" at bounding box center [533, 155] width 244 height 34
paste input "NLA322500053"
click at [602, 315] on button "Search" at bounding box center [601, 308] width 107 height 36
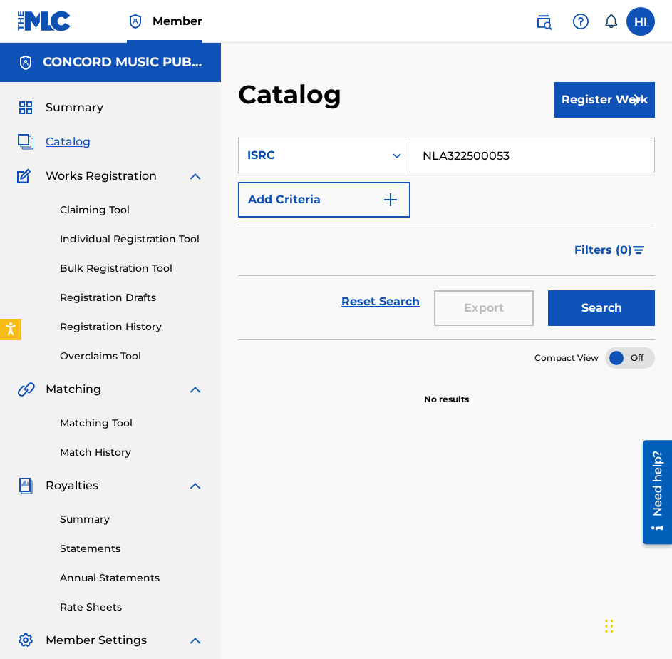
click at [441, 154] on input "NLA322500053" at bounding box center [533, 155] width 244 height 34
paste input "QZWFW2479000"
click at [570, 296] on button "Search" at bounding box center [601, 308] width 107 height 36
click at [554, 155] on input "QZWFW2479000" at bounding box center [533, 155] width 244 height 34
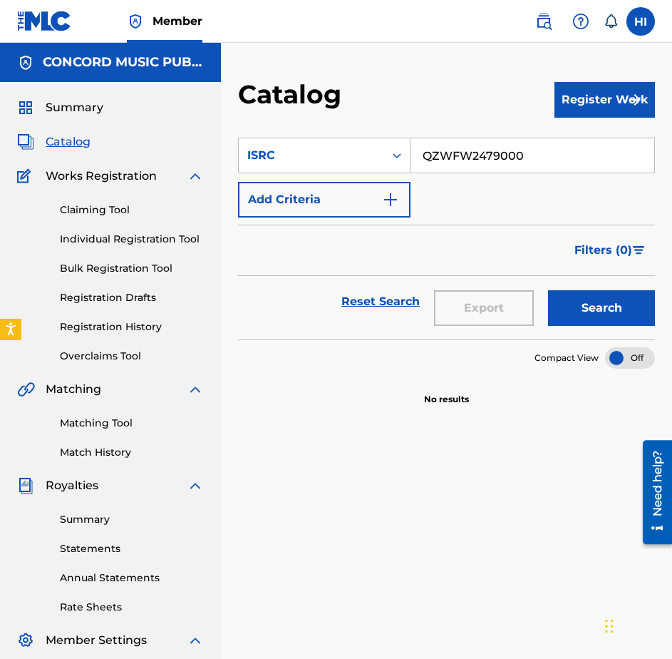
click at [553, 155] on input "QZWFW2479000" at bounding box center [533, 155] width 244 height 34
paste input "J842500134"
click at [603, 292] on button "Search" at bounding box center [601, 308] width 107 height 36
click at [513, 155] on input "QZJ842500134" at bounding box center [533, 155] width 244 height 34
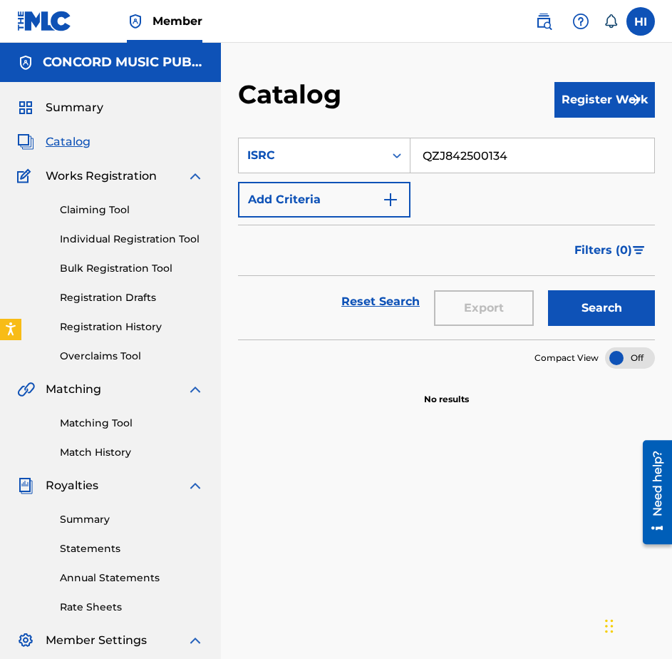
paste input "USUG12504249"
click at [593, 313] on button "Search" at bounding box center [601, 308] width 107 height 36
click at [489, 141] on input "USUG12504249" at bounding box center [533, 155] width 244 height 34
paste input "GBAHS240027"
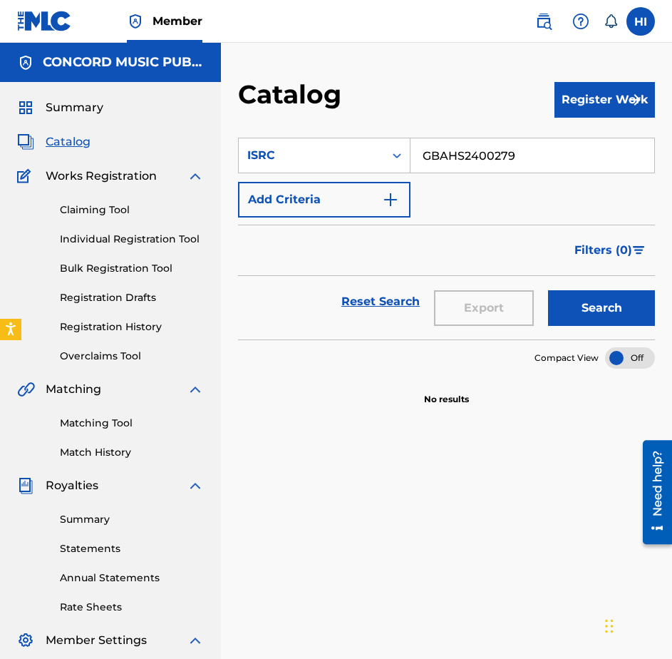
click at [583, 295] on button "Search" at bounding box center [601, 308] width 107 height 36
click at [524, 168] on input "GBAHS2400279" at bounding box center [533, 155] width 244 height 34
paste input "USAT21207362"
click at [564, 294] on button "Search" at bounding box center [601, 308] width 107 height 36
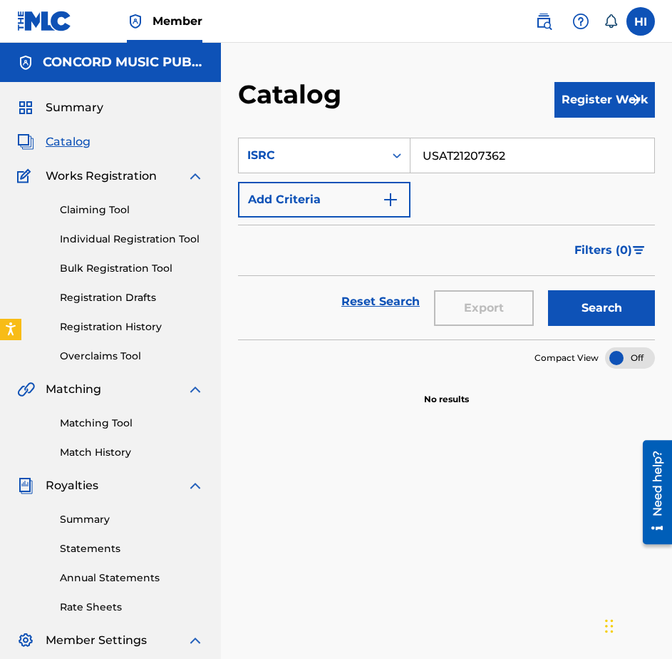
click at [458, 153] on input "USAT21207362" at bounding box center [533, 155] width 244 height 34
paste input "2P252833"
click at [595, 309] on button "Search" at bounding box center [601, 308] width 107 height 36
click at [572, 143] on input "USA2P2528332" at bounding box center [533, 155] width 244 height 34
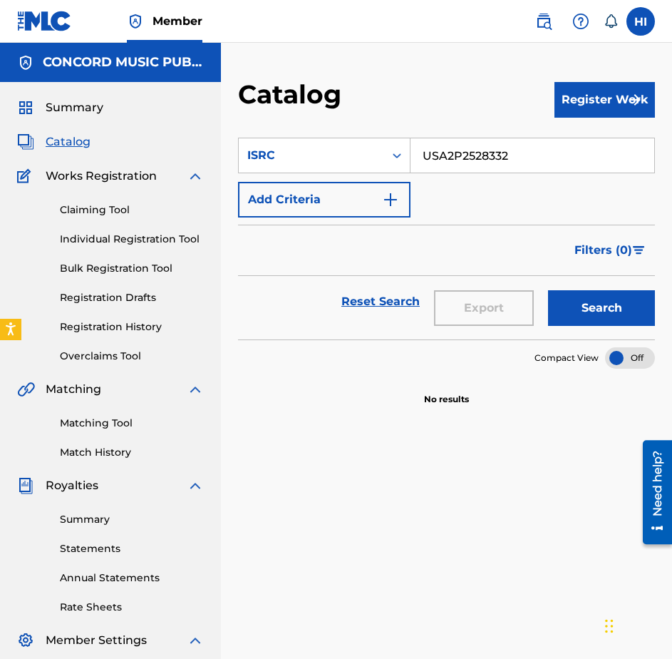
click at [572, 143] on input "USA2P2528332" at bounding box center [533, 155] width 244 height 34
paste input "6XF2400213"
click at [572, 299] on button "Search" at bounding box center [601, 308] width 107 height 36
click at [534, 145] on input "US6XF2400213" at bounding box center [533, 155] width 244 height 34
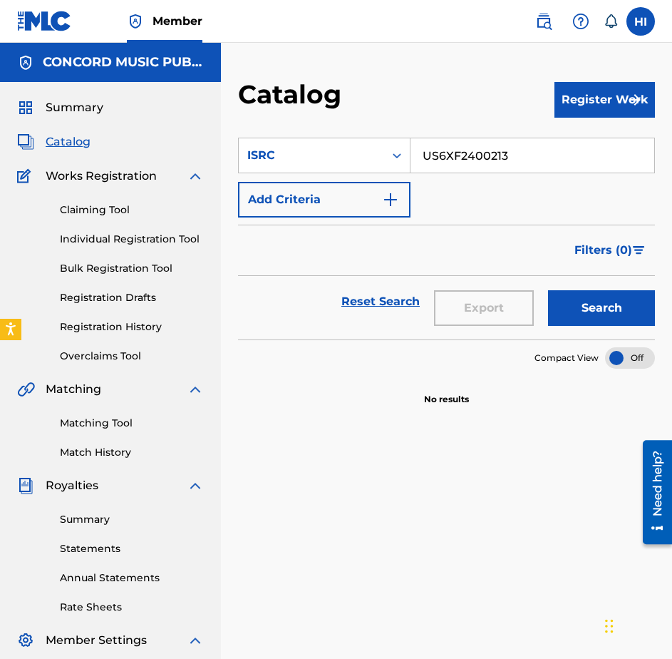
paste input "NL3M12406624"
click at [575, 304] on button "Search" at bounding box center [601, 308] width 107 height 36
click at [514, 168] on input "NL3M12406624" at bounding box center [533, 155] width 244 height 34
paste input "USRC12004167"
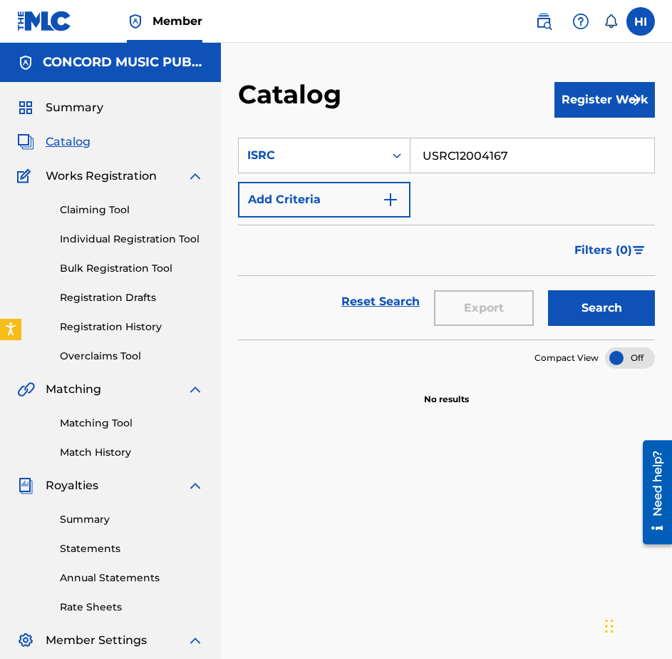
click at [575, 327] on div "Search" at bounding box center [598, 301] width 114 height 51
click at [573, 315] on button "Search" at bounding box center [601, 308] width 107 height 36
click at [498, 165] on input "USRC12004167" at bounding box center [533, 155] width 244 height 34
paste input "MXUM72502065"
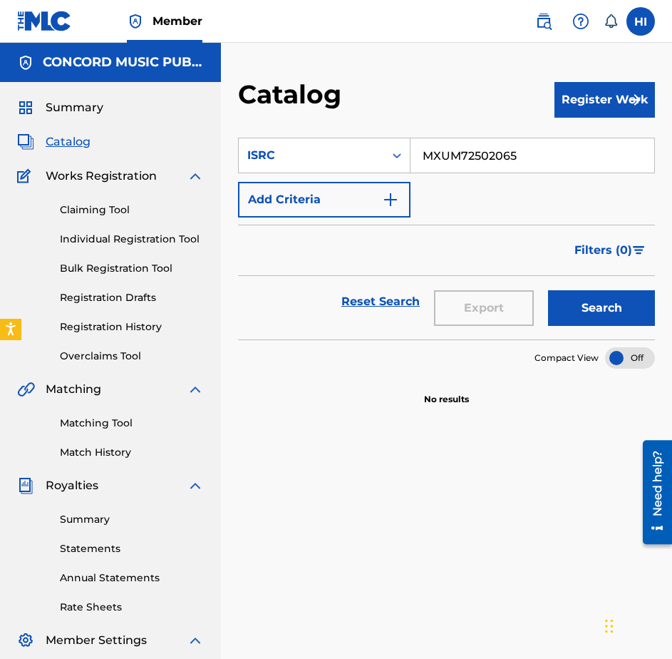
click at [576, 300] on button "Search" at bounding box center [601, 308] width 107 height 36
click at [596, 141] on input "MXUM72502065" at bounding box center [533, 155] width 244 height 34
paste input "USA2P2466303"
click at [597, 292] on button "Search" at bounding box center [601, 308] width 107 height 36
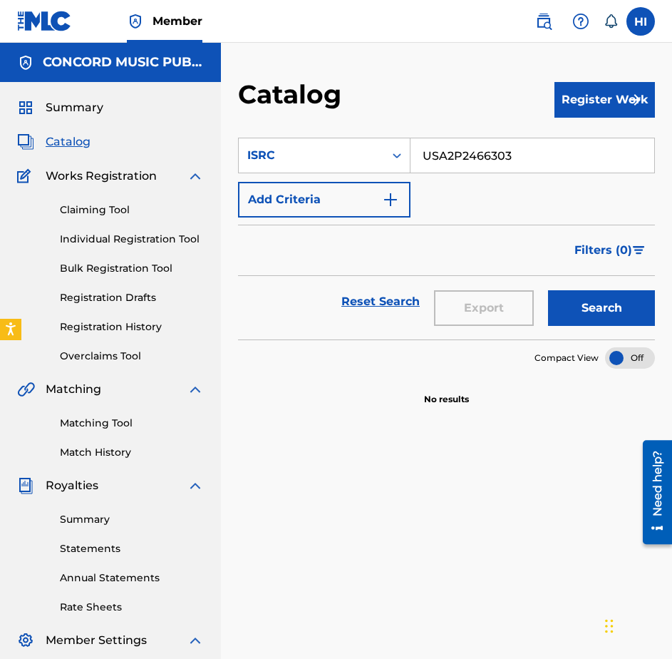
click at [597, 153] on input "USA2P2466303" at bounding box center [533, 155] width 244 height 34
paste input "38Y2503231"
click at [578, 312] on button "Search" at bounding box center [601, 308] width 107 height 36
click at [463, 150] on input "US38Y2503231" at bounding box center [533, 155] width 244 height 34
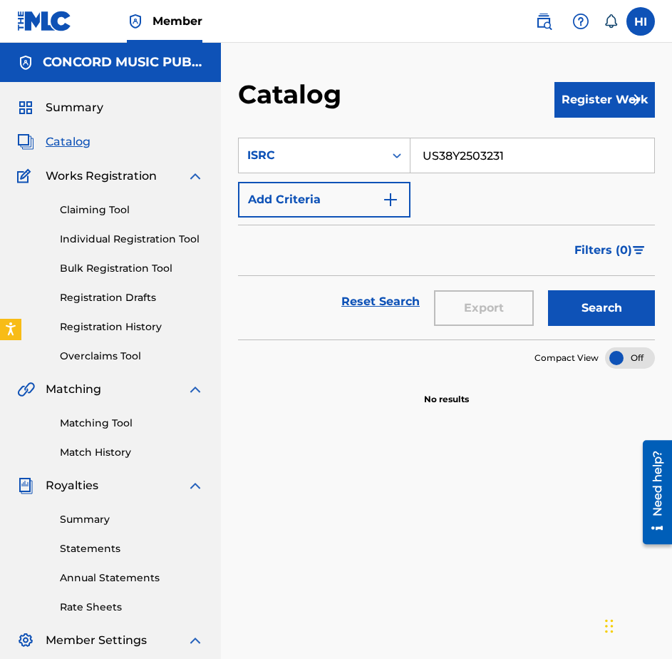
click at [463, 150] on input "US38Y2503231" at bounding box center [533, 155] width 244 height 34
paste input "QZ7B82500300"
drag, startPoint x: 615, startPoint y: 306, endPoint x: 521, endPoint y: 314, distance: 94.5
click at [614, 306] on button "Search" at bounding box center [601, 308] width 107 height 36
click at [458, 163] on input "QZ7B82500300" at bounding box center [533, 155] width 244 height 34
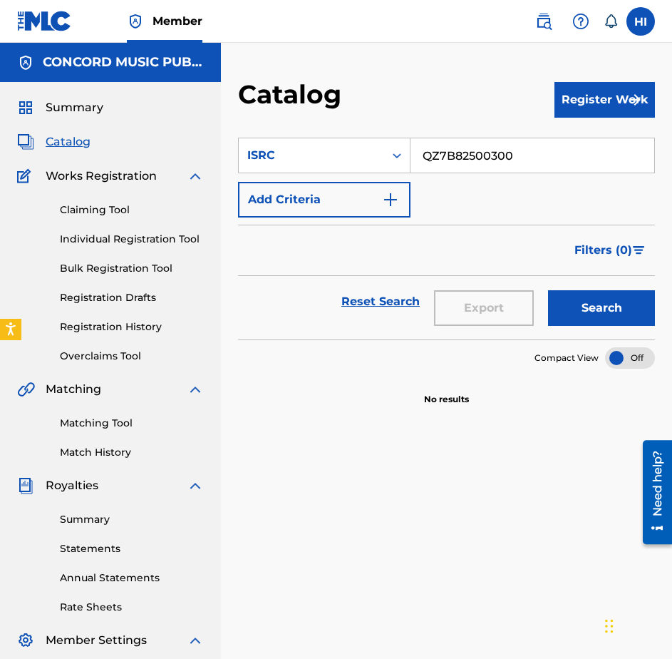
click at [458, 163] on input "QZ7B82500300" at bounding box center [533, 155] width 244 height 34
paste input "USQ4E2400659"
click at [597, 291] on button "Search" at bounding box center [601, 308] width 107 height 36
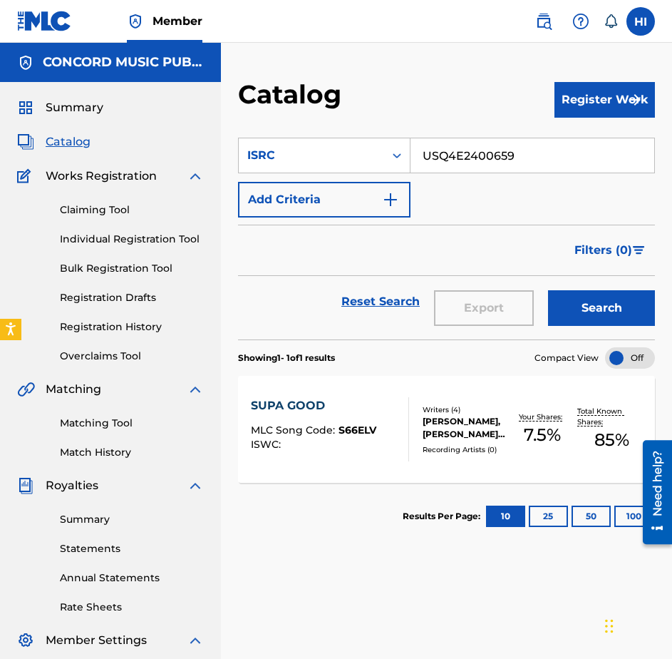
click at [468, 160] on input "USQ4E2400659" at bounding box center [533, 155] width 244 height 34
paste input "AT22401750"
click at [595, 309] on button "Search" at bounding box center [601, 308] width 107 height 36
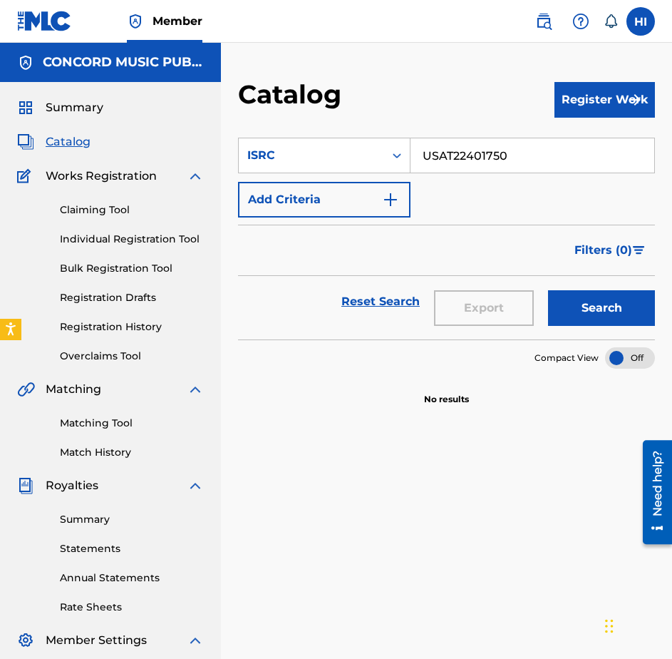
click at [479, 155] on input "USAT22401750" at bounding box center [533, 155] width 244 height 34
paste input "QZTLA2500603"
click at [589, 296] on button "Search" at bounding box center [601, 308] width 107 height 36
click at [532, 165] on input "QZTLA2500603" at bounding box center [533, 155] width 244 height 34
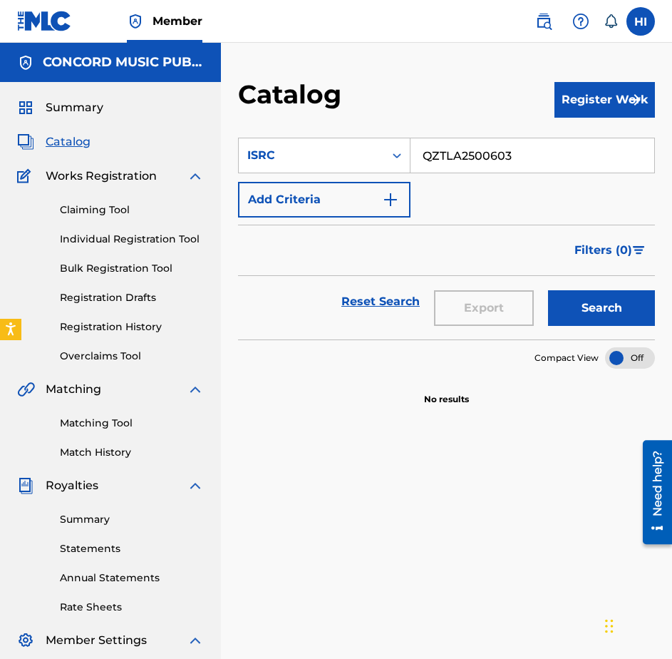
click at [532, 165] on input "QZTLA2500603" at bounding box center [533, 155] width 244 height 34
paste input "USUYG1594535"
click at [588, 311] on button "Search" at bounding box center [601, 308] width 107 height 36
click at [473, 152] on input "USUYG1594535" at bounding box center [533, 155] width 244 height 34
click at [473, 151] on input "USUYG1594535" at bounding box center [533, 155] width 244 height 34
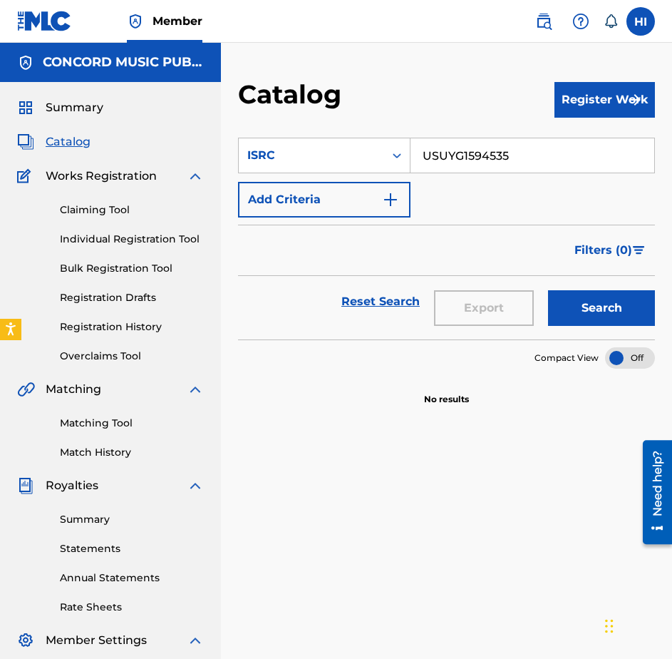
paste input "QZJ842501409"
click at [585, 307] on button "Search" at bounding box center [601, 308] width 107 height 36
click at [506, 159] on input "QZJ842501409" at bounding box center [533, 155] width 244 height 34
paste input "US38Y2434928"
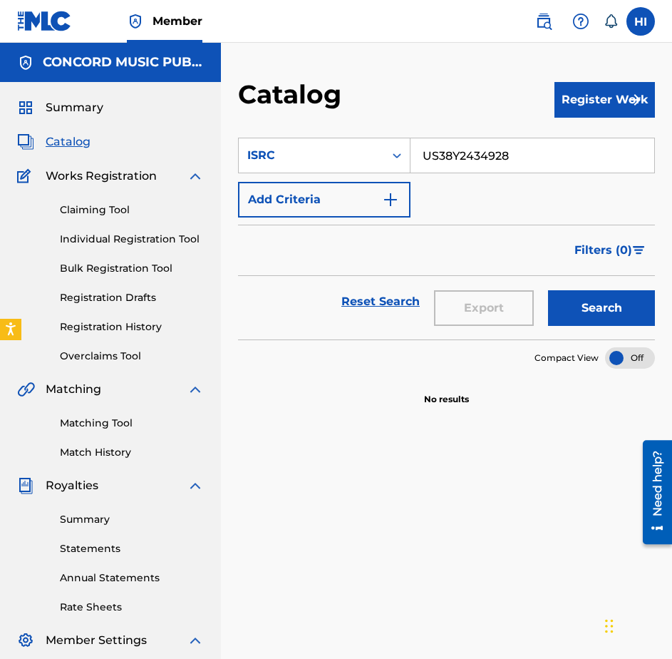
click at [586, 312] on button "Search" at bounding box center [601, 308] width 107 height 36
click at [590, 161] on input "US38Y2434928" at bounding box center [533, 155] width 244 height 34
paste input "LD9176901"
click at [613, 309] on button "Search" at bounding box center [601, 308] width 107 height 36
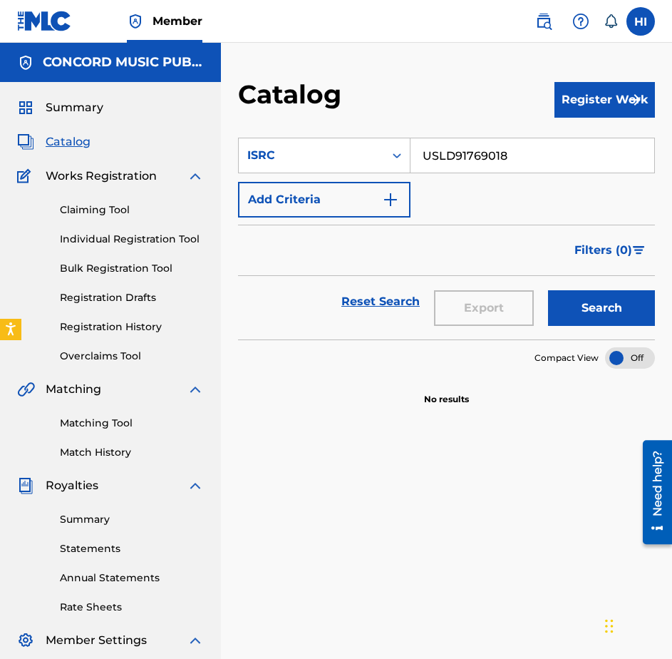
drag, startPoint x: 583, startPoint y: 129, endPoint x: 574, endPoint y: 145, distance: 18.8
click at [583, 129] on section "SearchWithCriteriadf44ada1-1700-4c58-85db-e008a14b6d9f ISRC USLD91769018 Add Cr…" at bounding box center [446, 230] width 417 height 219
click at [572, 150] on input "USLD91769018" at bounding box center [533, 155] width 244 height 34
paste input "6XF2400220"
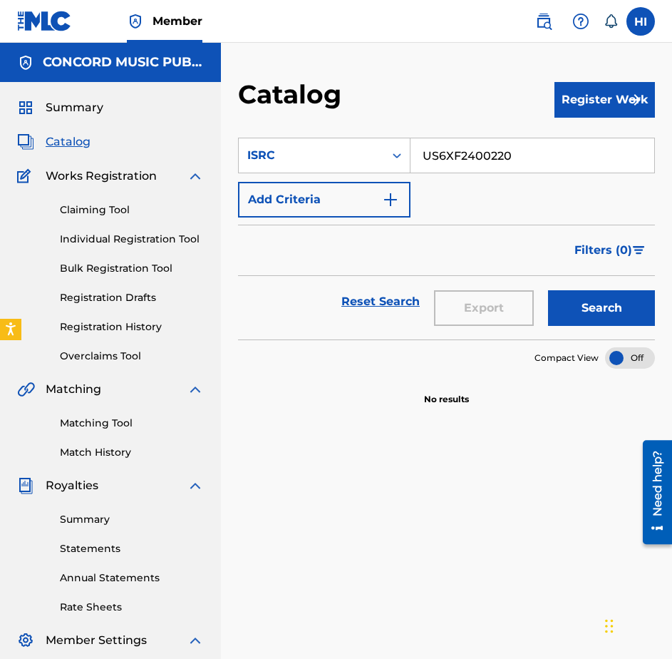
click at [590, 289] on div "Search" at bounding box center [598, 301] width 114 height 51
click at [566, 304] on button "Search" at bounding box center [601, 308] width 107 height 36
click at [571, 156] on input "US6XF2400220" at bounding box center [533, 155] width 244 height 34
paste input "C4R2335155"
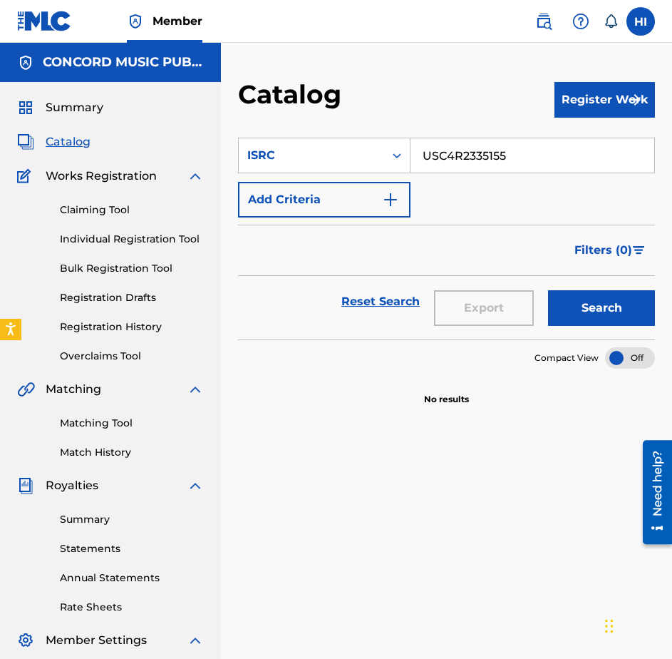
click at [616, 303] on button "Search" at bounding box center [601, 308] width 107 height 36
click at [491, 158] on input "USC4R2335155" at bounding box center [533, 155] width 244 height 34
paste input "QM6N22538063"
click at [585, 303] on button "Search" at bounding box center [601, 308] width 107 height 36
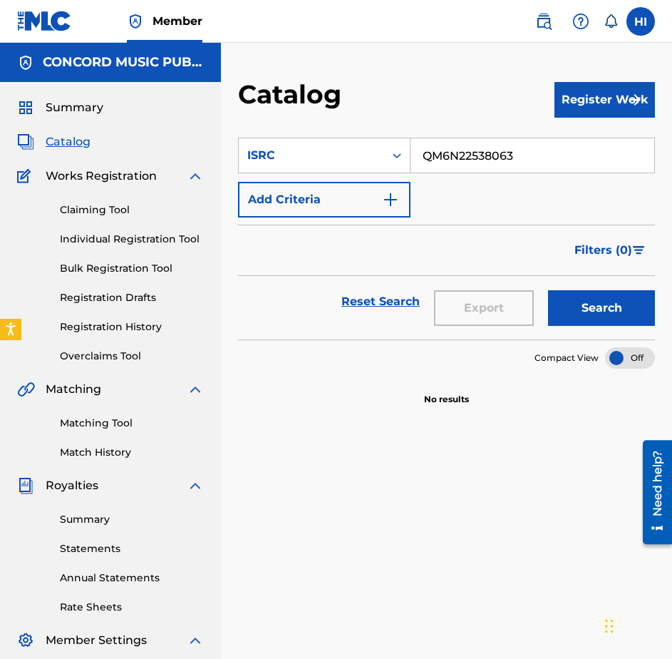
click at [486, 146] on input "QM6N22538063" at bounding box center [533, 155] width 244 height 34
click at [486, 145] on input "QM6N22538063" at bounding box center [533, 155] width 244 height 34
paste input "USEL19500036"
click at [603, 319] on button "Search" at bounding box center [601, 308] width 107 height 36
click at [455, 158] on input "USEL19500036" at bounding box center [533, 155] width 244 height 34
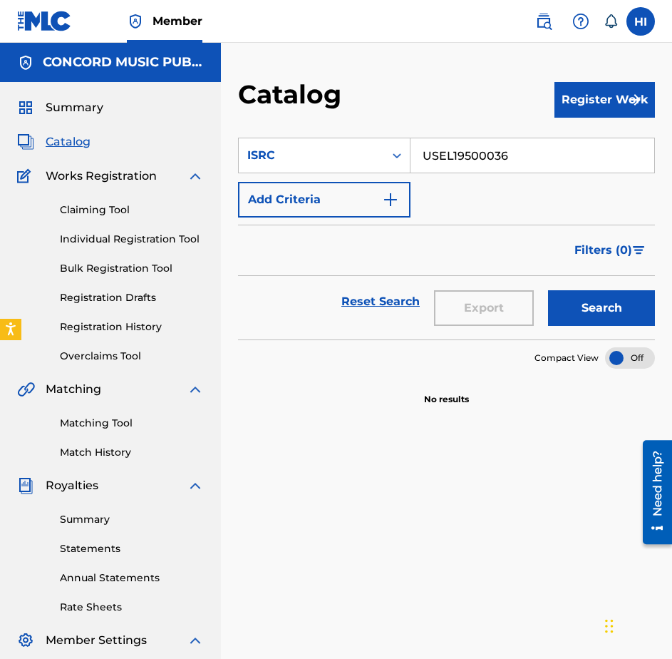
click at [455, 158] on input "USEL19500036" at bounding box center [533, 155] width 244 height 34
paste input "NLA322500057"
click at [597, 326] on div "Search" at bounding box center [598, 301] width 114 height 51
click at [595, 319] on button "Search" at bounding box center [601, 308] width 107 height 36
click at [526, 158] on input "NLA322500057" at bounding box center [533, 155] width 244 height 34
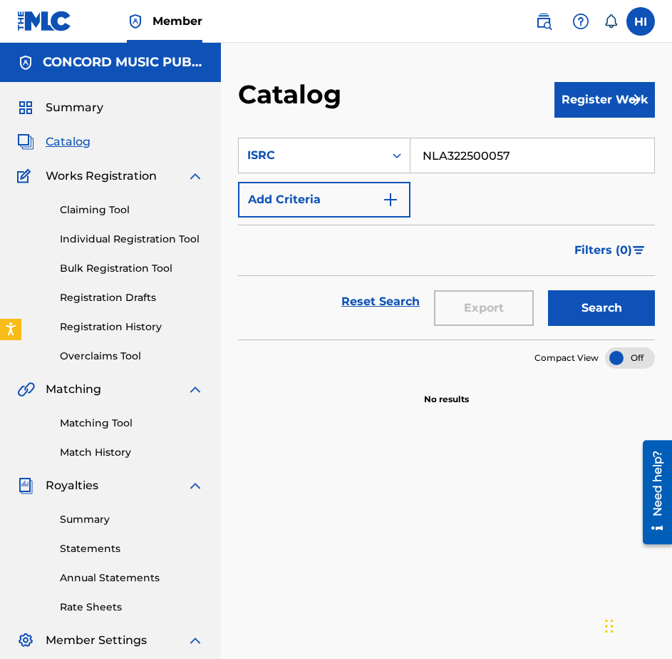
click at [526, 158] on input "NLA322500057" at bounding box center [533, 155] width 244 height 34
paste input "DEE862300564"
click at [568, 304] on button "Search" at bounding box center [601, 308] width 107 height 36
click at [431, 160] on input "DEE862300564" at bounding box center [533, 155] width 244 height 34
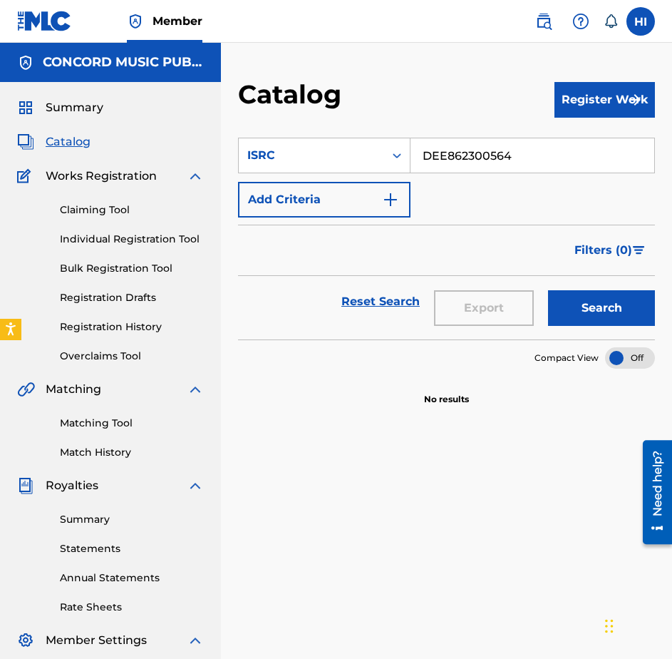
paste input "GBUM72402567"
click at [612, 315] on button "Search" at bounding box center [601, 308] width 107 height 36
click at [454, 158] on input "GBUM72402567" at bounding box center [533, 155] width 244 height 34
paste input "USQX9250261"
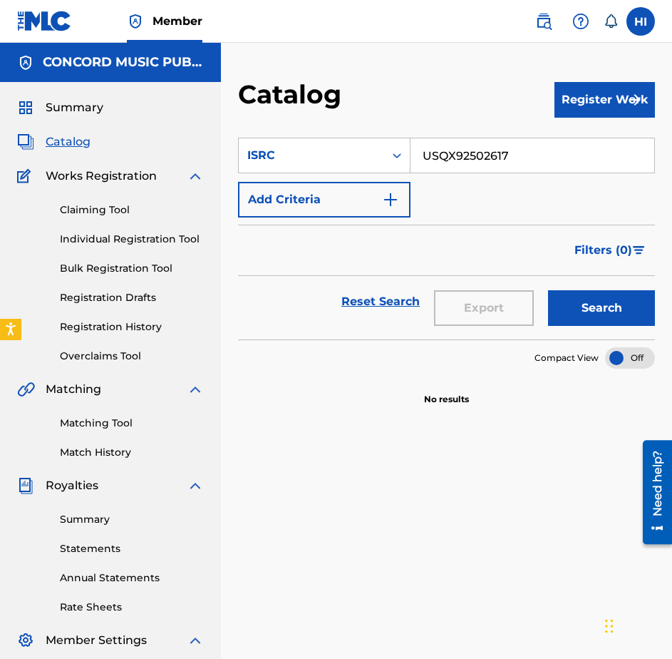
click at [592, 292] on button "Search" at bounding box center [601, 308] width 107 height 36
click at [472, 167] on input "USQX92502617" at bounding box center [533, 155] width 244 height 34
paste input "QZ7B82500308"
click at [595, 303] on button "Search" at bounding box center [601, 308] width 107 height 36
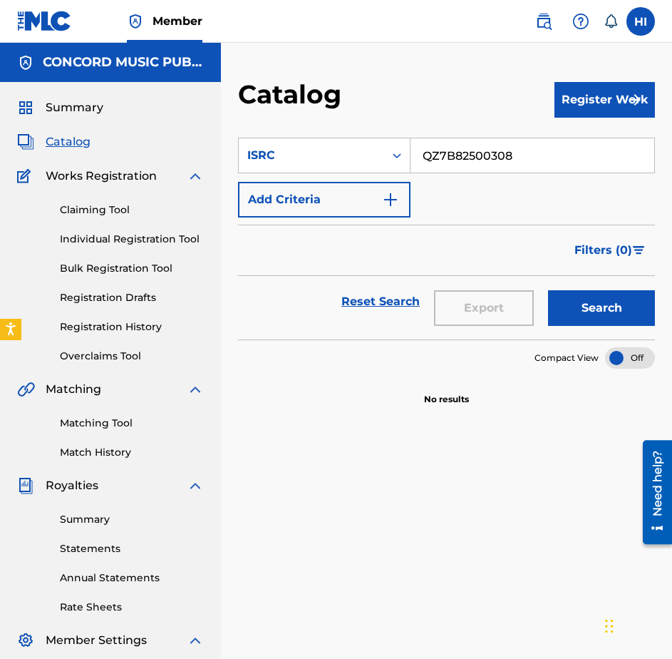
click at [469, 157] on input "QZ7B82500308" at bounding box center [533, 155] width 244 height 34
paste input "M7282468581"
click at [576, 291] on button "Search" at bounding box center [601, 308] width 107 height 36
click at [503, 164] on input "QM7282468581" at bounding box center [533, 155] width 244 height 34
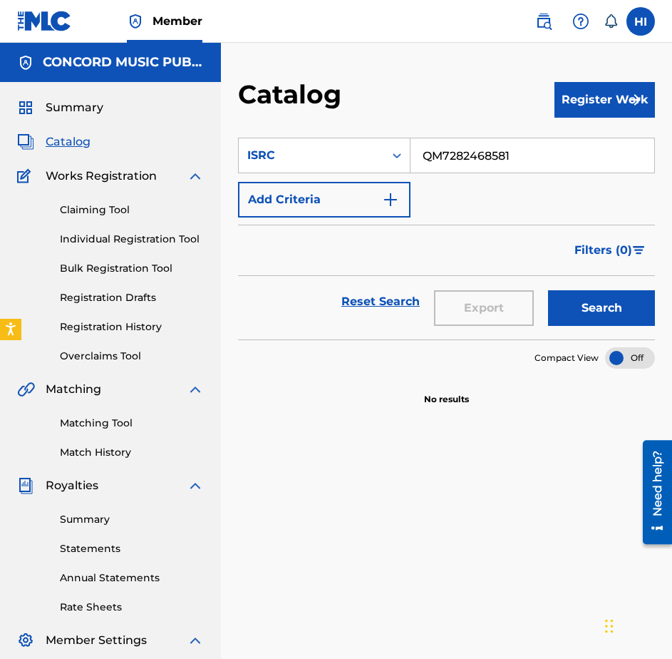
click at [503, 164] on input "QM7282468581" at bounding box center [533, 155] width 244 height 34
paste input "USAT22503736"
click at [583, 290] on div "Search" at bounding box center [598, 301] width 114 height 51
click at [573, 314] on button "Search" at bounding box center [601, 308] width 107 height 36
click at [562, 169] on input "USAT22503736" at bounding box center [533, 155] width 244 height 34
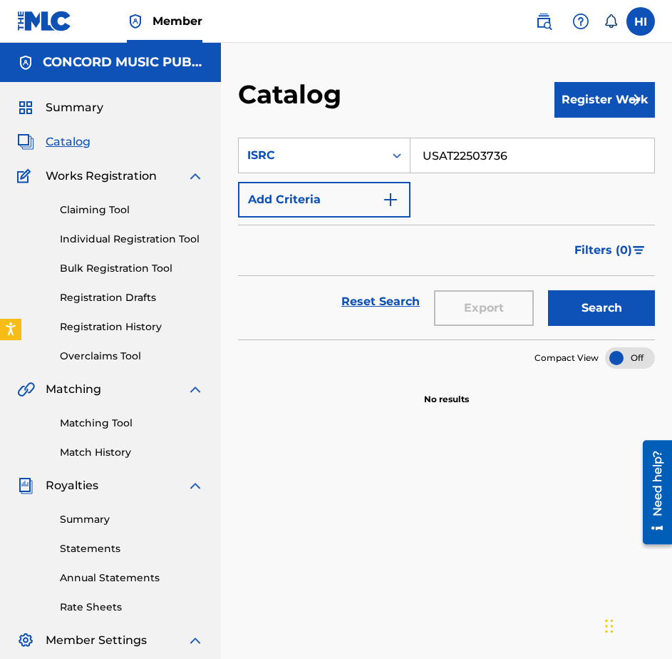
click at [562, 169] on input "USAT22503736" at bounding box center [533, 155] width 244 height 34
paste input "WB12402531"
click at [590, 302] on button "Search" at bounding box center [601, 308] width 107 height 36
click at [449, 145] on input "USWB12402531" at bounding box center [533, 155] width 244 height 34
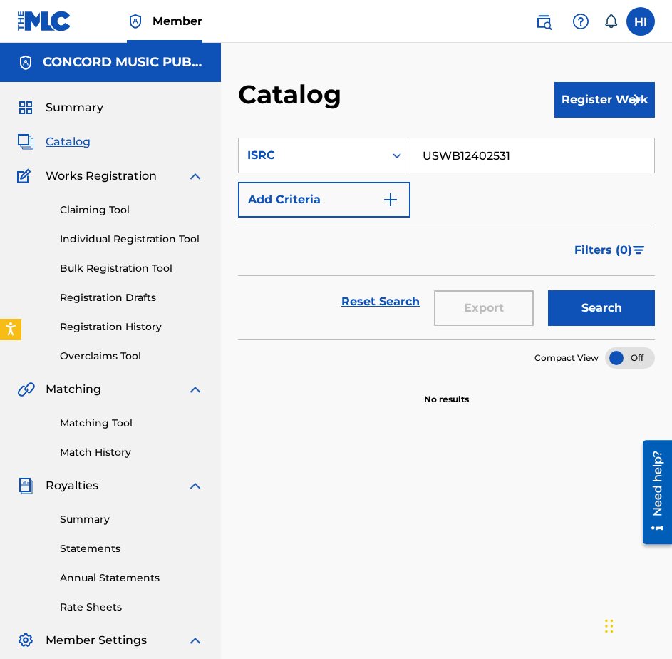
paste input "QM6N22538046"
click at [608, 302] on button "Search" at bounding box center [601, 308] width 107 height 36
click at [499, 163] on input "QM6N22538046" at bounding box center [533, 155] width 244 height 34
paste input "USA2P251189"
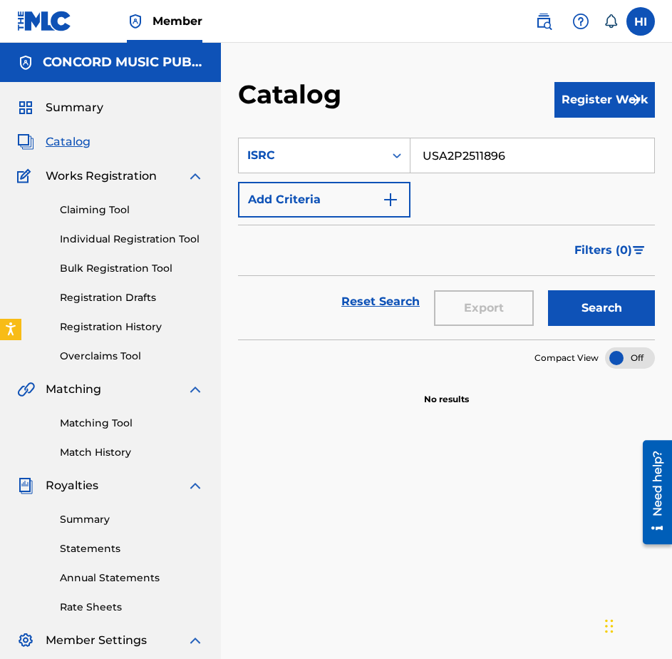
click at [579, 326] on div "Search" at bounding box center [598, 301] width 114 height 51
click at [576, 315] on button "Search" at bounding box center [601, 308] width 107 height 36
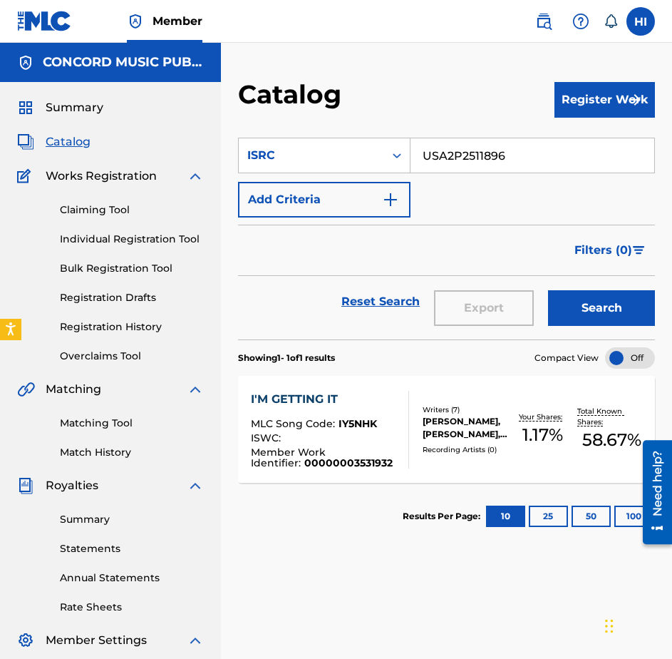
click at [472, 150] on input "USA2P2511896" at bounding box center [533, 155] width 244 height 34
paste input "AUGBT2476684"
click at [586, 314] on button "Search" at bounding box center [601, 308] width 107 height 36
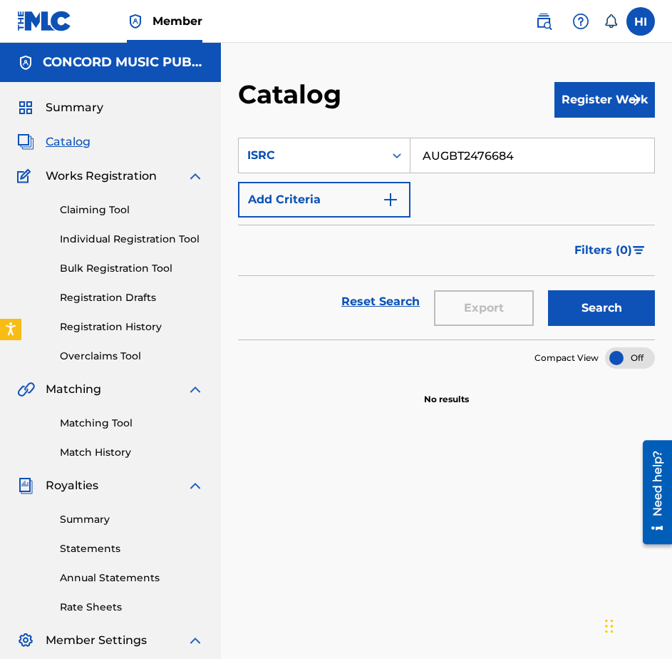
click at [428, 154] on input "AUGBT2476684" at bounding box center [533, 155] width 244 height 34
click at [428, 153] on input "AUGBT2476684" at bounding box center [533, 155] width 244 height 34
paste input "QZJG52313769"
click at [578, 303] on button "Search" at bounding box center [601, 308] width 107 height 36
click at [588, 302] on button "Search" at bounding box center [601, 308] width 107 height 36
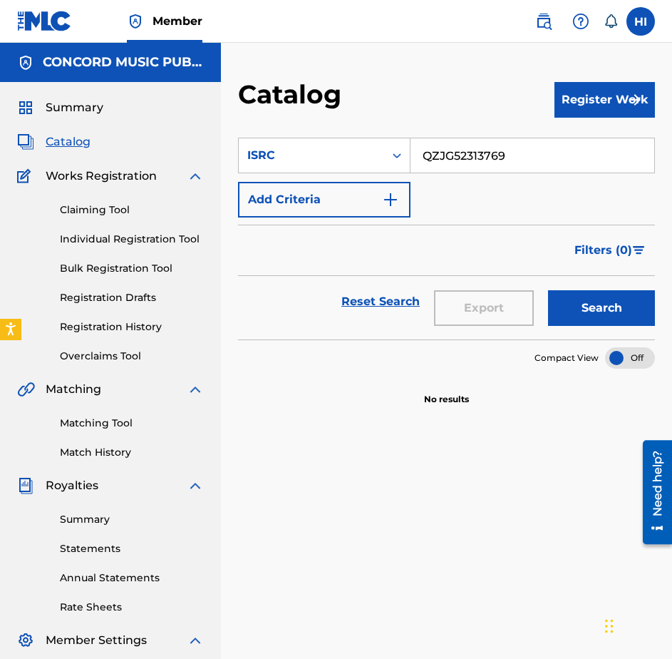
click at [509, 148] on input "QZJG52313769" at bounding box center [533, 155] width 244 height 34
paste input "NL8RL2417896"
click at [582, 309] on button "Search" at bounding box center [601, 308] width 107 height 36
click at [460, 160] on input "NL8RL2417896" at bounding box center [533, 155] width 244 height 34
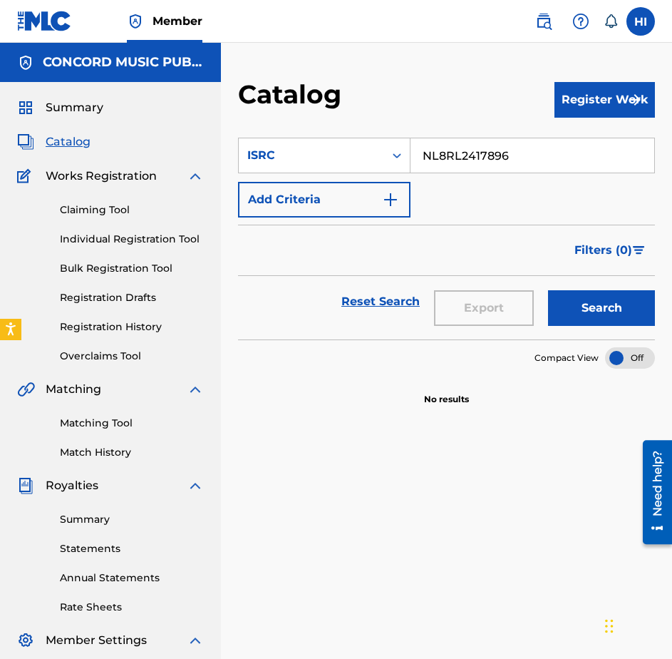
click at [460, 160] on input "NL8RL2417896" at bounding box center [533, 155] width 244 height 34
paste input "USUG12501305"
click at [571, 306] on button "Search" at bounding box center [601, 308] width 107 height 36
click at [473, 163] on input "USUG12501305" at bounding box center [533, 155] width 244 height 34
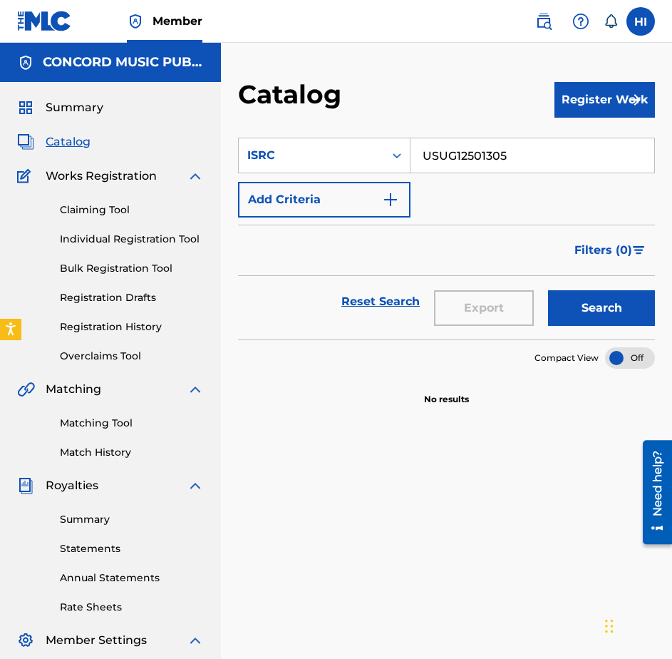
paste input "NLA322500073"
click at [595, 298] on button "Search" at bounding box center [601, 308] width 107 height 36
click at [471, 154] on input "NLA322500073" at bounding box center [533, 155] width 244 height 34
paste input "GBKQU2380765"
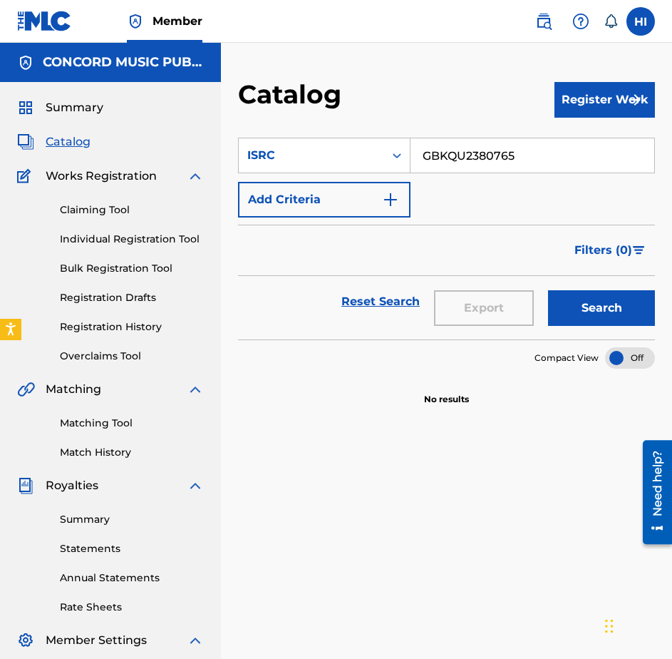
click at [600, 307] on button "Search" at bounding box center [601, 308] width 107 height 36
click at [456, 164] on input "GBKQU2380765" at bounding box center [533, 155] width 244 height 34
click at [456, 163] on input "GBKQU2380765" at bounding box center [533, 155] width 244 height 34
paste input "QM6N22538057"
click at [590, 303] on button "Search" at bounding box center [601, 308] width 107 height 36
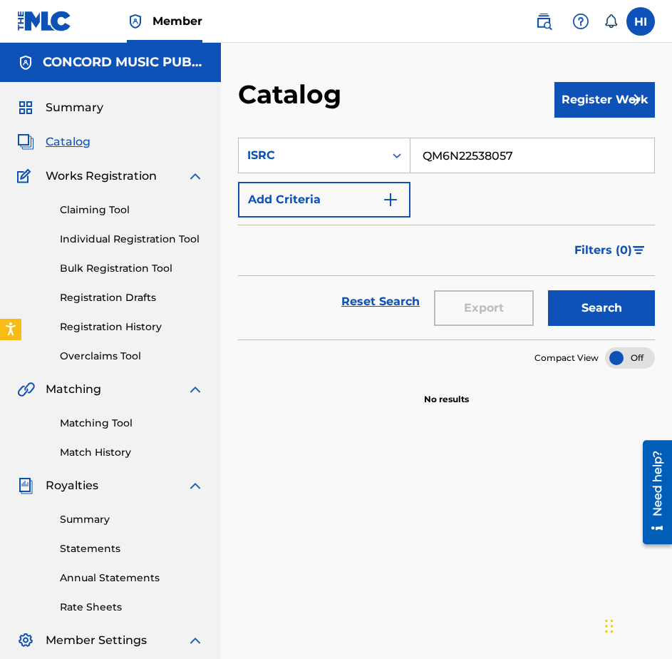
click at [485, 155] on input "QM6N22538057" at bounding box center [533, 155] width 244 height 34
paste input "NLA322500071"
click at [598, 314] on button "Search" at bounding box center [601, 308] width 107 height 36
click at [459, 155] on input "NLA322500071" at bounding box center [533, 155] width 244 height 34
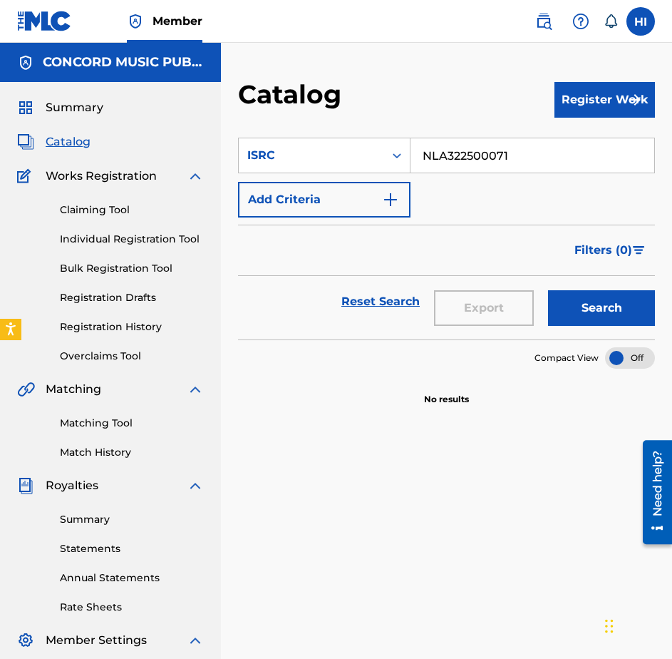
click at [459, 155] on input "NLA322500071" at bounding box center [533, 155] width 244 height 34
paste input "USSM12405609"
click at [576, 309] on button "Search" at bounding box center [601, 308] width 107 height 36
click at [475, 165] on input "USSM12405609" at bounding box center [533, 155] width 244 height 34
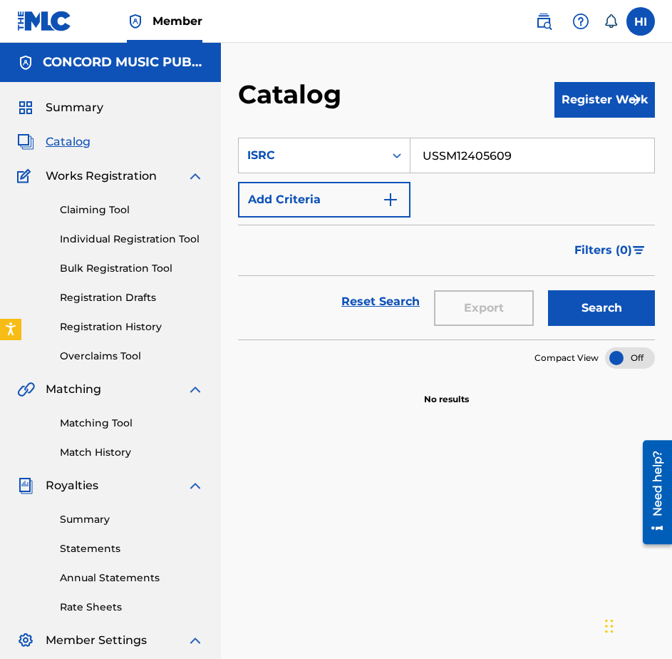
paste input "GXH2J2583802"
click at [585, 318] on button "Search" at bounding box center [601, 308] width 107 height 36
click at [521, 166] on input "GXH2J2583802" at bounding box center [533, 155] width 244 height 34
paste input "US3DF2508869"
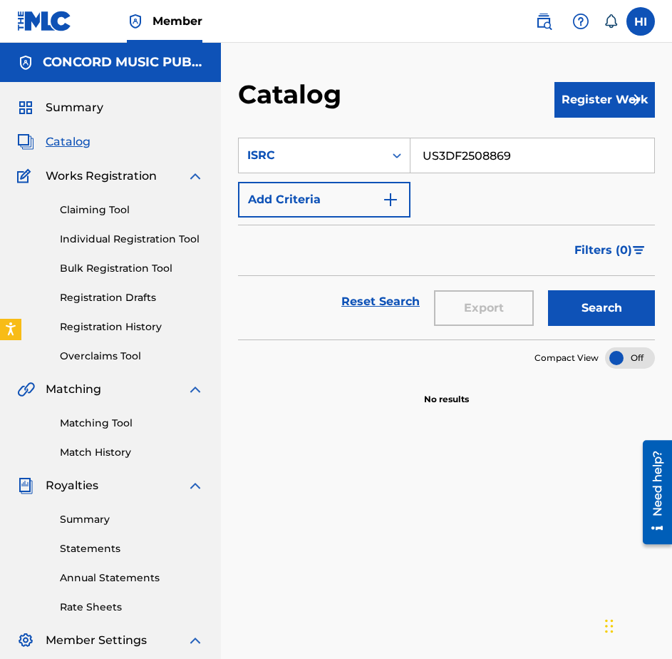
click at [600, 316] on button "Search" at bounding box center [601, 308] width 107 height 36
click at [474, 153] on input "US3DF2508869" at bounding box center [533, 155] width 244 height 34
paste input "A2P2505010"
click at [600, 302] on button "Search" at bounding box center [601, 308] width 107 height 36
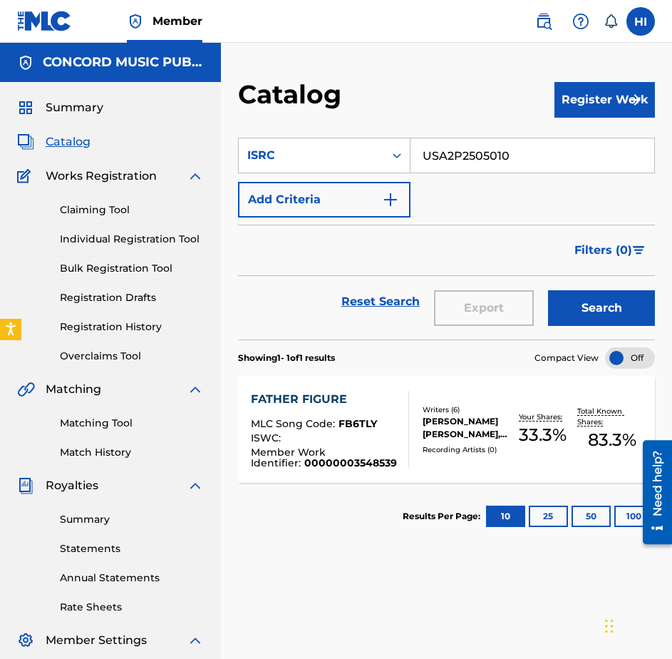
click at [534, 160] on input "USA2P2505010" at bounding box center [533, 155] width 244 height 34
paste input "NLA322500067"
click at [612, 307] on button "Search" at bounding box center [601, 308] width 107 height 36
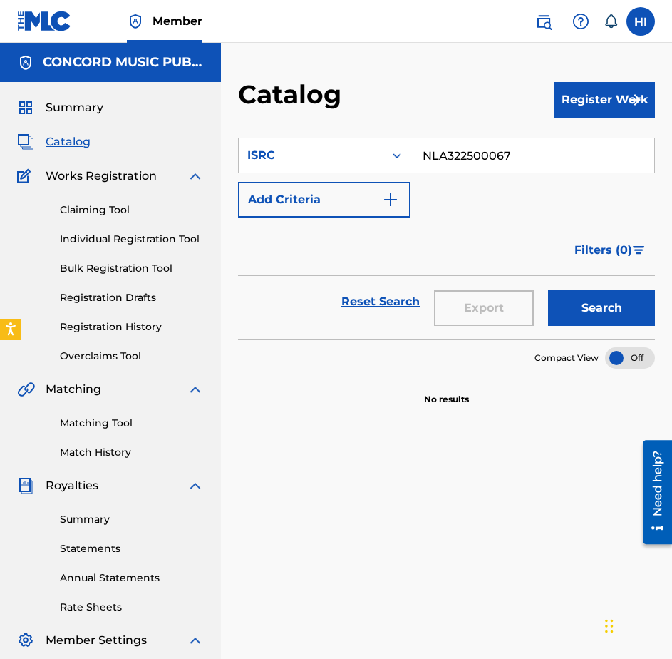
click at [485, 168] on input "NLA322500067" at bounding box center [533, 155] width 244 height 34
paste input "USAR12400235"
click at [592, 319] on button "Search" at bounding box center [601, 308] width 107 height 36
click at [488, 151] on input "USAR12400235" at bounding box center [533, 155] width 244 height 34
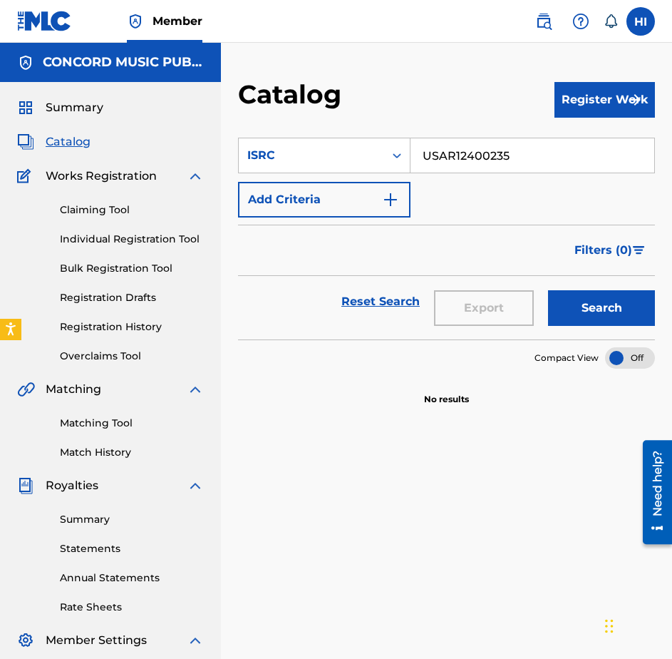
click at [488, 150] on input "USAR12400235" at bounding box center [533, 155] width 244 height 34
paste input "BE6F51100830"
click at [591, 309] on button "Search" at bounding box center [601, 308] width 107 height 36
click at [457, 164] on input "BE6F51100830" at bounding box center [533, 155] width 244 height 34
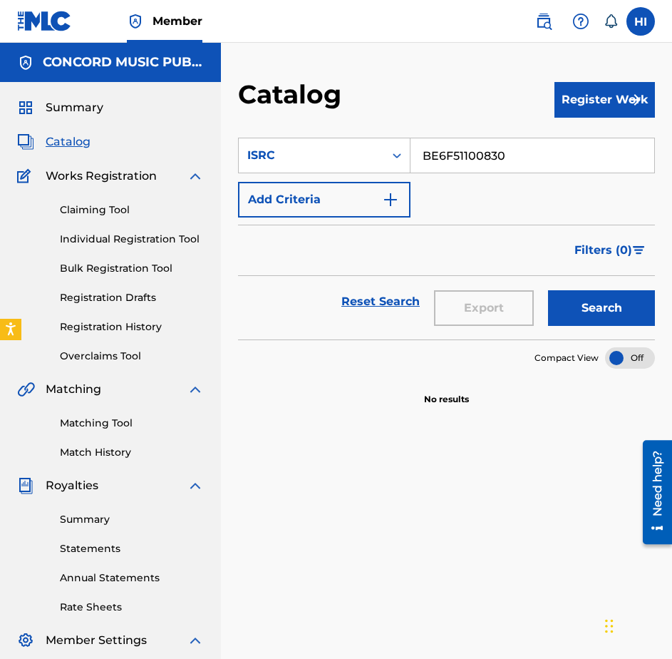
paste input "NL8RL243457"
click at [605, 293] on button "Search" at bounding box center [601, 308] width 107 height 36
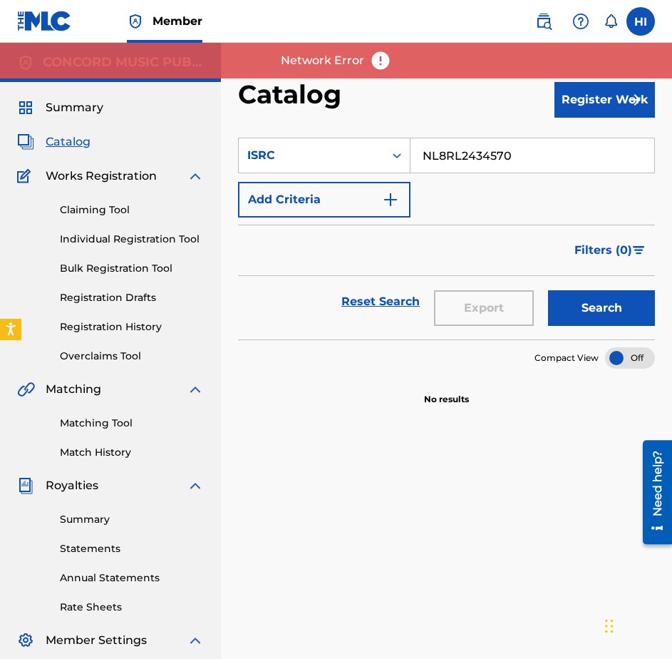
click at [573, 159] on input "NL8RL2434570" at bounding box center [533, 155] width 244 height 34
click at [573, 158] on input "NL8RL2434570" at bounding box center [533, 155] width 244 height 34
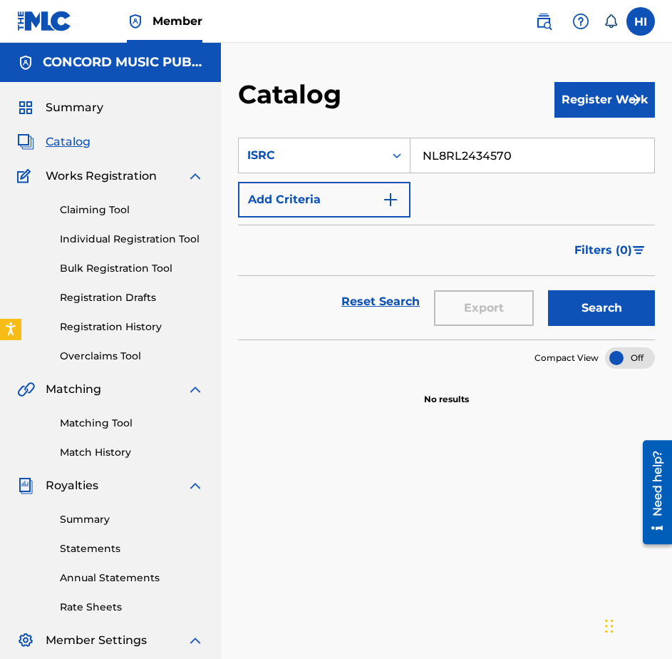
paste input "USUG12404547"
click at [622, 305] on button "Search" at bounding box center [601, 308] width 107 height 36
click at [473, 163] on input "USUG12404547" at bounding box center [533, 155] width 244 height 34
paste input "WB12501383"
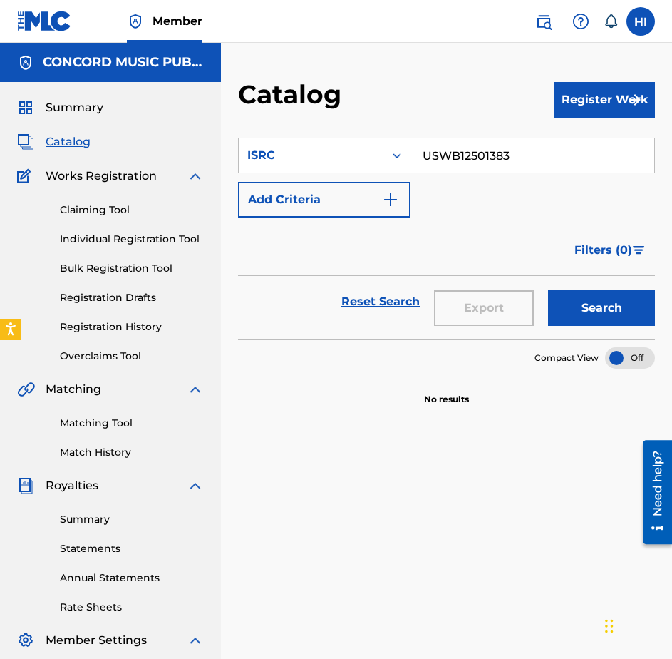
click at [584, 307] on button "Search" at bounding box center [601, 308] width 107 height 36
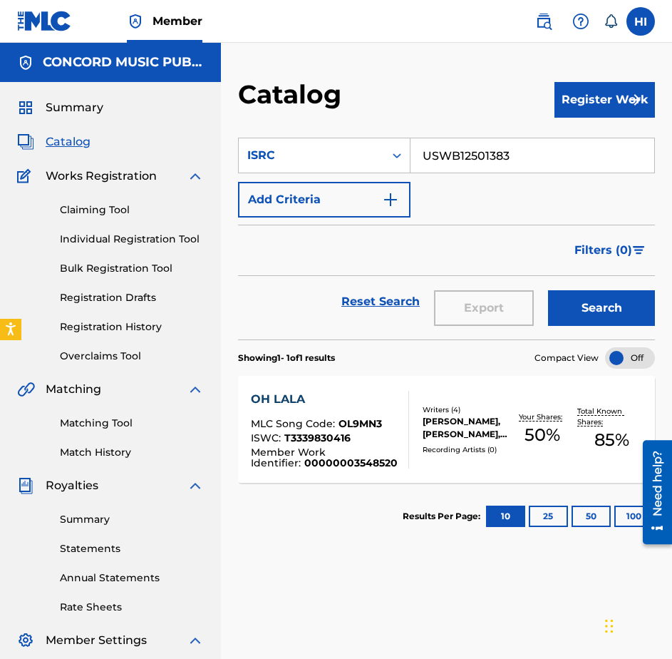
click at [503, 153] on input "USWB12501383" at bounding box center [533, 155] width 244 height 34
paste input "AT22404406"
click at [609, 298] on button "Search" at bounding box center [601, 308] width 107 height 36
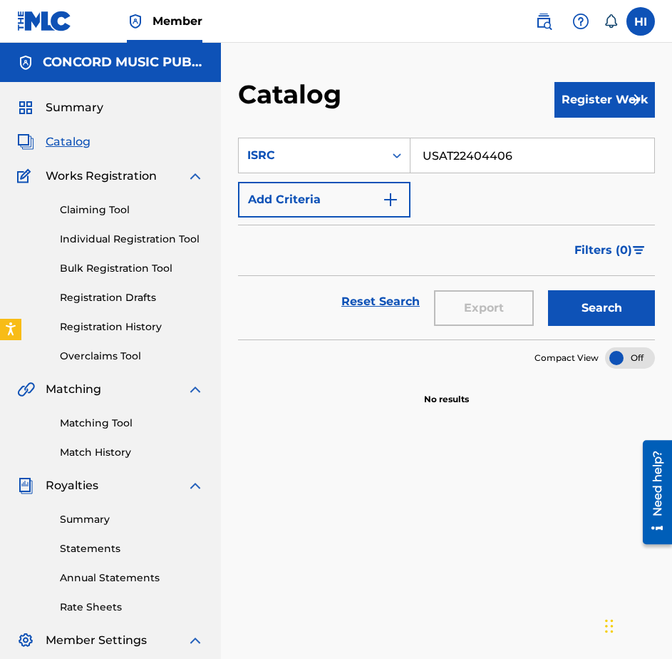
click at [465, 159] on input "USAT22404406" at bounding box center [533, 155] width 244 height 34
paste input "GXEN72411111"
click at [591, 304] on button "Search" at bounding box center [601, 308] width 107 height 36
click at [553, 167] on input "GXEN72411111" at bounding box center [533, 155] width 244 height 34
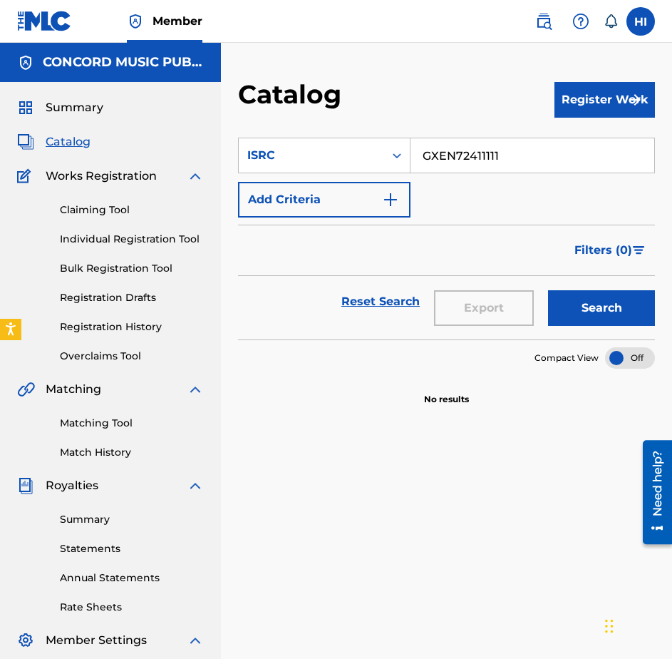
click at [553, 167] on input "GXEN72411111" at bounding box center [533, 155] width 244 height 34
paste input "AUGBT241682"
click at [585, 305] on button "Search" at bounding box center [601, 308] width 107 height 36
click at [523, 141] on input "AUGBT2416821" at bounding box center [533, 155] width 244 height 34
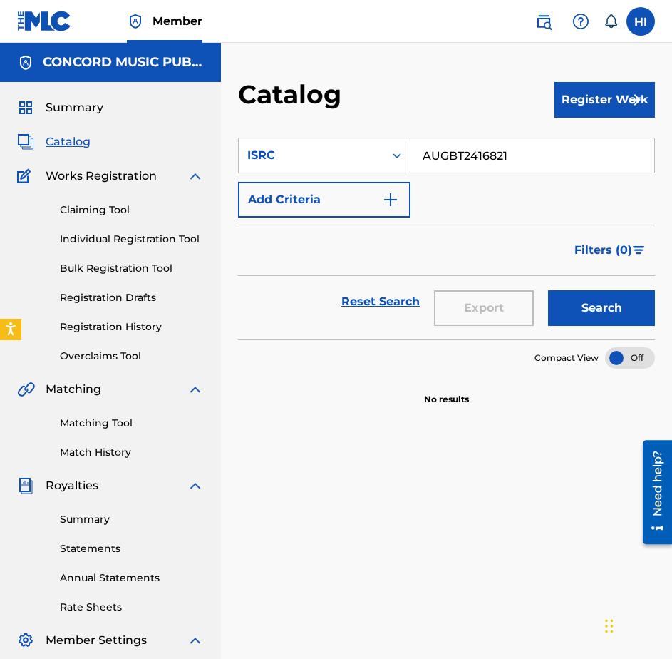
paste input "GBAYE2500035"
type input "GBAYE2500035"
click at [583, 295] on button "Search" at bounding box center [601, 308] width 107 height 36
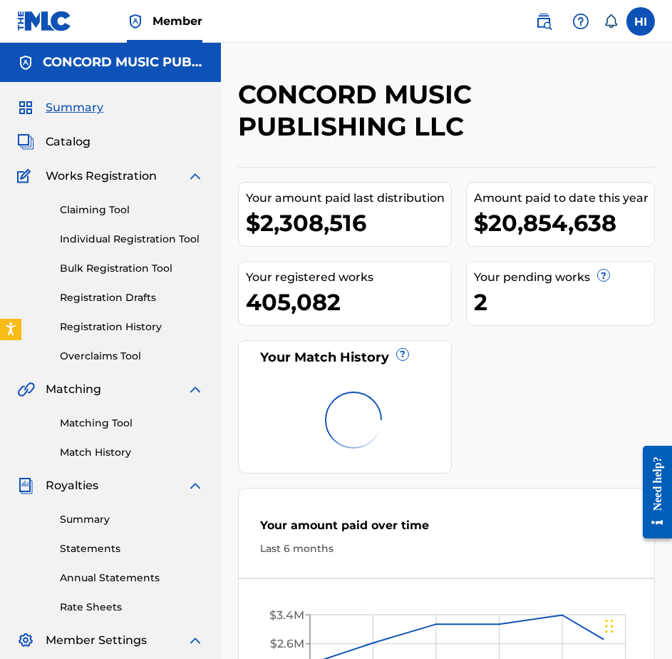
click at [540, 21] on img at bounding box center [544, 21] width 17 height 17
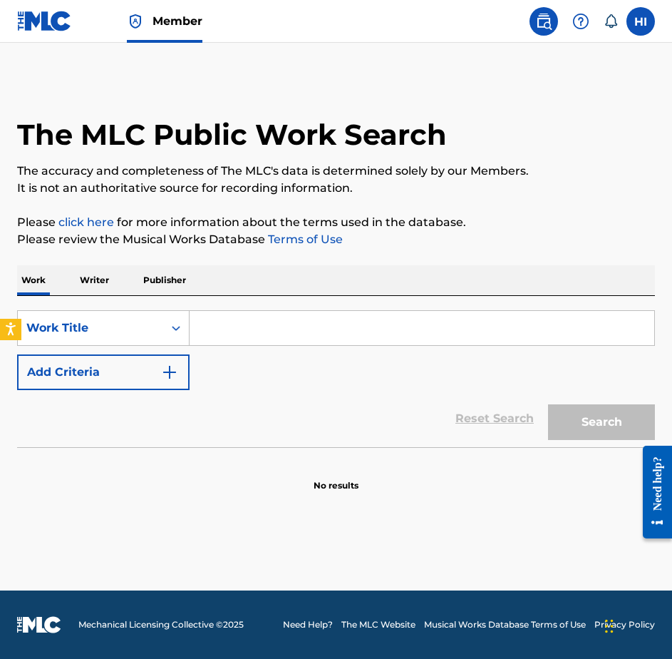
click at [269, 322] on input "Search Form" at bounding box center [422, 328] width 465 height 34
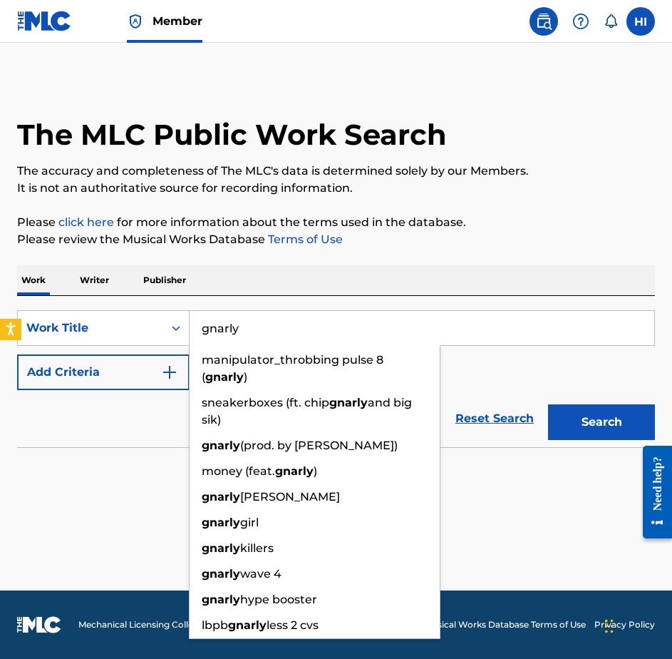
type input "gnarly"
click at [103, 359] on button "Add Criteria" at bounding box center [103, 372] width 173 height 36
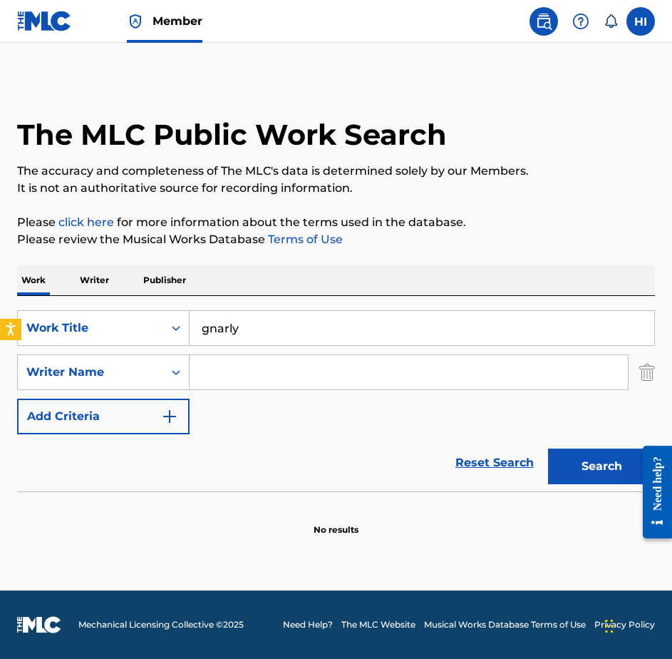
click at [239, 372] on input "Search Form" at bounding box center [409, 372] width 439 height 34
click at [210, 389] on div "Search Form" at bounding box center [409, 372] width 439 height 36
click at [215, 381] on input "Search Form" at bounding box center [409, 372] width 439 height 34
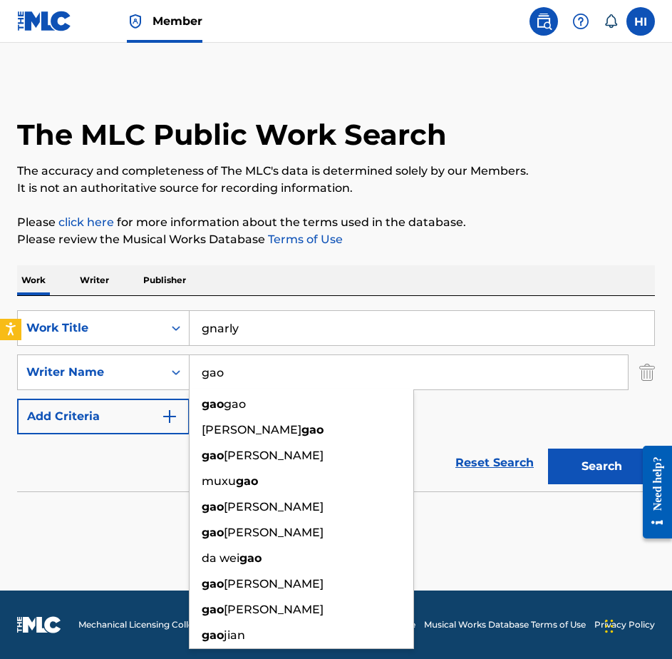
type input "gao"
click at [548, 449] on button "Search" at bounding box center [601, 467] width 107 height 36
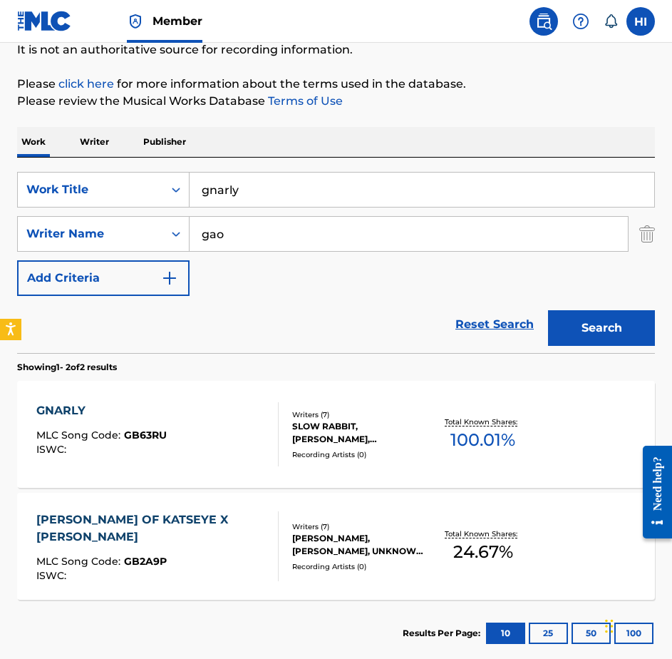
scroll to position [166, 0]
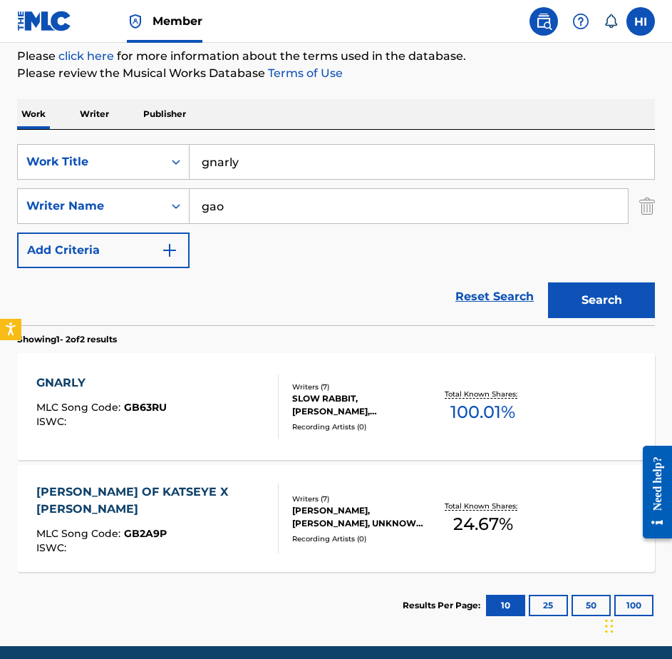
click at [151, 508] on div "[PERSON_NAME] OF KATSEYE X [PERSON_NAME]" at bounding box center [151, 500] width 230 height 34
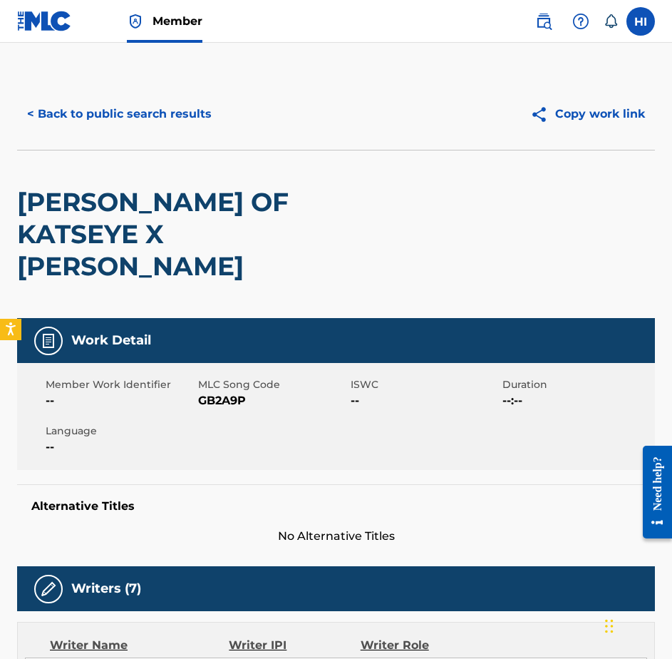
click at [81, 106] on button "< Back to public search results" at bounding box center [119, 114] width 205 height 36
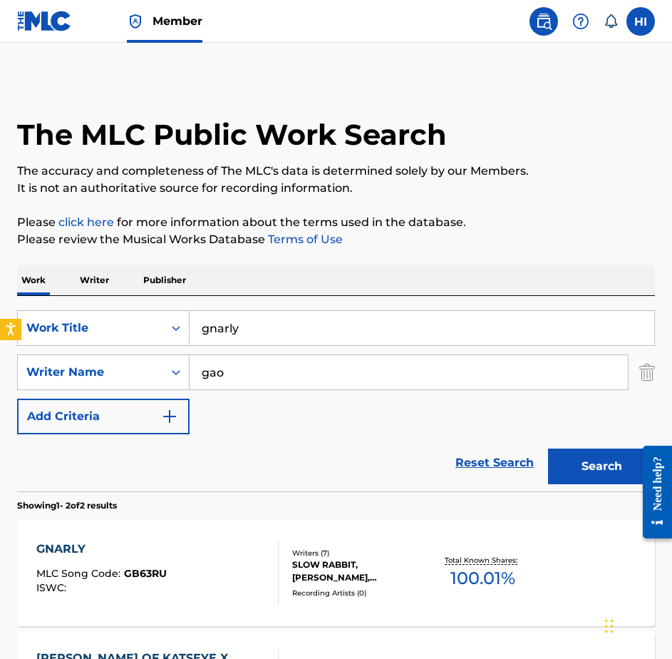
scroll to position [140, 0]
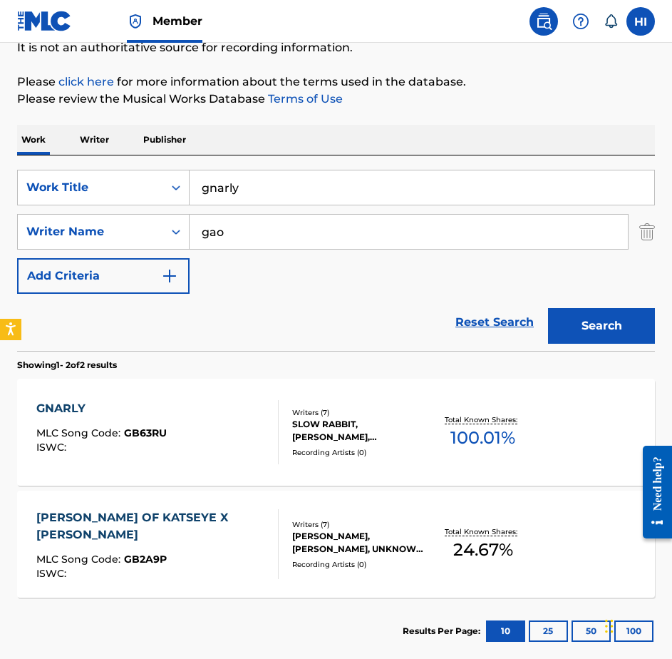
click at [179, 427] on div "GNARLY MLC Song Code : GB63RU ISWC :" at bounding box center [157, 432] width 242 height 64
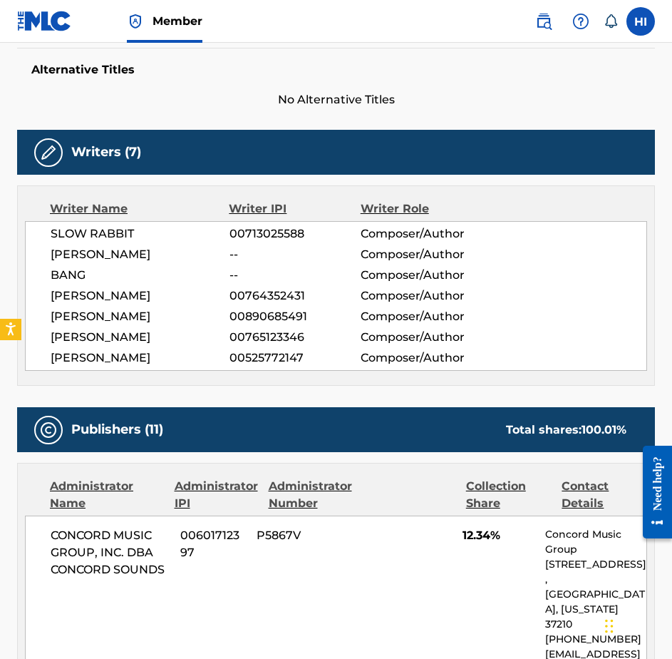
scroll to position [166, 0]
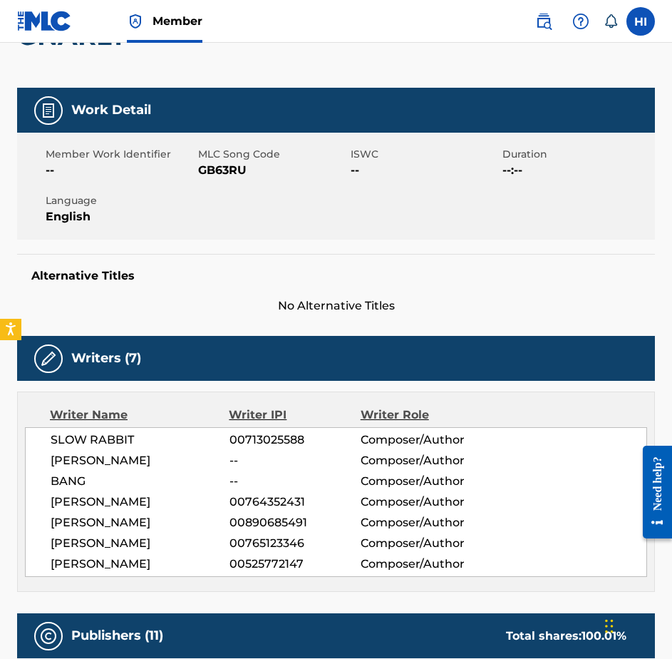
click at [238, 176] on span "GB63RU" at bounding box center [272, 170] width 149 height 17
copy span "GB63RU"
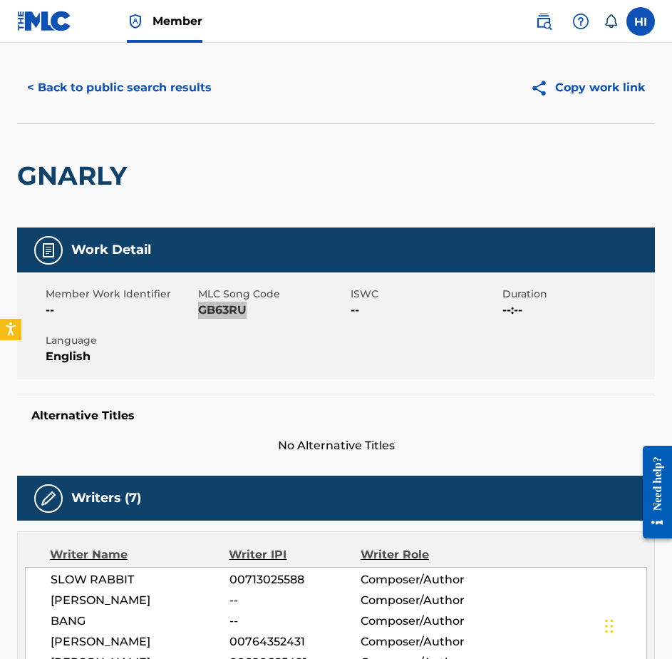
scroll to position [0, 0]
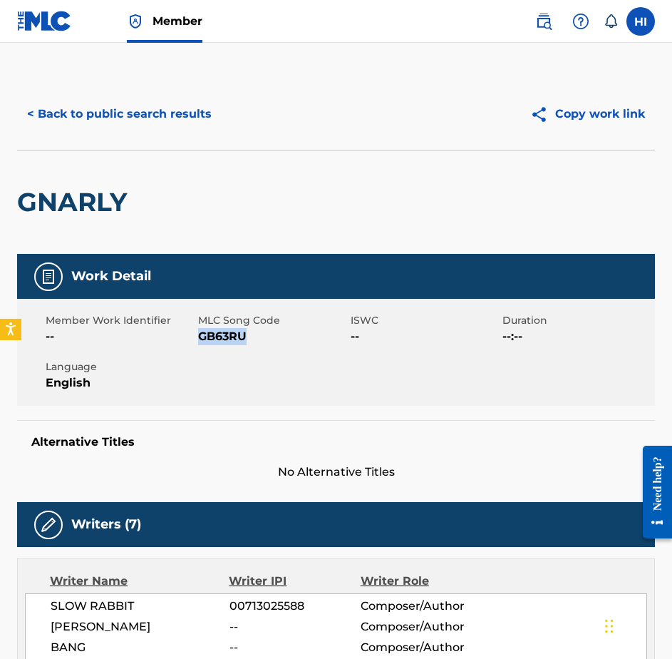
click at [169, 121] on button "< Back to public search results" at bounding box center [119, 114] width 205 height 36
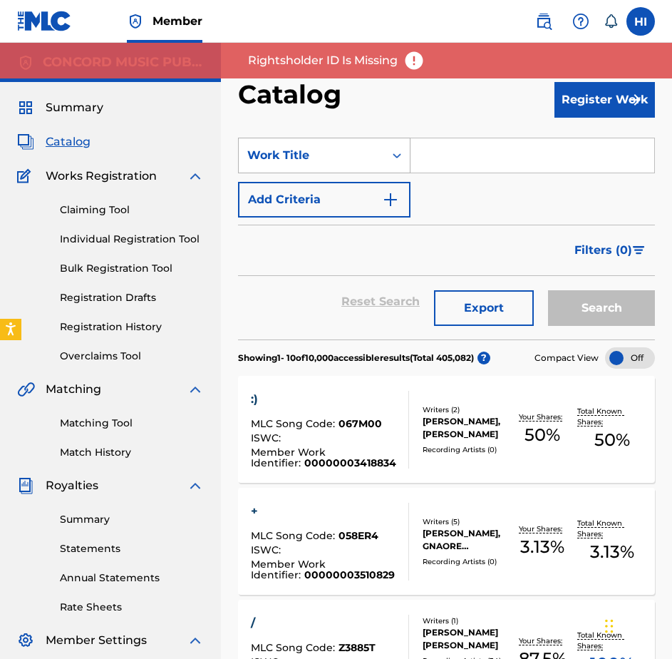
click at [359, 159] on div "Work Title" at bounding box center [311, 155] width 128 height 17
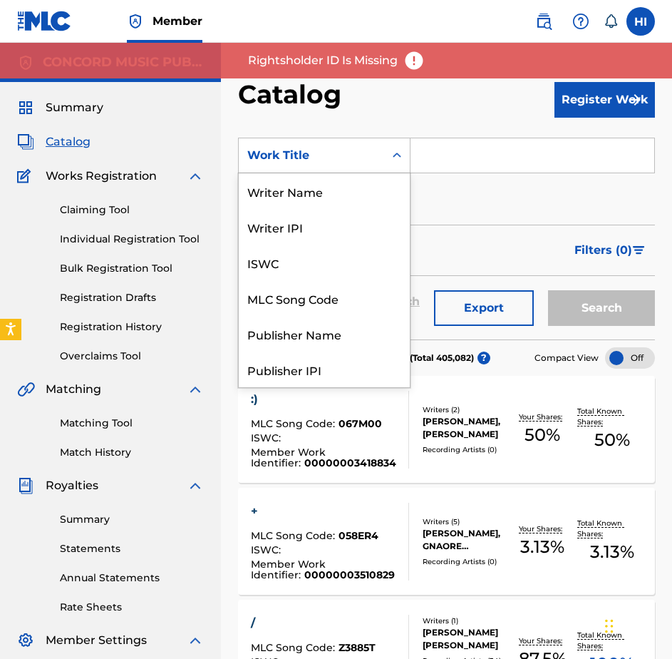
scroll to position [214, 0]
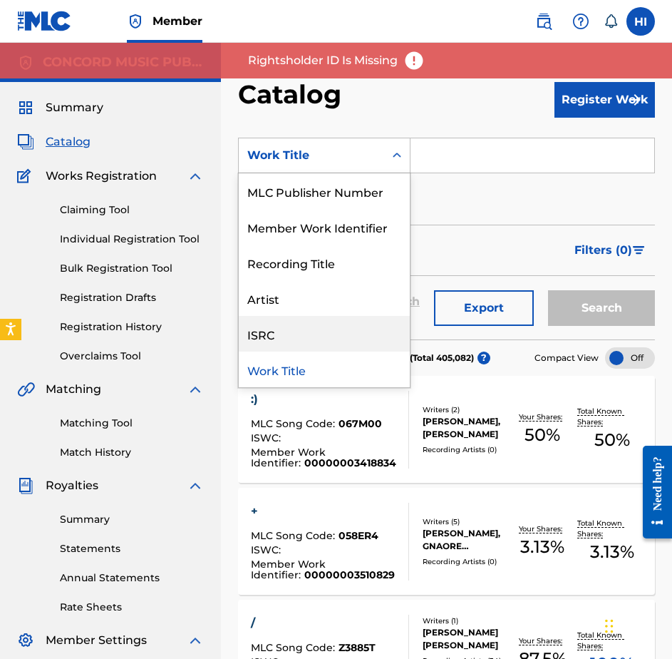
drag, startPoint x: 317, startPoint y: 342, endPoint x: 354, endPoint y: 259, distance: 91.6
click at [317, 341] on div "ISRC" at bounding box center [324, 334] width 171 height 36
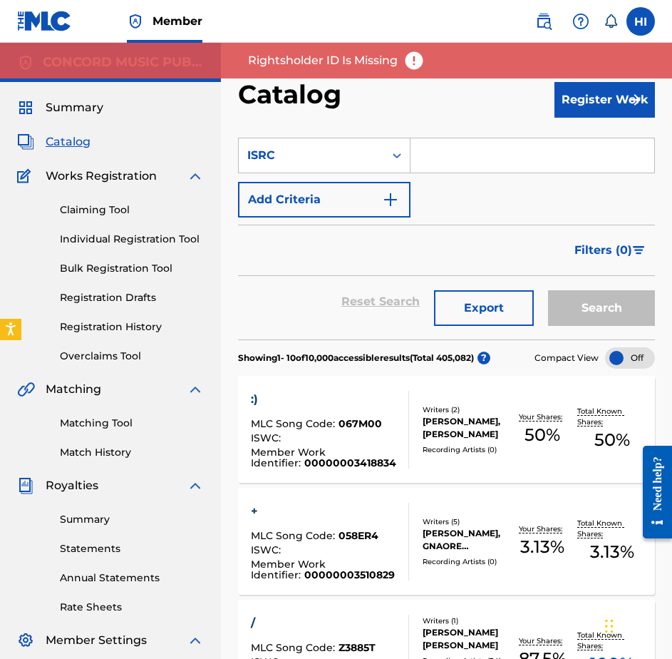
click at [417, 160] on input "Search Form" at bounding box center [533, 155] width 244 height 34
paste input "FRX452199691"
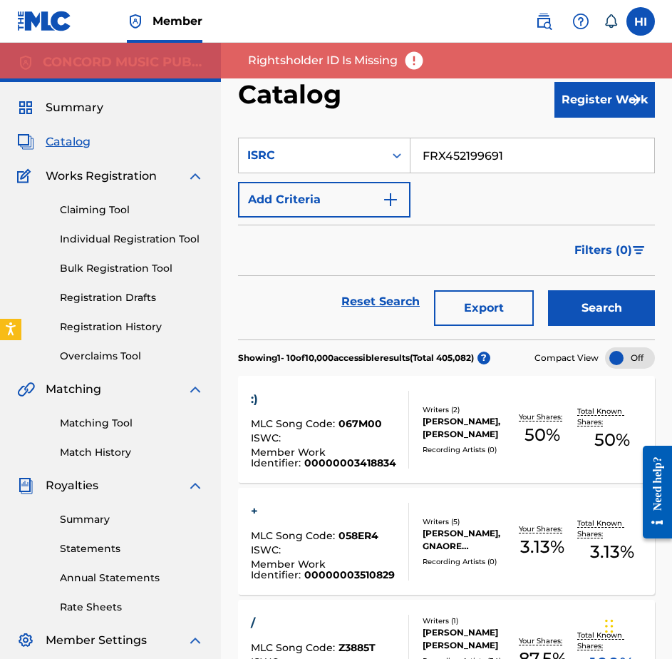
click at [570, 302] on button "Search" at bounding box center [601, 308] width 107 height 36
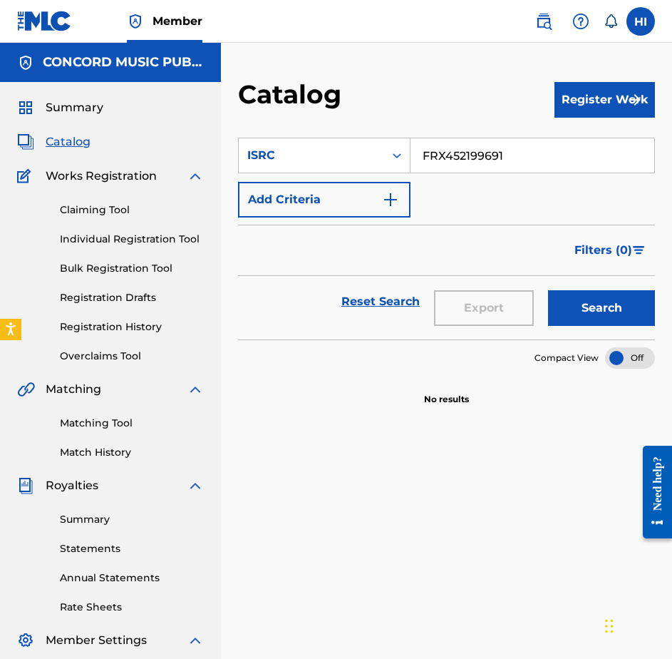
click at [513, 161] on input "FRX452199691" at bounding box center [533, 155] width 244 height 34
click at [513, 160] on input "FRX452199691" at bounding box center [533, 155] width 244 height 34
paste input "USA2P2509907"
click at [604, 312] on button "Search" at bounding box center [601, 308] width 107 height 36
click at [426, 158] on input "USA2P2509907" at bounding box center [533, 155] width 244 height 34
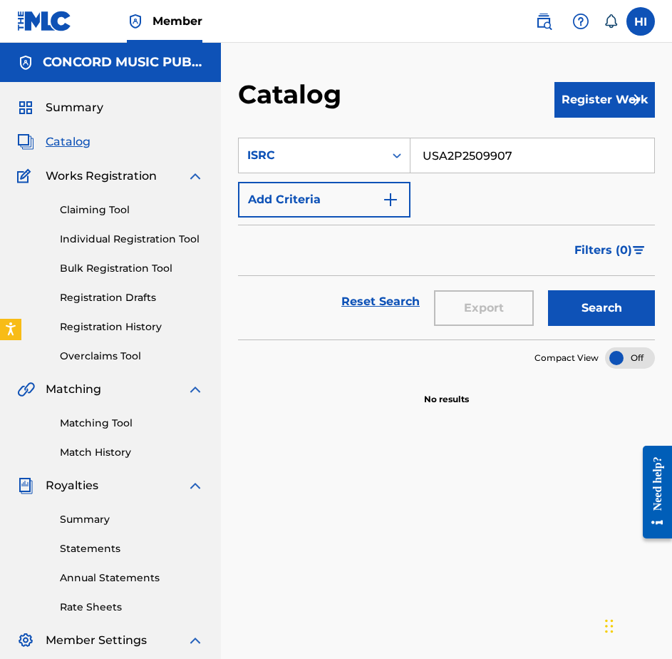
click at [426, 158] on input "USA2P2509907" at bounding box center [533, 155] width 244 height 34
paste input "MXF390103196"
click at [595, 297] on button "Search" at bounding box center [601, 308] width 107 height 36
click at [468, 173] on div "SearchWithCriteriab99be786-2bcf-489b-b20a-03608c7f4843 ISRC MXF390103196 Add Cr…" at bounding box center [446, 178] width 417 height 80
click at [469, 171] on input "MXF390103196" at bounding box center [533, 155] width 244 height 34
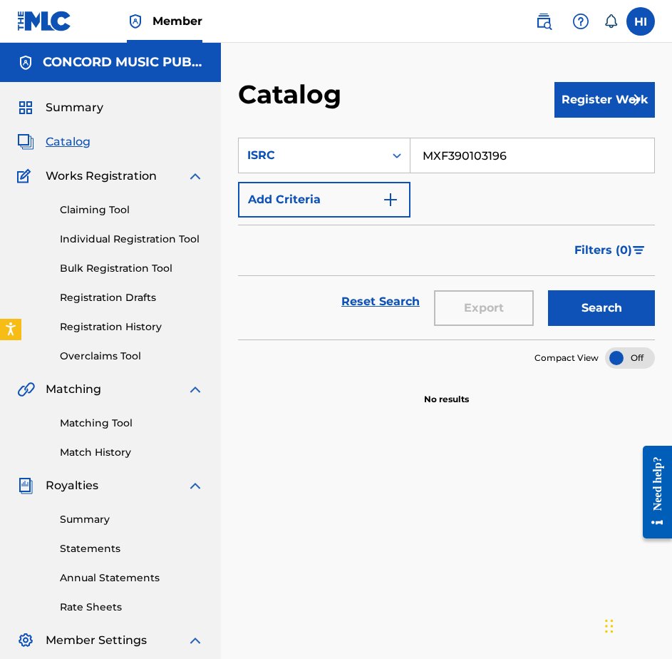
click at [469, 166] on input "MXF390103196" at bounding box center [533, 155] width 244 height 34
paste input "QM24S2500520"
click at [618, 297] on button "Search" at bounding box center [601, 308] width 107 height 36
click at [466, 148] on input "QM24S2500520" at bounding box center [533, 155] width 244 height 34
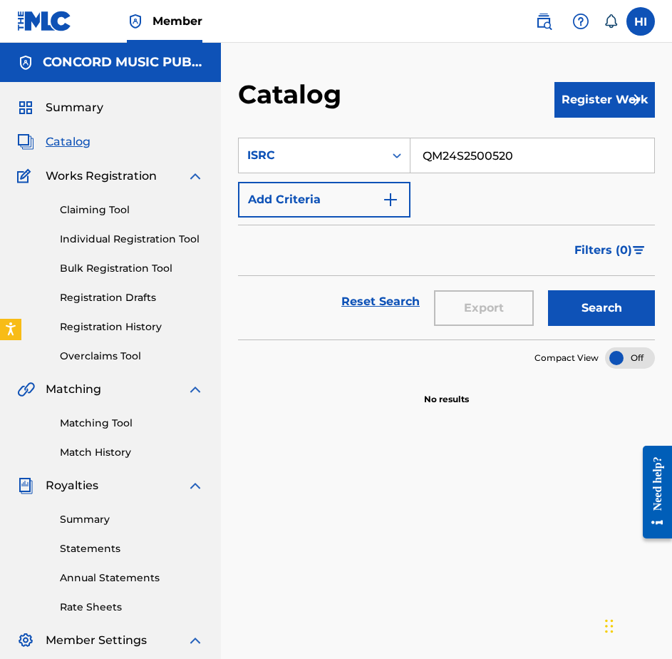
click at [466, 148] on input "QM24S2500520" at bounding box center [533, 155] width 244 height 34
paste input "ZWFE2415976"
click at [581, 302] on button "Search" at bounding box center [601, 308] width 107 height 36
click at [458, 158] on input "QZWFE2415976" at bounding box center [533, 155] width 244 height 34
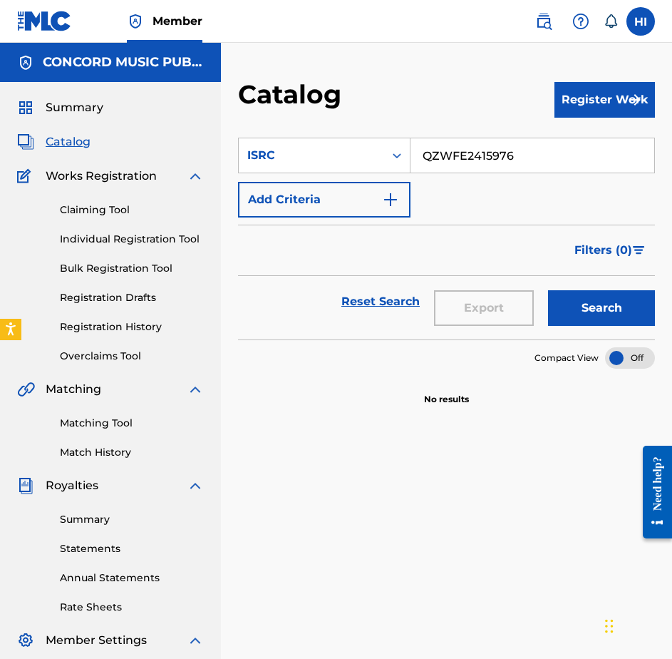
paste input "J842501790"
click at [575, 301] on button "Search" at bounding box center [601, 308] width 107 height 36
click at [439, 148] on input "QZJ842501790" at bounding box center [533, 155] width 244 height 34
paste input "USRN1210022"
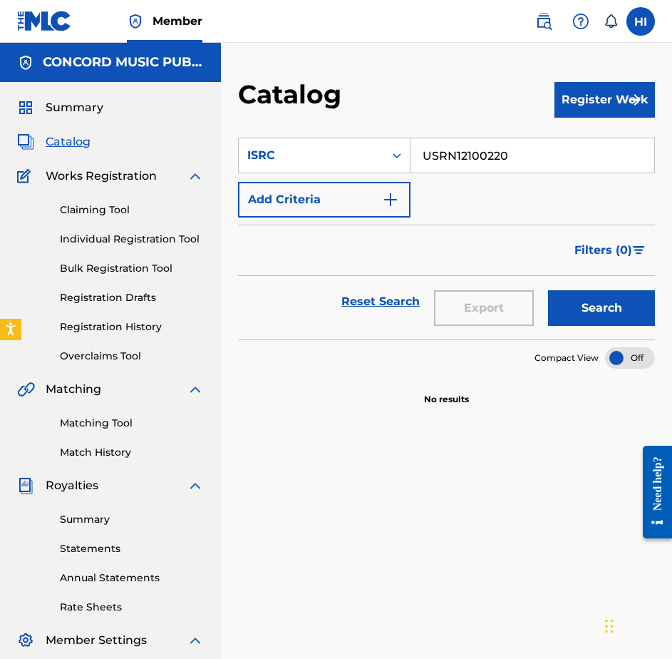
click at [579, 292] on button "Search" at bounding box center [601, 308] width 107 height 36
click at [500, 157] on input "USRN12100220" at bounding box center [533, 155] width 244 height 34
paste input "UG12500679"
click at [583, 302] on button "Search" at bounding box center [601, 308] width 107 height 36
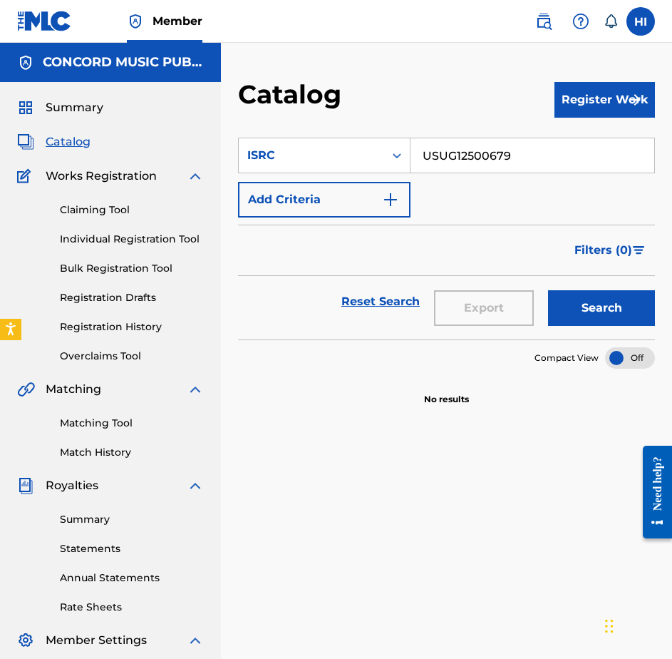
click at [533, 164] on input "USUG12500679" at bounding box center [533, 155] width 244 height 34
paste input "NLZ542400350"
click at [595, 298] on button "Search" at bounding box center [601, 308] width 107 height 36
click at [563, 158] on input "NLZ542400350" at bounding box center [533, 155] width 244 height 34
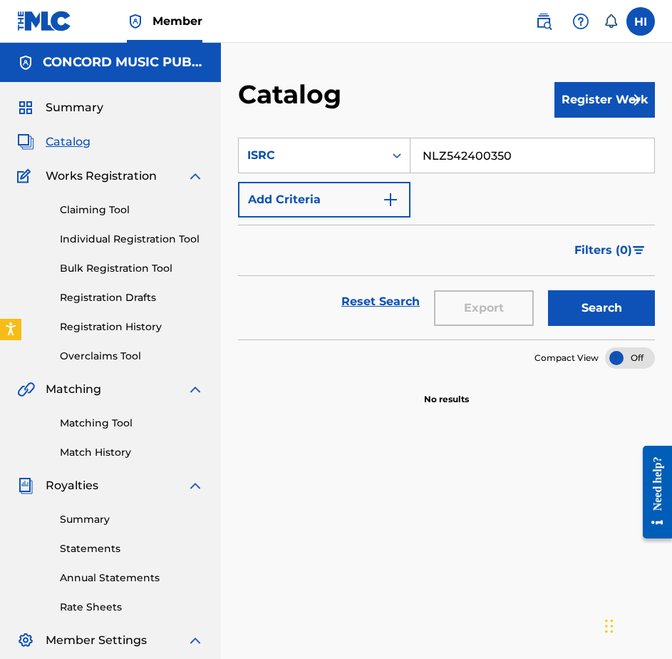
click at [563, 158] on input "NLZ542400350" at bounding box center [533, 155] width 244 height 34
paste input "QZPEW2476728"
click at [594, 304] on button "Search" at bounding box center [601, 308] width 107 height 36
click at [541, 132] on section "SearchWithCriteriab99be786-2bcf-489b-b20a-03608c7f4843 ISRC QZPEW2476728 Add Cr…" at bounding box center [446, 230] width 417 height 219
click at [518, 161] on input "QZPEW2476728" at bounding box center [533, 155] width 244 height 34
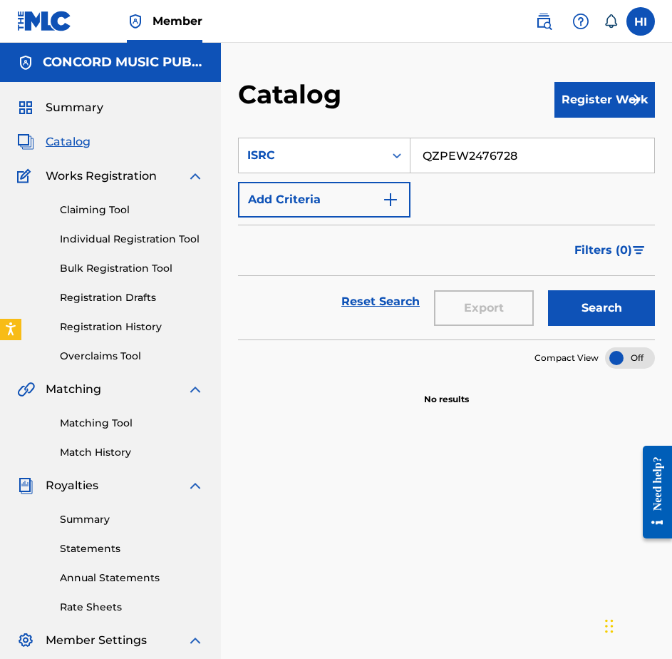
click at [518, 161] on input "QZPEW2476728" at bounding box center [533, 155] width 244 height 34
paste input "USUYG172396"
click at [584, 307] on button "Search" at bounding box center [601, 308] width 107 height 36
click at [498, 163] on input "USUYG1723968" at bounding box center [533, 155] width 244 height 34
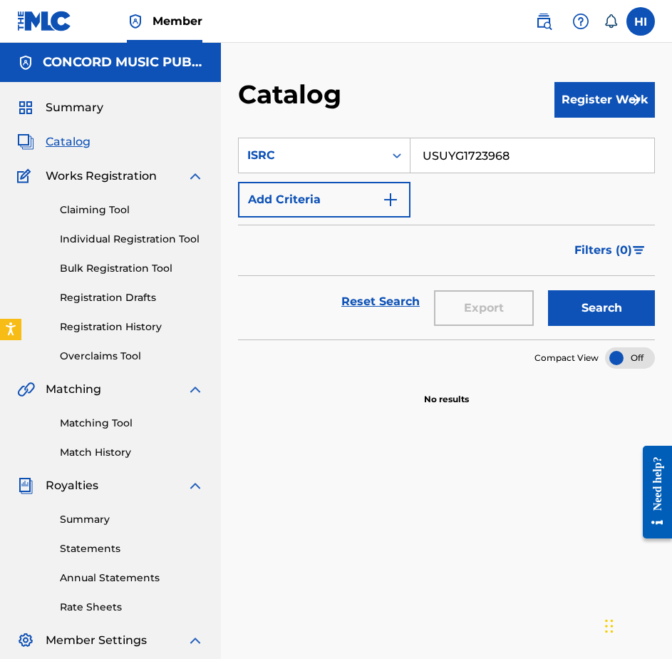
paste input "USC4R2452153"
click at [512, 170] on input "USUYG17239USC4R24521538" at bounding box center [533, 155] width 244 height 34
paste input "C4R2452153"
click at [567, 293] on button "Search" at bounding box center [601, 308] width 107 height 36
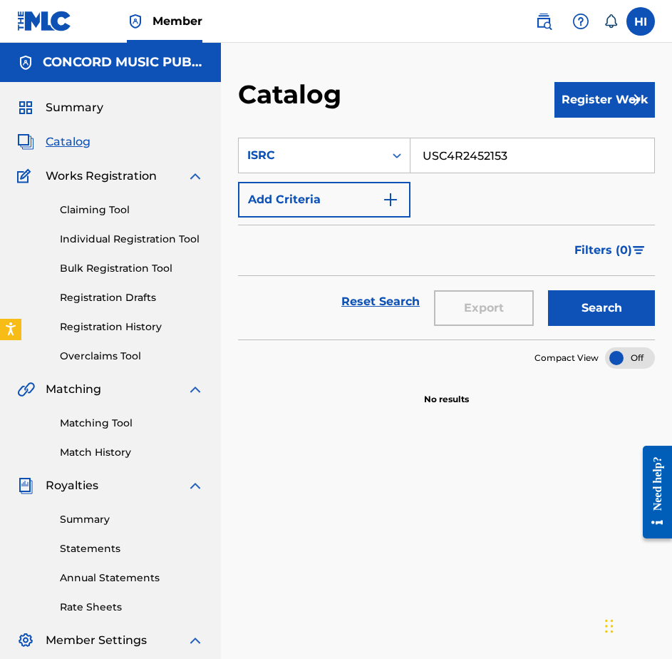
click at [426, 155] on input "USC4R2452153" at bounding box center [533, 155] width 244 height 34
paste input "NLA322500055"
click at [592, 314] on button "Search" at bounding box center [601, 308] width 107 height 36
click at [469, 145] on input "NLA322500055" at bounding box center [533, 155] width 244 height 34
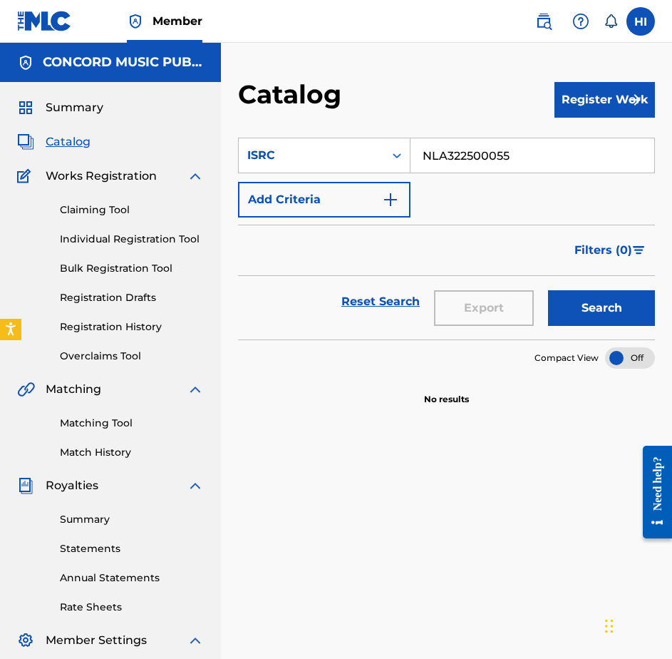
click at [469, 145] on input "NLA322500055" at bounding box center [533, 155] width 244 height 34
paste input "QZJ842501910"
click at [565, 294] on button "Search" at bounding box center [601, 308] width 107 height 36
click at [534, 142] on input "QZJ842501910" at bounding box center [533, 155] width 244 height 34
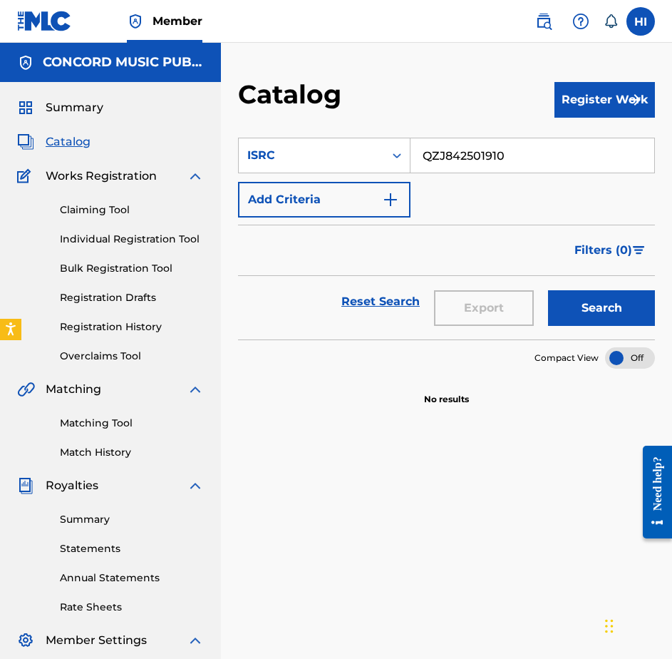
paste input "SGB502380247"
click at [485, 140] on input "QZJ842501910SGB502380247" at bounding box center [533, 155] width 244 height 34
click at [485, 143] on input "QZJ842501910SGB502380247" at bounding box center [533, 155] width 244 height 34
click at [491, 153] on input "QZJ842501910SGB502380247" at bounding box center [533, 155] width 244 height 34
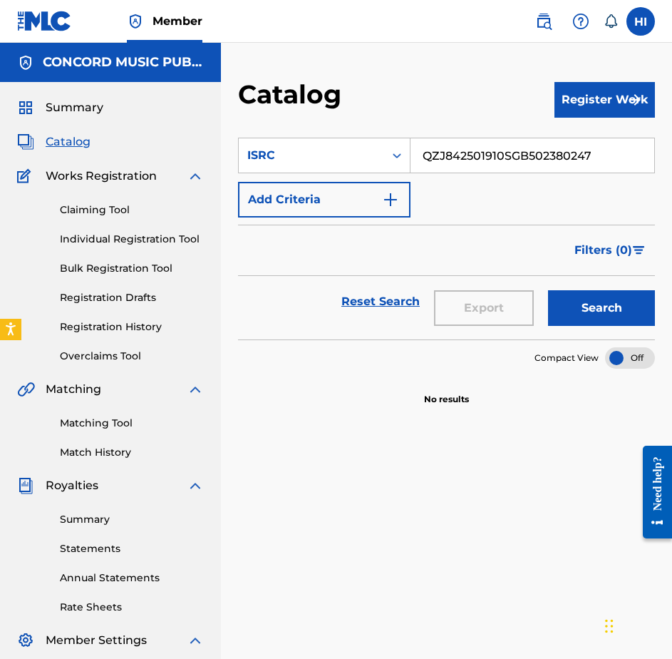
paste input "Search Form"
click at [565, 297] on button "Search" at bounding box center [601, 308] width 107 height 36
click at [527, 163] on input "SGB502380247" at bounding box center [533, 155] width 244 height 34
paste input "USA2P2518620"
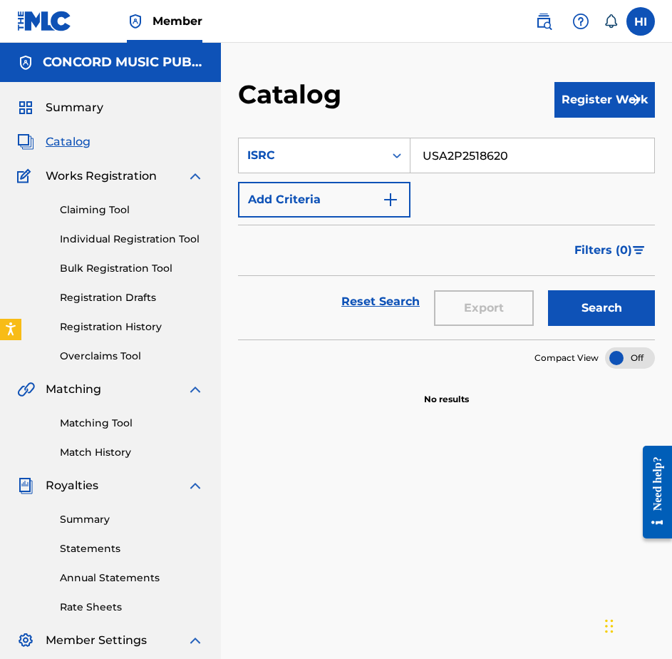
click at [597, 307] on button "Search" at bounding box center [601, 308] width 107 height 36
click at [501, 152] on input "USA2P2518620" at bounding box center [533, 155] width 244 height 34
paste input "QMB622401728"
click at [588, 297] on button "Search" at bounding box center [601, 308] width 107 height 36
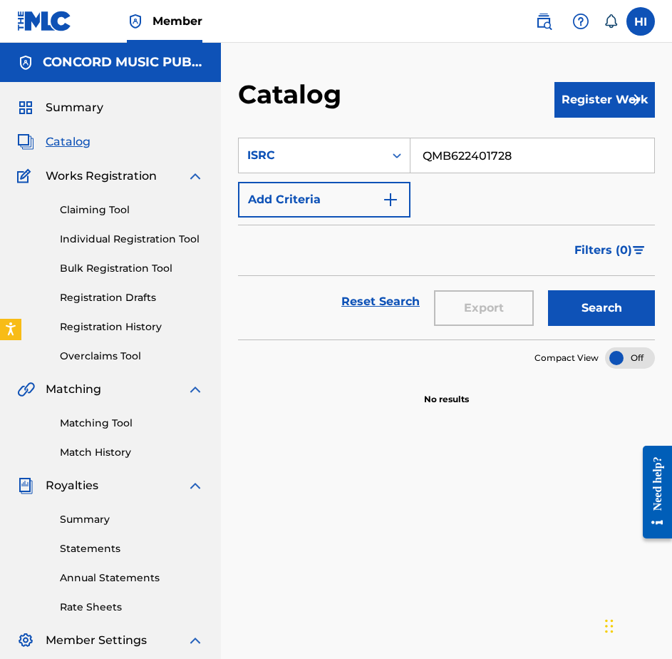
click at [424, 176] on div "SearchWithCriteriab99be786-2bcf-489b-b20a-03608c7f4843 ISRC QMB622401728 Add Cr…" at bounding box center [446, 178] width 417 height 80
click at [433, 162] on input "QMB622401728" at bounding box center [533, 155] width 244 height 34
click at [433, 161] on input "QMB622401728" at bounding box center [533, 155] width 244 height 34
paste input "ZRD92405224"
click at [583, 302] on button "Search" at bounding box center [601, 308] width 107 height 36
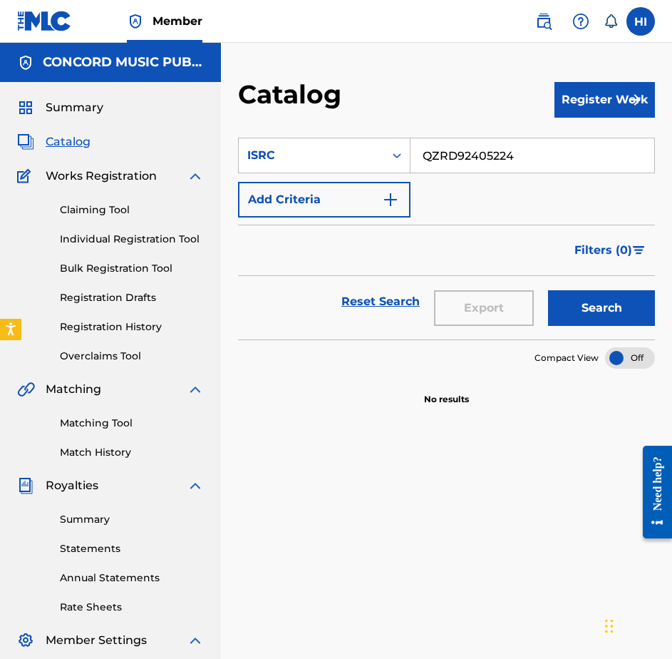
click at [522, 155] on input "QZRD92405224" at bounding box center [533, 155] width 244 height 34
paste input "DEE862500265"
click at [601, 322] on button "Search" at bounding box center [601, 308] width 107 height 36
click at [543, 167] on input "DEE862500265" at bounding box center [533, 155] width 244 height 34
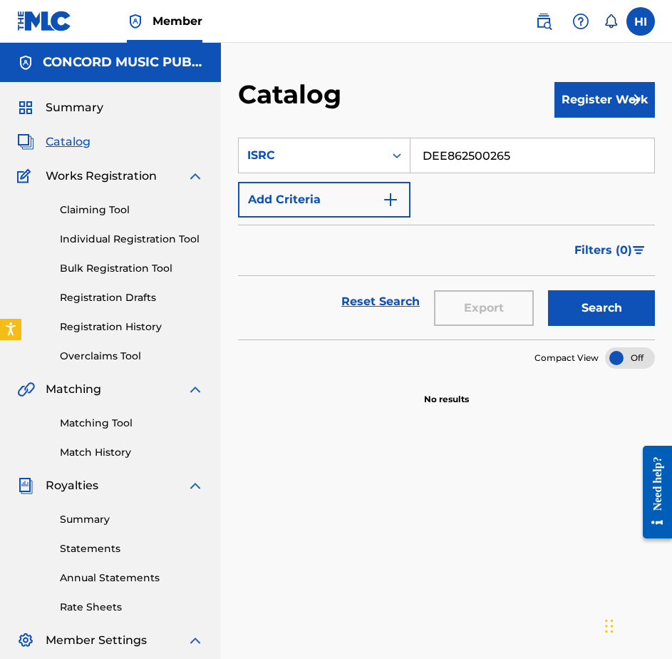
click at [543, 166] on input "DEE862500265" at bounding box center [533, 155] width 244 height 34
paste input "CA5KR2478213"
click at [618, 307] on button "Search" at bounding box center [601, 308] width 107 height 36
click at [521, 158] on input "CA5KR2478213" at bounding box center [533, 155] width 244 height 34
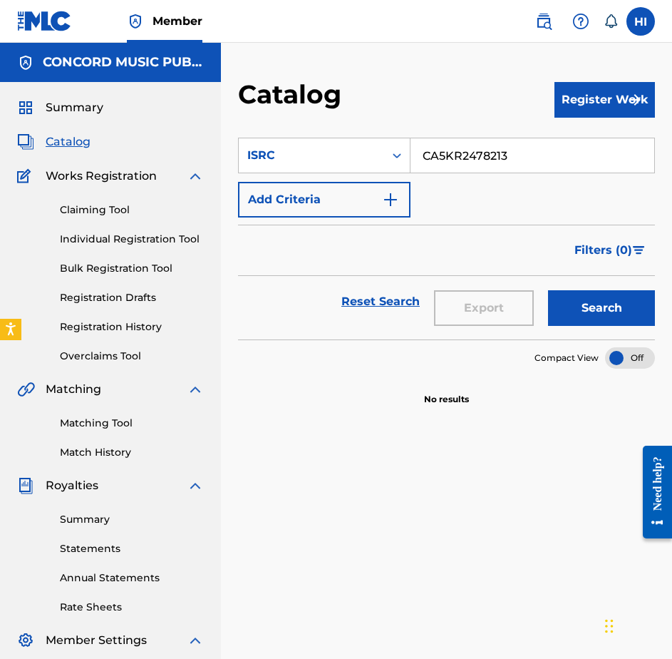
paste input "USUG12504537"
click at [574, 297] on button "Search" at bounding box center [601, 308] width 107 height 36
click at [563, 146] on input "USUG12504537" at bounding box center [533, 155] width 244 height 34
paste input "QM6DC1673683"
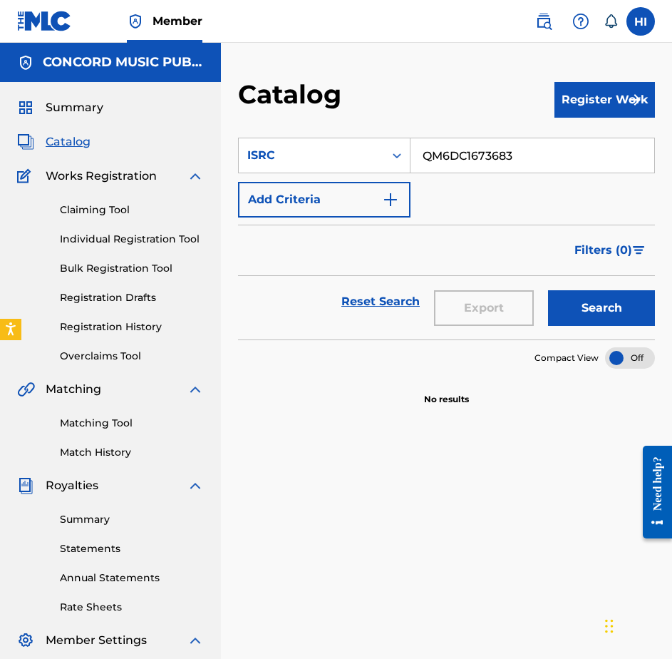
click at [596, 301] on button "Search" at bounding box center [601, 308] width 107 height 36
click at [468, 144] on input "QM6DC1673683" at bounding box center [533, 155] width 244 height 34
paste input "US526242691"
click at [578, 316] on button "Search" at bounding box center [601, 308] width 107 height 36
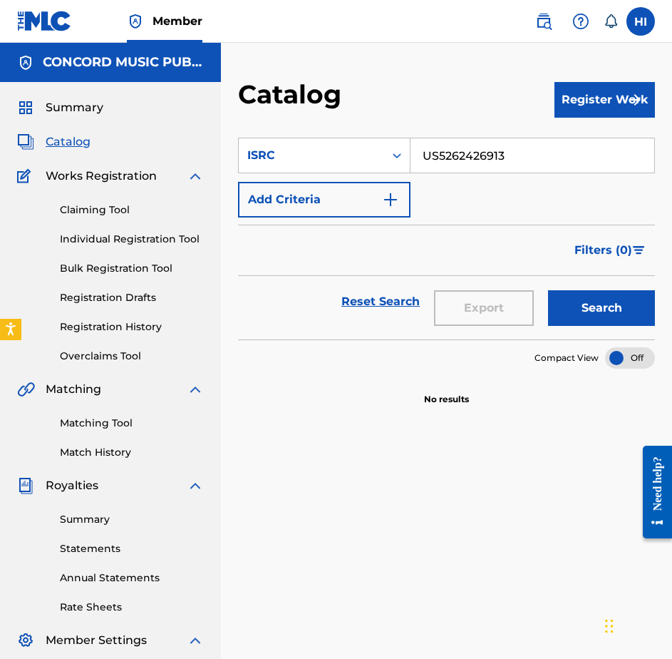
click at [453, 162] on input "US5262426913" at bounding box center [533, 155] width 244 height 34
paste input "GBN9Y1100089"
click at [594, 306] on button "Search" at bounding box center [601, 308] width 107 height 36
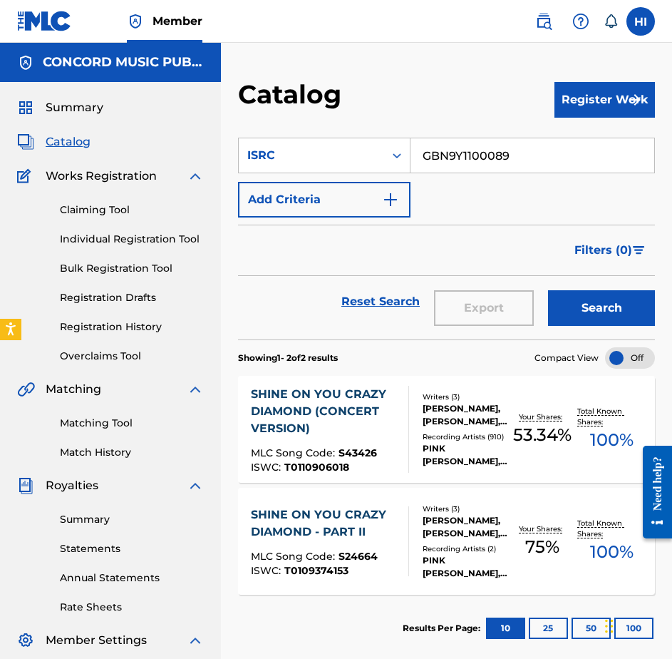
click at [441, 155] on input "GBN9Y1100089" at bounding box center [533, 155] width 244 height 34
paste input "NLA322500063"
click at [618, 296] on button "Search" at bounding box center [601, 308] width 107 height 36
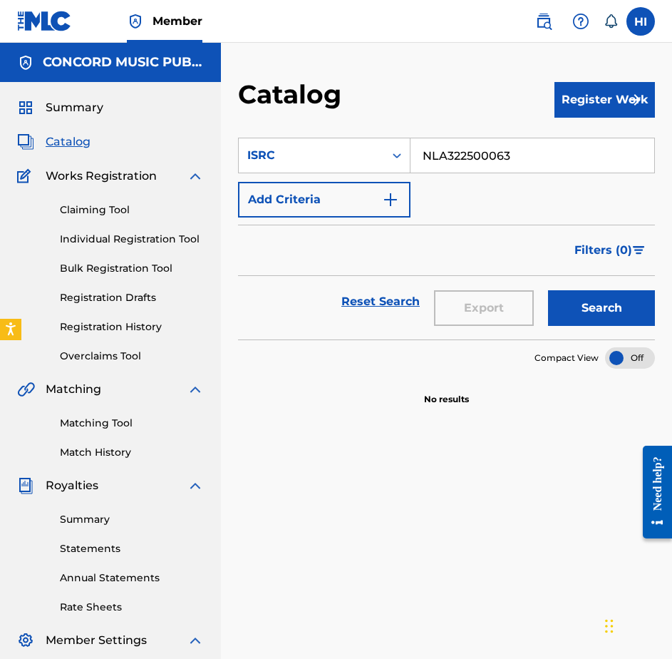
click at [463, 147] on input "NLA322500063" at bounding box center [533, 155] width 244 height 34
paste input "USUG12500684"
click at [585, 302] on button "Search" at bounding box center [601, 308] width 107 height 36
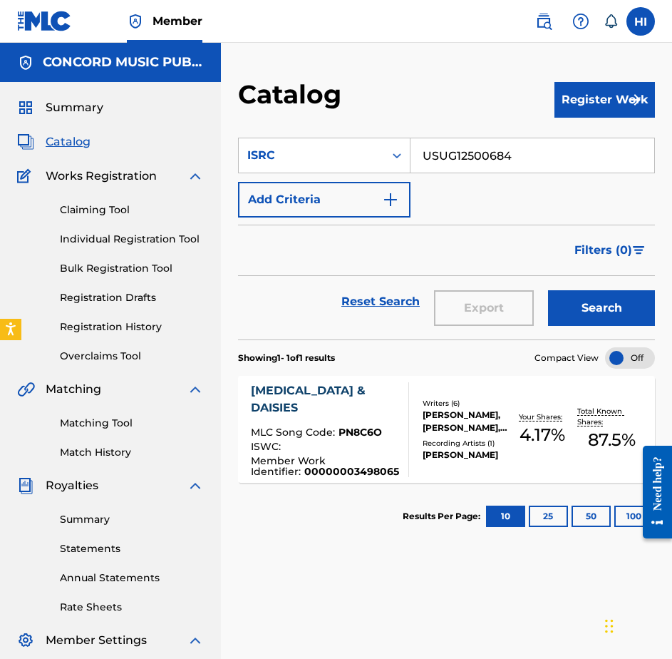
click at [461, 163] on input "USUG12500684" at bounding box center [533, 155] width 244 height 34
paste input "AT22503030"
click at [595, 293] on button "Search" at bounding box center [601, 308] width 107 height 36
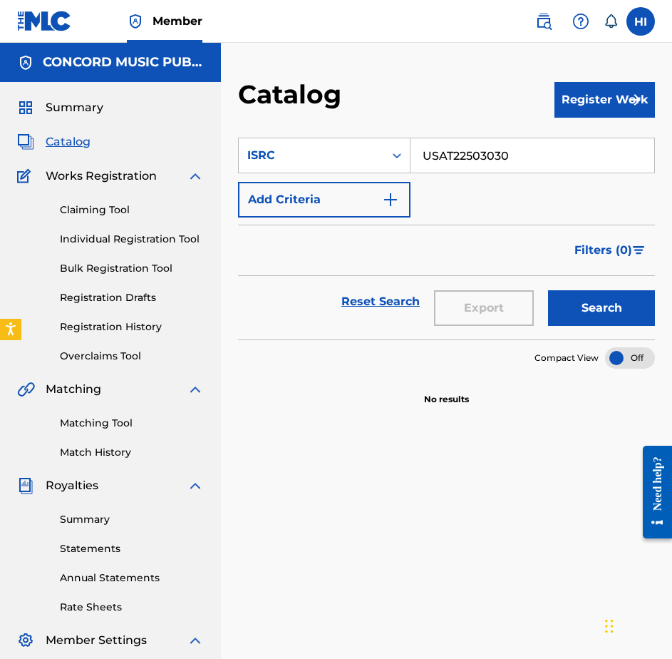
click at [561, 164] on input "USAT22503030" at bounding box center [533, 155] width 244 height 34
paste input "QM6N22538062"
click at [597, 296] on button "Search" at bounding box center [601, 308] width 107 height 36
click at [429, 155] on input "QM6N22538062" at bounding box center [533, 155] width 244 height 34
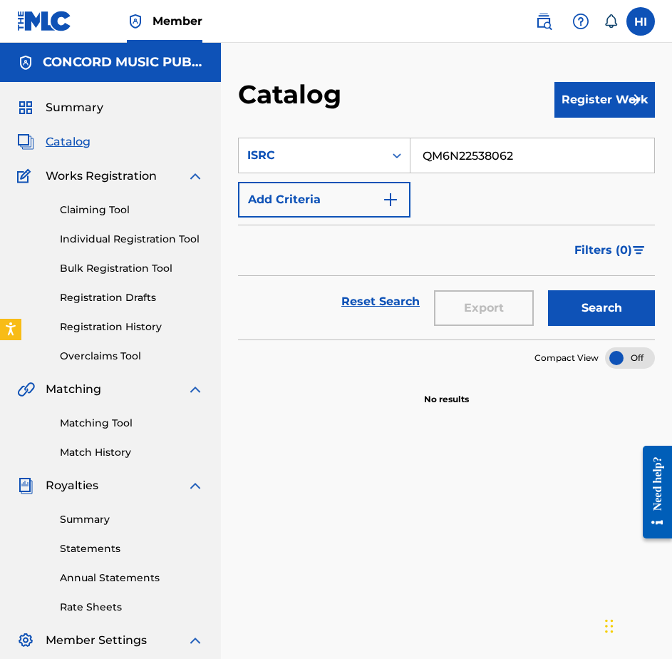
click at [431, 153] on input "QM6N22538062" at bounding box center [533, 155] width 244 height 34
paste input "0"
click at [575, 290] on button "Search" at bounding box center [601, 308] width 107 height 36
click at [559, 154] on input "QM6N22538060" at bounding box center [533, 155] width 244 height 34
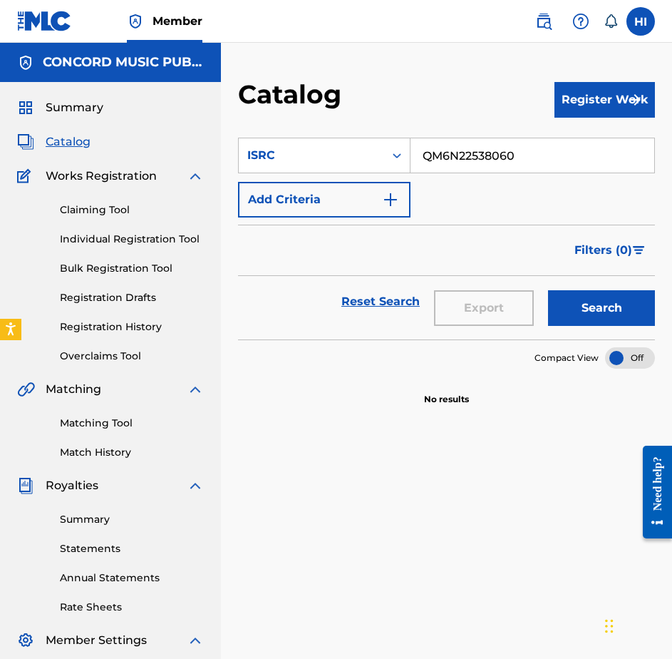
paste input "KRA302500305"
click at [593, 294] on button "Search" at bounding box center [601, 308] width 107 height 36
click at [478, 161] on input "KRA302500305" at bounding box center [533, 155] width 244 height 34
paste input "USRC12403836"
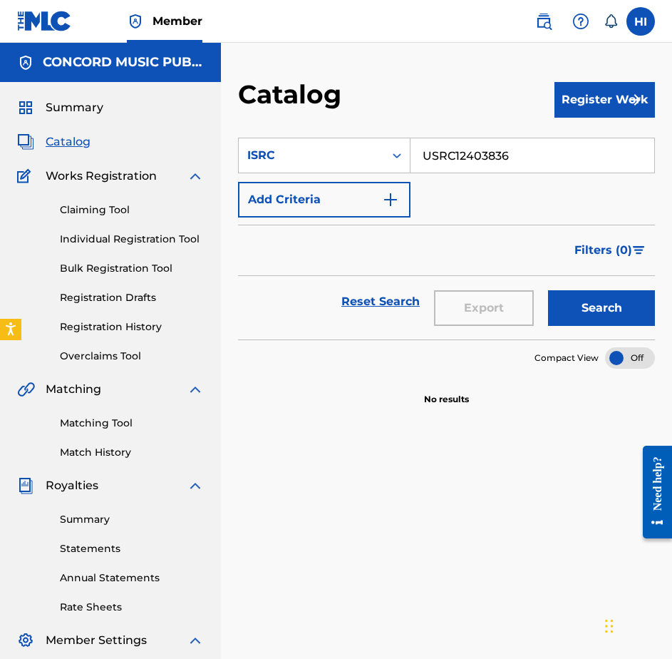
click at [610, 313] on button "Search" at bounding box center [601, 308] width 107 height 36
click at [498, 155] on input "USRC12403836" at bounding box center [533, 155] width 244 height 34
paste input "CA5KR2538331"
click at [603, 295] on button "Search" at bounding box center [601, 308] width 107 height 36
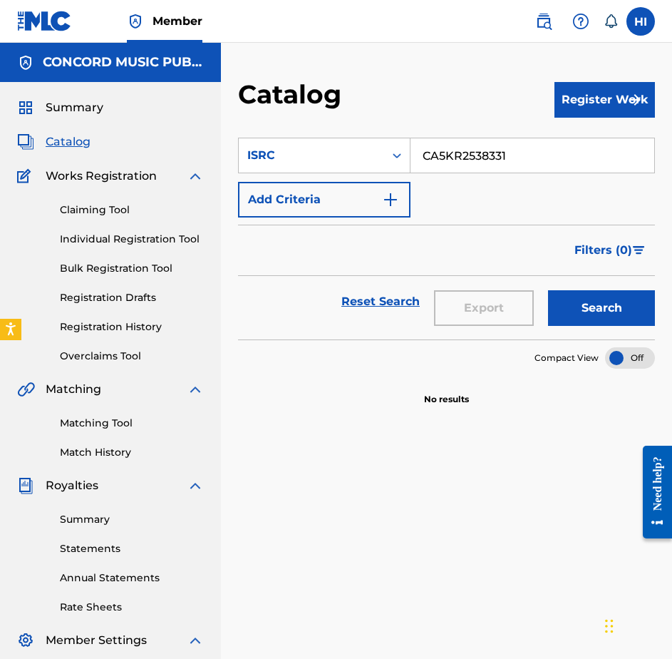
click at [461, 164] on input "CA5KR2538331" at bounding box center [533, 155] width 244 height 34
paste input "USHR1244837"
drag, startPoint x: 595, startPoint y: 299, endPoint x: 486, endPoint y: 295, distance: 108.4
click at [595, 299] on button "Search" at bounding box center [601, 308] width 107 height 36
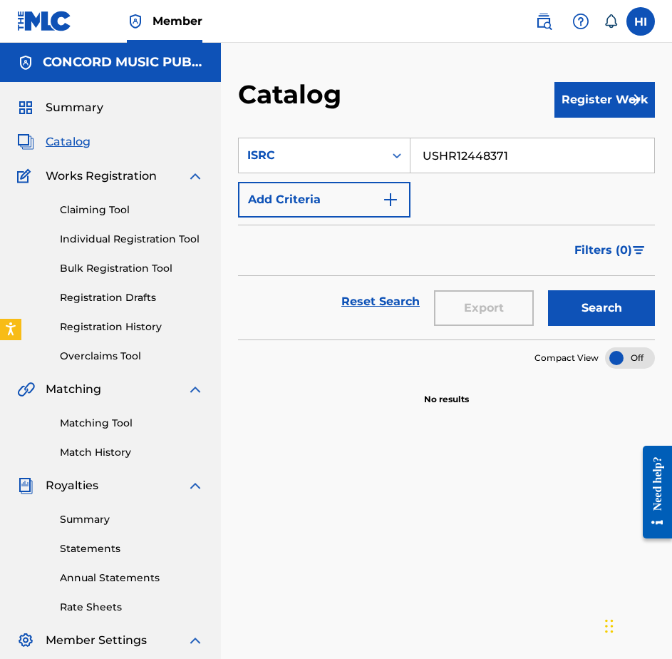
click at [459, 151] on input "USHR12448371" at bounding box center [533, 155] width 244 height 34
paste input "NZPB12501520"
click at [584, 305] on button "Search" at bounding box center [601, 308] width 107 height 36
click at [444, 165] on input "NZPB12501520" at bounding box center [533, 155] width 244 height 34
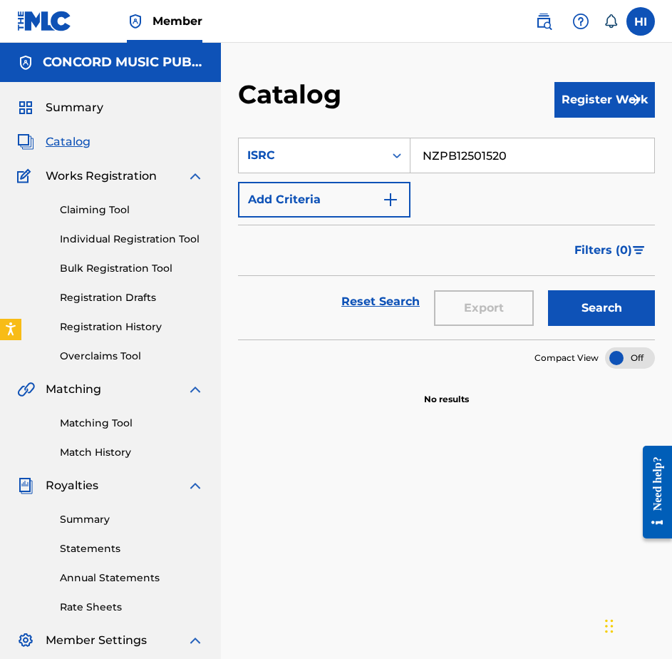
click at [444, 165] on input "NZPB12501520" at bounding box center [533, 155] width 244 height 34
paste input "USQX92305025"
click at [583, 294] on button "Search" at bounding box center [601, 308] width 107 height 36
click at [449, 149] on input "USQX92305025" at bounding box center [533, 155] width 244 height 34
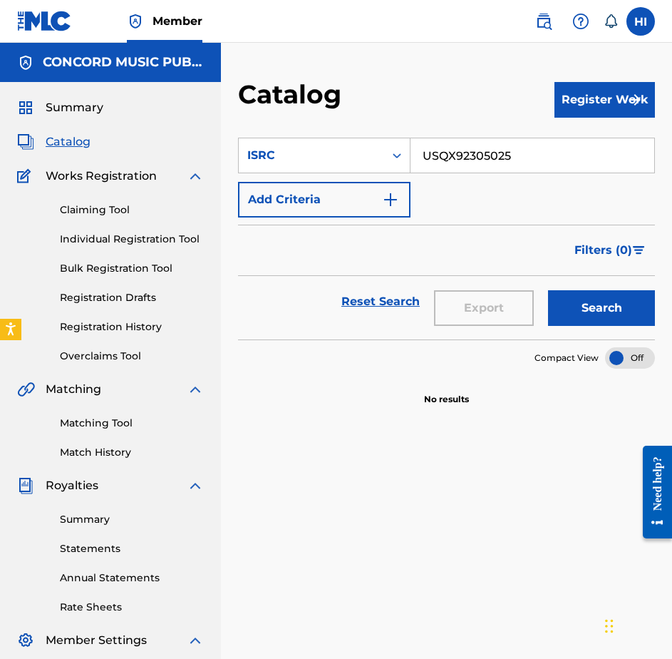
paste input "AT22400743"
click at [576, 308] on button "Search" at bounding box center [601, 308] width 107 height 36
click at [560, 155] on input "USAT22400743" at bounding box center [533, 155] width 244 height 34
paste input "UM72405381"
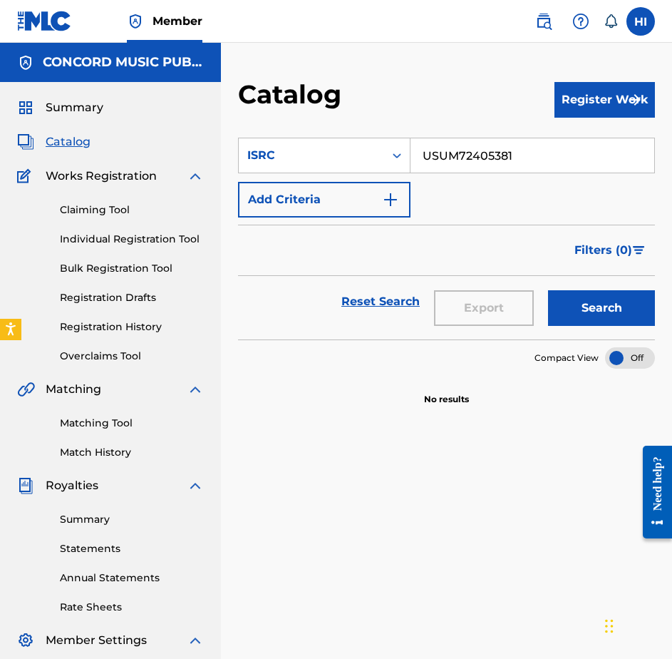
click at [598, 304] on button "Search" at bounding box center [601, 308] width 107 height 36
click at [473, 156] on input "USUM72405381" at bounding box center [533, 155] width 244 height 34
paste input "QZRD92201332"
type input "QZRD92201332"
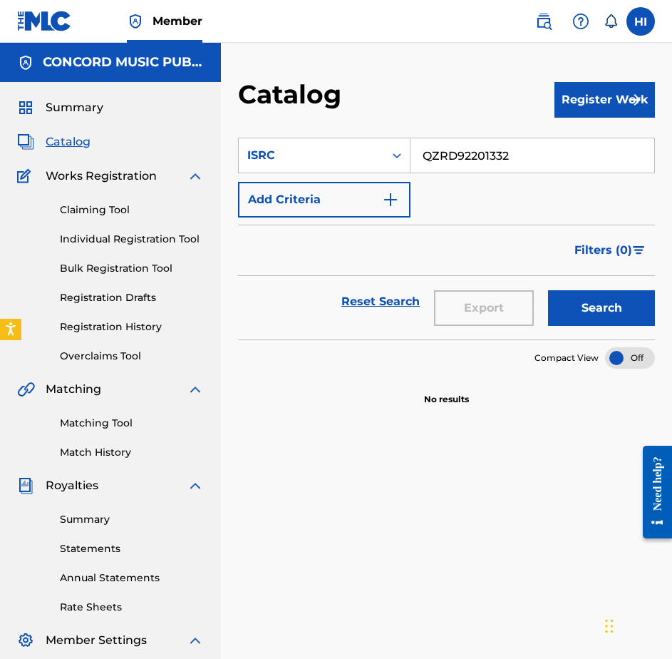
click at [597, 300] on button "Search" at bounding box center [601, 308] width 107 height 36
